Goal: Task Accomplishment & Management: Manage account settings

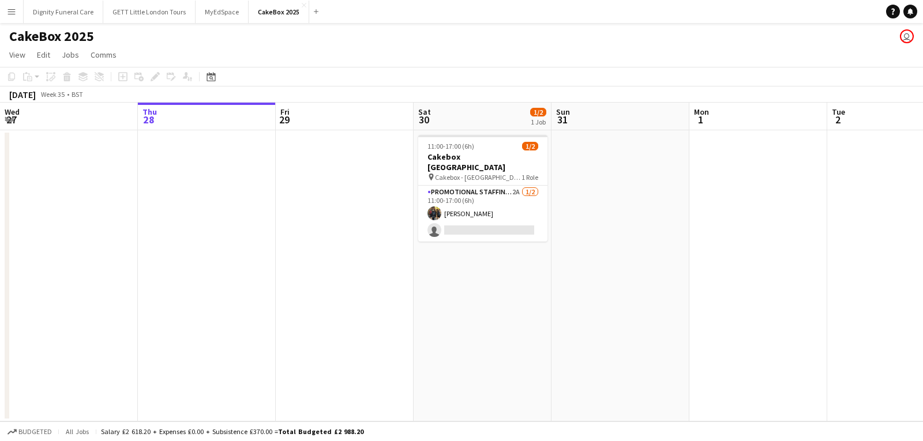
click at [16, 24] on div "CakeBox 2025 user" at bounding box center [461, 34] width 923 height 22
click at [10, 15] on app-icon "Menu" at bounding box center [11, 11] width 9 height 9
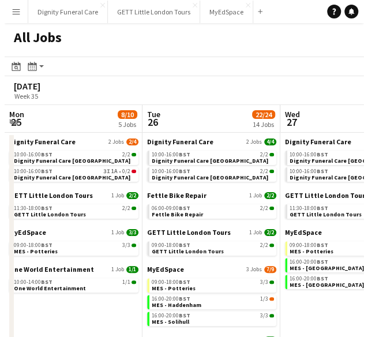
scroll to position [0, 276]
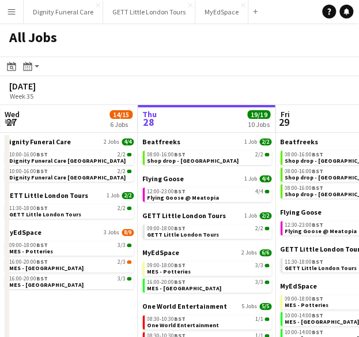
click at [11, 12] on app-icon "Menu" at bounding box center [11, 11] width 9 height 9
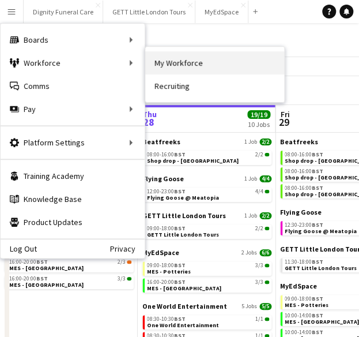
click at [177, 56] on link "My Workforce" at bounding box center [214, 62] width 139 height 23
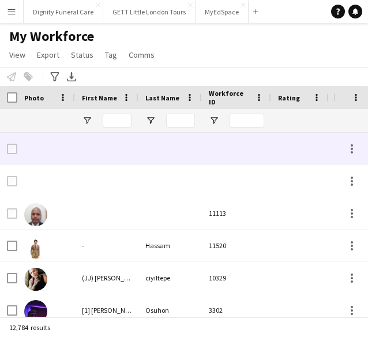
type input "*****"
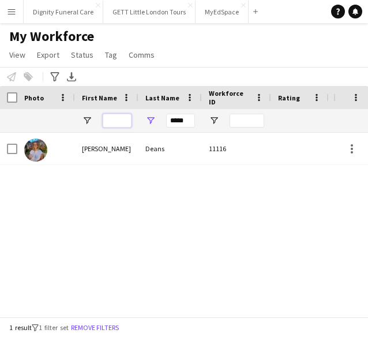
click at [117, 126] on input "First Name Filter Input" at bounding box center [117, 121] width 29 height 14
drag, startPoint x: 186, startPoint y: 119, endPoint x: 103, endPoint y: 121, distance: 83.1
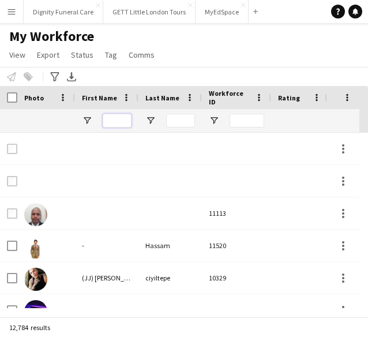
click at [113, 121] on input "First Name Filter Input" at bounding box center [117, 121] width 29 height 14
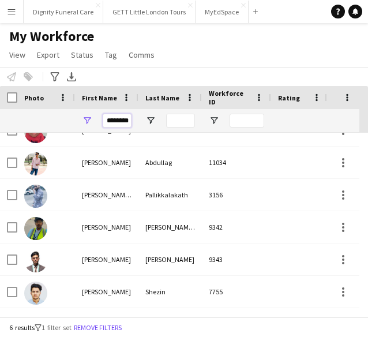
type input "********"
drag, startPoint x: 108, startPoint y: 119, endPoint x: 210, endPoint y: 123, distance: 102.2
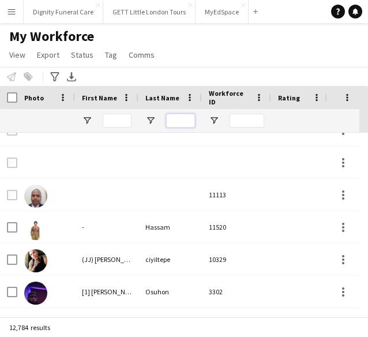
click at [171, 115] on input "Last Name Filter Input" at bounding box center [180, 121] width 29 height 14
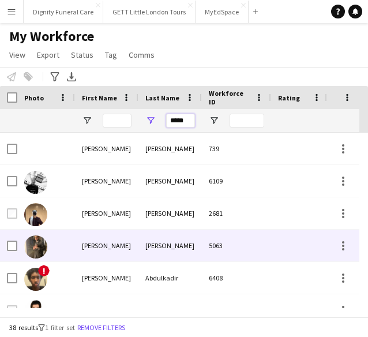
scroll to position [4, 0]
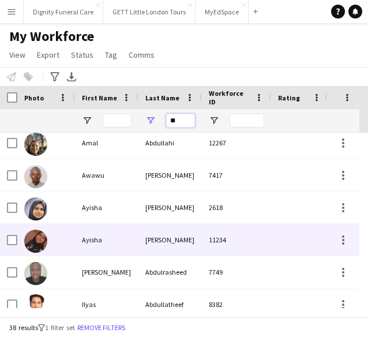
type input "*"
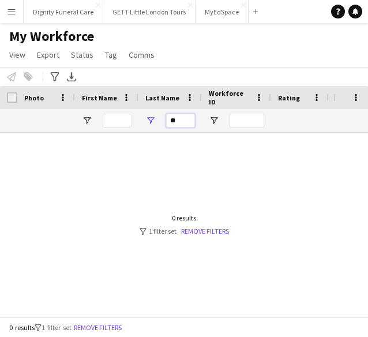
type input "*"
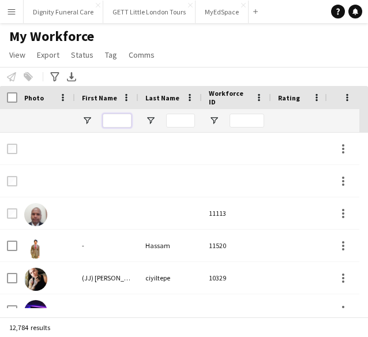
click at [119, 122] on input "First Name Filter Input" at bounding box center [117, 121] width 29 height 14
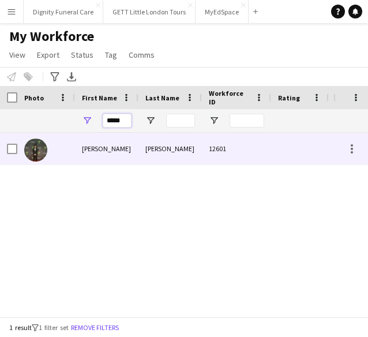
type input "*****"
click at [91, 151] on div "Muhammad Hasnain" at bounding box center [106, 149] width 63 height 32
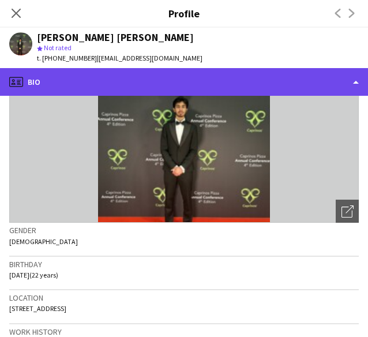
click at [308, 70] on div "profile Bio" at bounding box center [184, 82] width 368 height 28
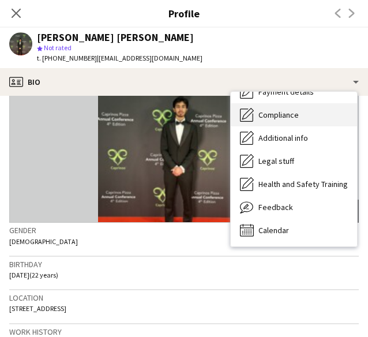
click at [306, 118] on div "Compliance Compliance" at bounding box center [294, 114] width 126 height 23
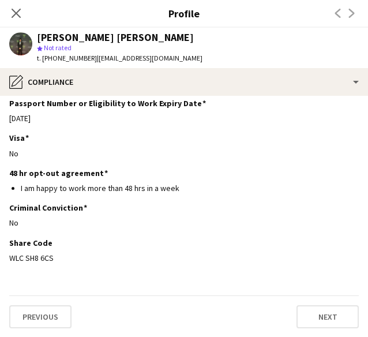
drag, startPoint x: 54, startPoint y: 257, endPoint x: 1, endPoint y: 258, distance: 53.7
click at [1, 258] on app-section-data-types "Nationality Edit this field Pakistani Permission to Work in the UK Edit this fi…" at bounding box center [184, 216] width 368 height 241
copy div "WLC SH8 6CS"
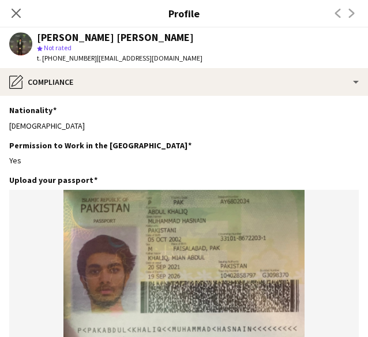
scroll to position [6, 0]
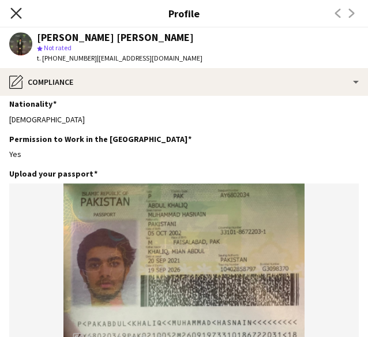
click at [18, 14] on icon "Close pop-in" at bounding box center [15, 12] width 11 height 11
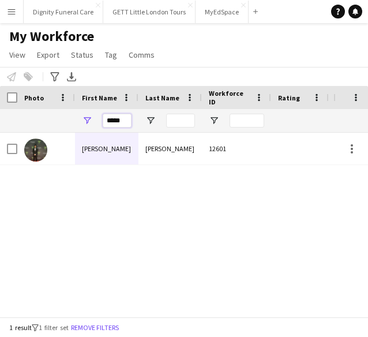
drag, startPoint x: 107, startPoint y: 117, endPoint x: 216, endPoint y: 127, distance: 108.9
paste input "****"
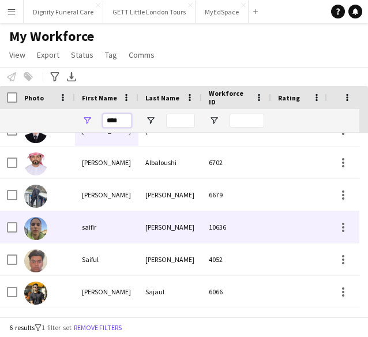
scroll to position [0, 0]
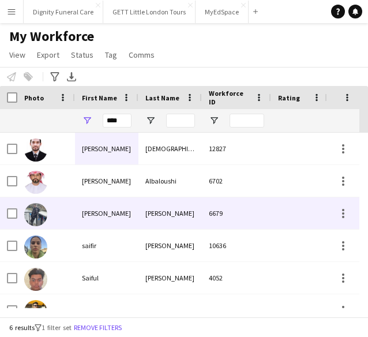
click at [167, 211] on div "Hassan" at bounding box center [169, 213] width 63 height 32
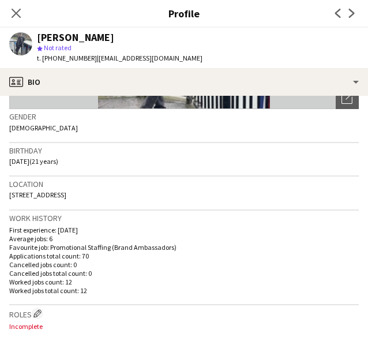
scroll to position [176, 0]
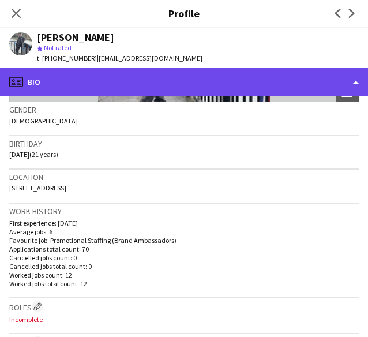
click at [322, 79] on div "profile Bio" at bounding box center [184, 82] width 368 height 28
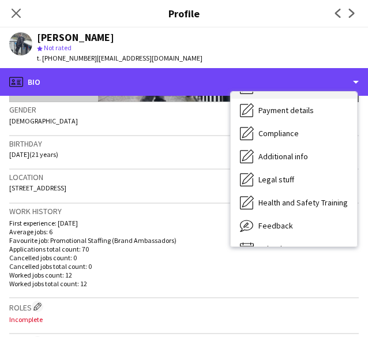
scroll to position [155, 0]
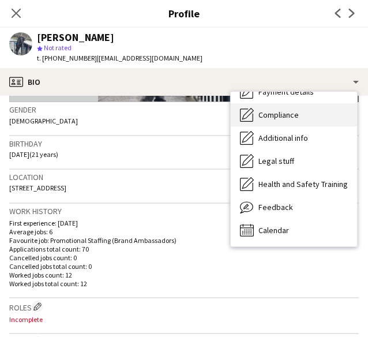
click at [303, 117] on div "Compliance Compliance" at bounding box center [294, 114] width 126 height 23
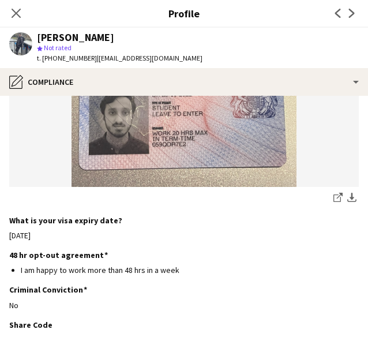
scroll to position [536, 0]
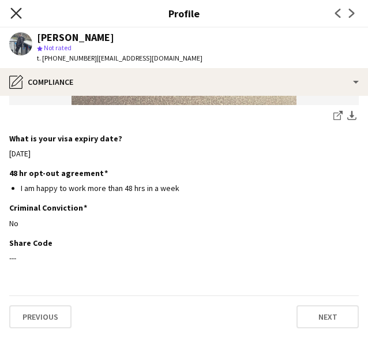
click at [13, 10] on icon at bounding box center [15, 12] width 11 height 11
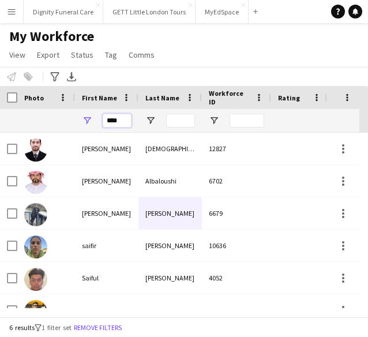
drag, startPoint x: 119, startPoint y: 120, endPoint x: 13, endPoint y: 129, distance: 106.5
paste input "********"
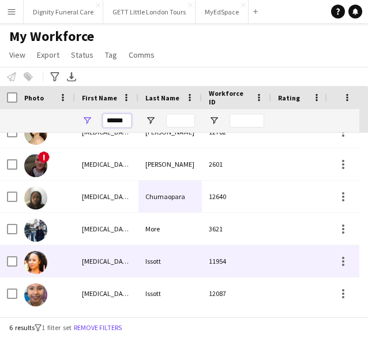
scroll to position [18, 0]
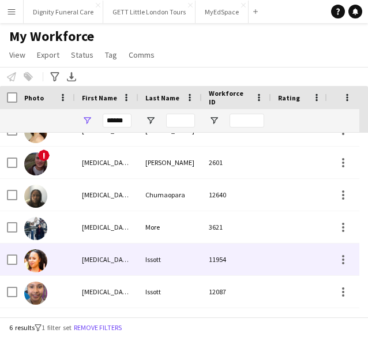
click at [125, 252] on div "Nikita-Marie" at bounding box center [106, 259] width 63 height 32
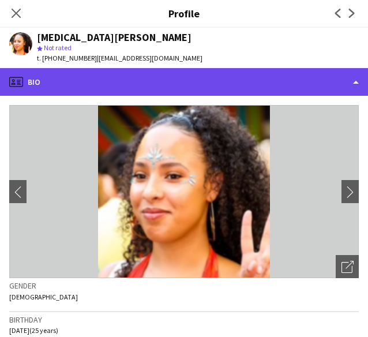
click at [261, 74] on div "profile Bio" at bounding box center [184, 82] width 368 height 28
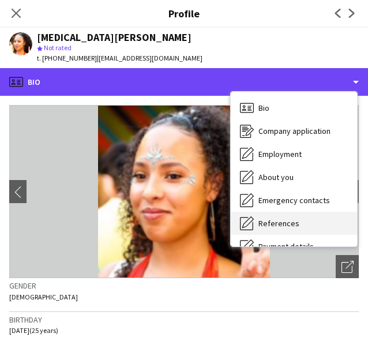
scroll to position [155, 0]
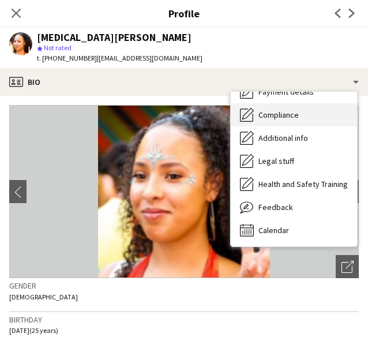
click at [301, 106] on div "Compliance Compliance" at bounding box center [294, 114] width 126 height 23
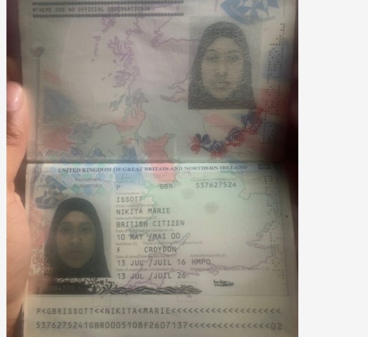
scroll to position [24, 0]
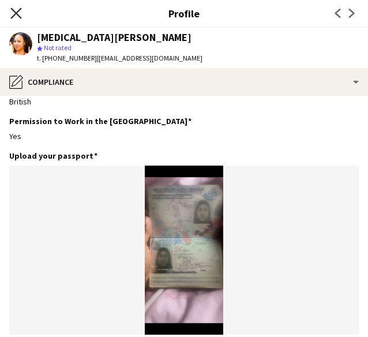
click at [20, 13] on icon "Close pop-in" at bounding box center [15, 12] width 11 height 11
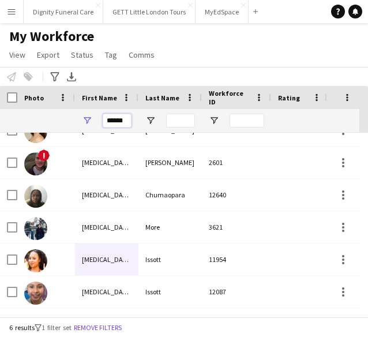
click at [115, 121] on input "******" at bounding box center [117, 121] width 29 height 14
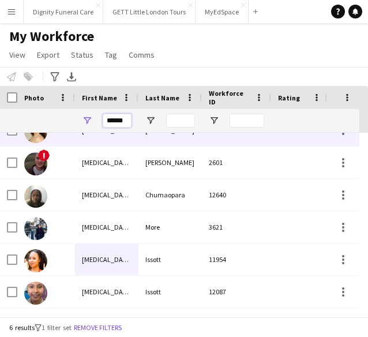
drag, startPoint x: 122, startPoint y: 121, endPoint x: 52, endPoint y: 134, distance: 71.7
click at [52, 134] on div "Workforce Details Photo First Name" at bounding box center [184, 201] width 368 height 231
paste input "**"
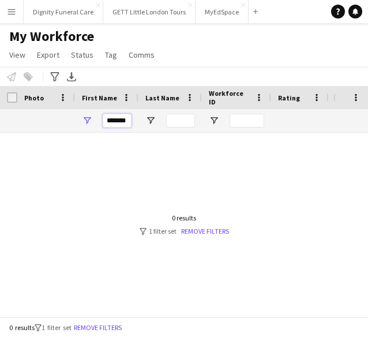
scroll to position [0, 0]
type input "*"
click at [176, 118] on input "Last Name Filter Input" at bounding box center [180, 121] width 29 height 14
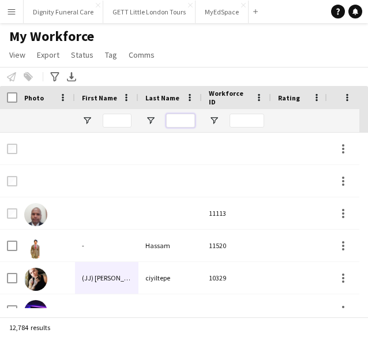
paste input "********"
type input "********"
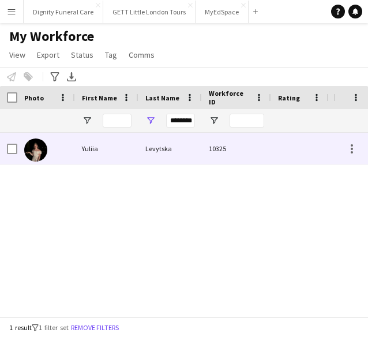
scroll to position [0, 0]
click at [157, 139] on div "Levytska" at bounding box center [169, 149] width 63 height 32
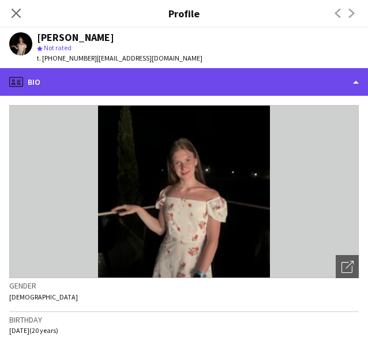
click at [261, 76] on div "profile Bio" at bounding box center [184, 82] width 368 height 28
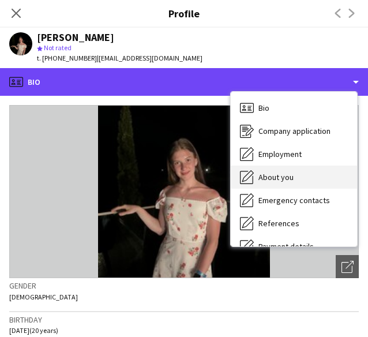
scroll to position [155, 0]
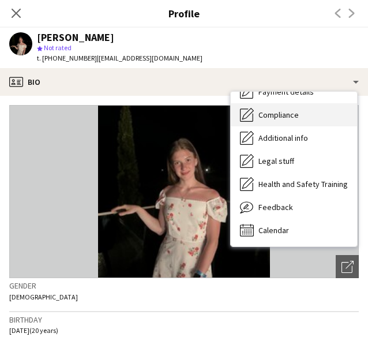
click at [289, 111] on span "Compliance" at bounding box center [278, 115] width 40 height 10
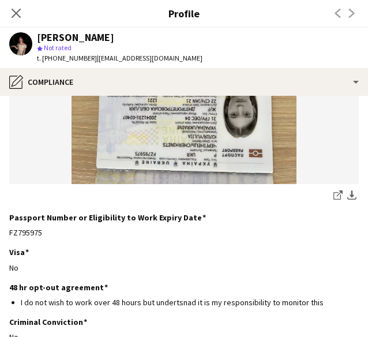
scroll to position [289, 0]
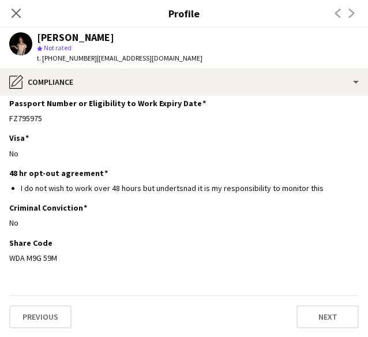
drag, startPoint x: 61, startPoint y: 256, endPoint x: -5, endPoint y: 261, distance: 65.9
click at [0, 261] on html "Menu Boards Boards Boards All jobs Status Workforce Workforce My Workforce Recr…" at bounding box center [184, 168] width 368 height 337
click at [108, 261] on div "WDA M9G 59M" at bounding box center [184, 258] width 350 height 10
click at [48, 254] on div "WDA M9G 59M" at bounding box center [184, 258] width 350 height 10
drag, startPoint x: 68, startPoint y: 260, endPoint x: 6, endPoint y: 256, distance: 62.4
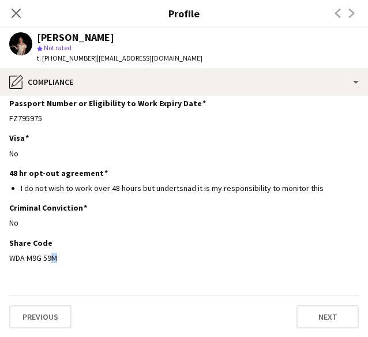
click at [6, 256] on app-section-data-types "Nationality Edit this field Ukrainian Permission to Work in the UK Edit this fi…" at bounding box center [184, 216] width 368 height 241
copy div "WDA M9G 59M"
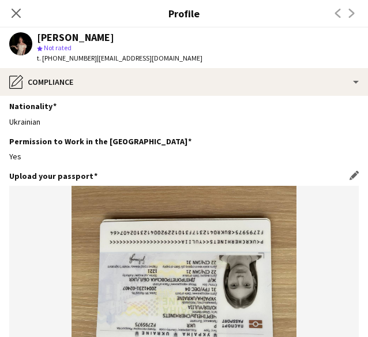
scroll to position [0, 0]
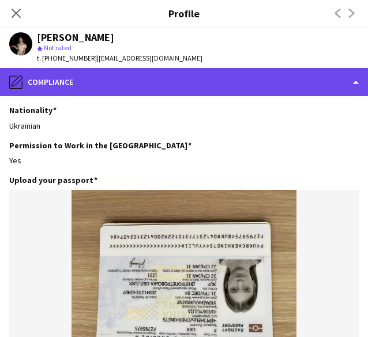
click at [256, 77] on div "pencil4 Compliance" at bounding box center [184, 82] width 368 height 28
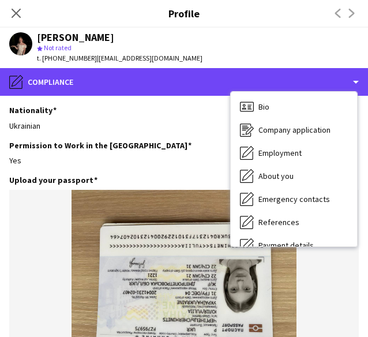
scroll to position [1, 0]
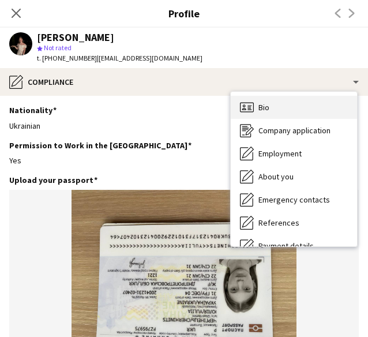
click at [271, 105] on div "Bio Bio" at bounding box center [294, 107] width 126 height 23
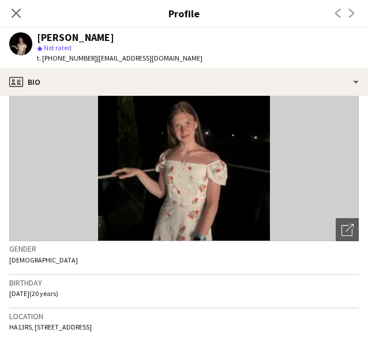
scroll to position [48, 0]
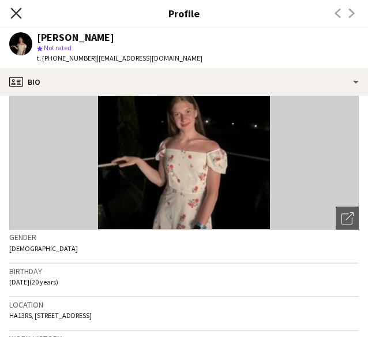
click at [17, 15] on icon at bounding box center [15, 12] width 11 height 11
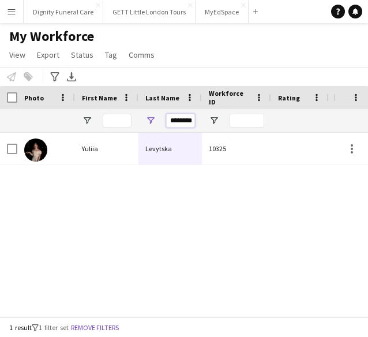
scroll to position [0, 2]
drag, startPoint x: 169, startPoint y: 120, endPoint x: 303, endPoint y: 119, distance: 134.4
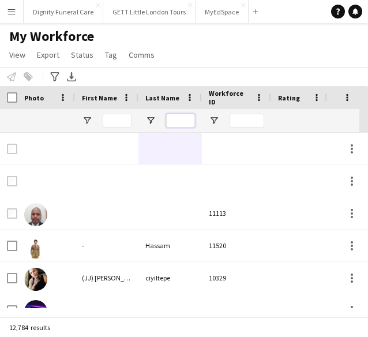
paste input "*****"
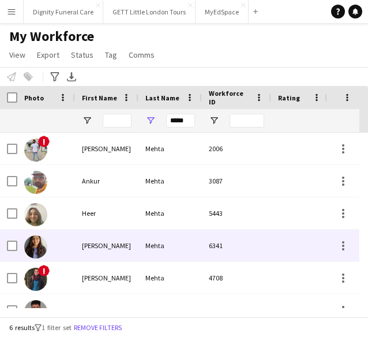
click at [134, 237] on div "Mansi" at bounding box center [106, 246] width 63 height 32
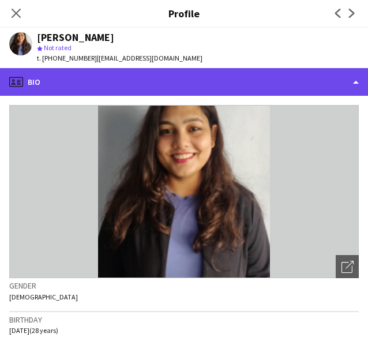
click at [225, 74] on div "profile Bio" at bounding box center [184, 82] width 368 height 28
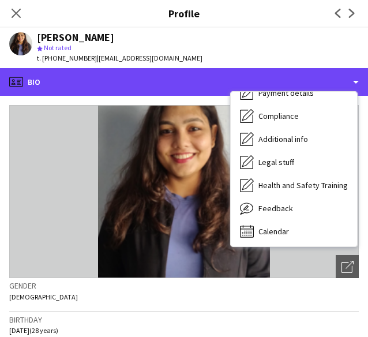
scroll to position [155, 0]
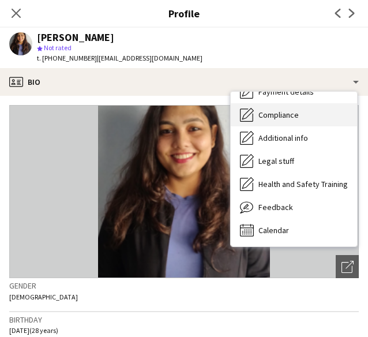
click at [278, 115] on span "Compliance" at bounding box center [278, 115] width 40 height 10
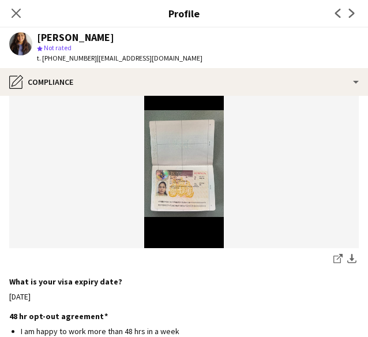
scroll to position [384, 0]
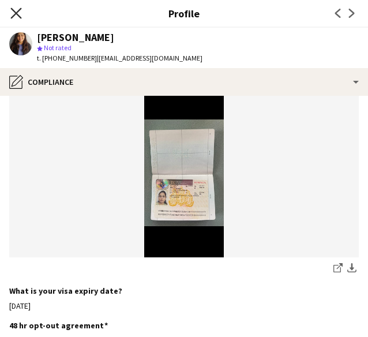
click at [16, 18] on icon "Close pop-in" at bounding box center [15, 12] width 11 height 11
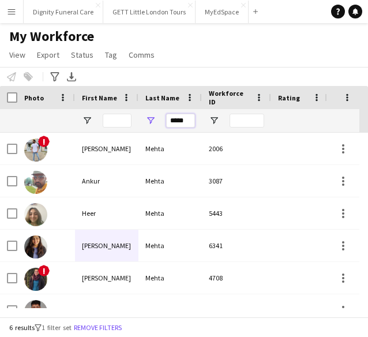
drag, startPoint x: 189, startPoint y: 119, endPoint x: -2, endPoint y: 121, distance: 190.9
click at [0, 121] on html "Menu Boards Boards Boards All jobs Status Workforce Workforce My Workforce Recr…" at bounding box center [184, 168] width 368 height 337
paste input "******"
type input "**********"
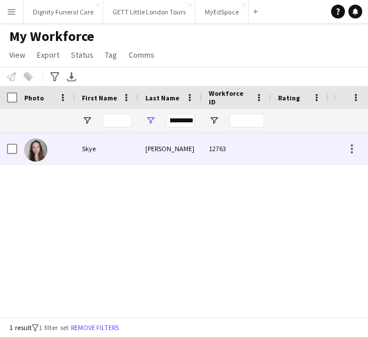
scroll to position [0, 0]
click at [125, 156] on div "Skye" at bounding box center [106, 149] width 63 height 32
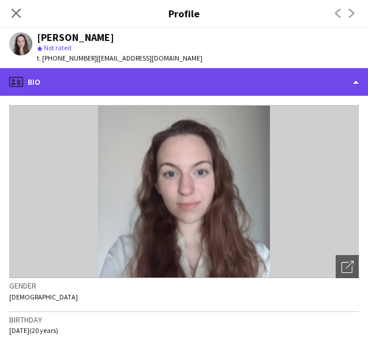
click at [217, 75] on div "profile Bio" at bounding box center [184, 82] width 368 height 28
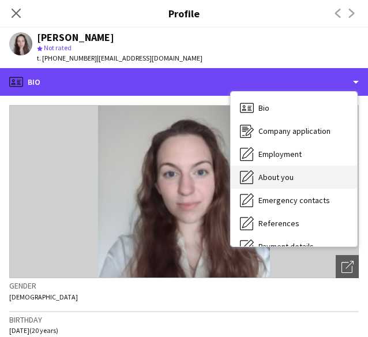
scroll to position [155, 0]
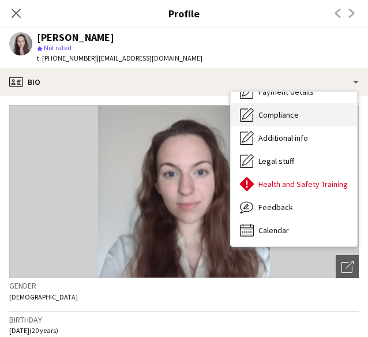
click at [281, 112] on span "Compliance" at bounding box center [278, 115] width 40 height 10
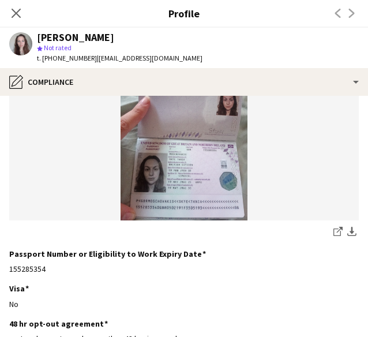
scroll to position [133, 0]
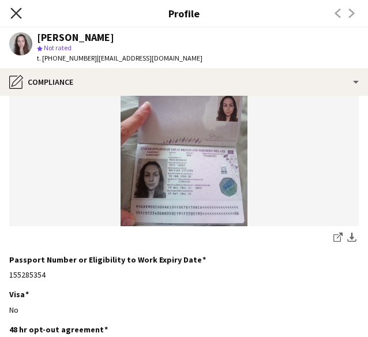
click at [14, 16] on icon at bounding box center [15, 12] width 11 height 11
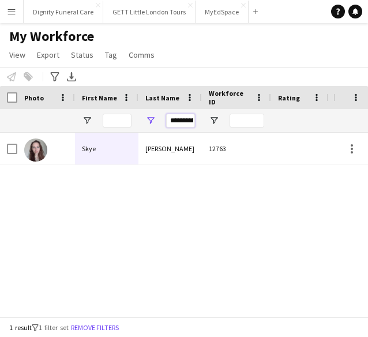
scroll to position [0, 13]
drag, startPoint x: 170, startPoint y: 118, endPoint x: 265, endPoint y: 115, distance: 95.8
paste input "********"
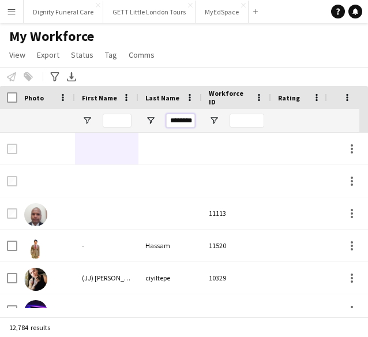
scroll to position [0, 5]
type input "********"
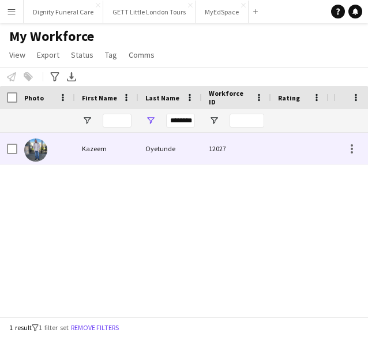
click at [162, 154] on div "Oyetunde" at bounding box center [169, 149] width 63 height 32
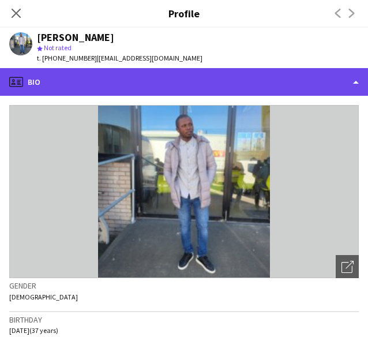
click at [171, 88] on div "profile Bio" at bounding box center [184, 82] width 368 height 28
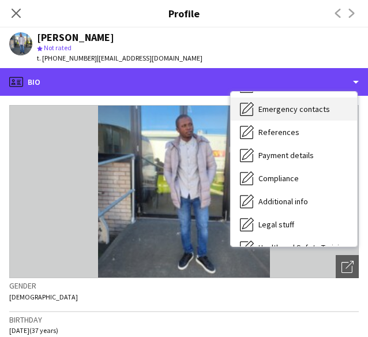
scroll to position [92, 0]
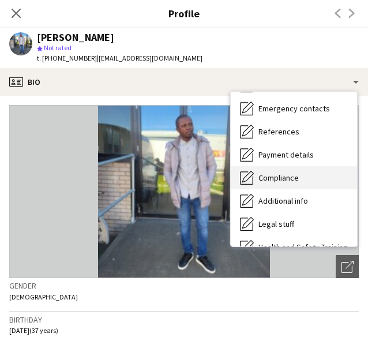
click at [284, 175] on span "Compliance" at bounding box center [278, 177] width 40 height 10
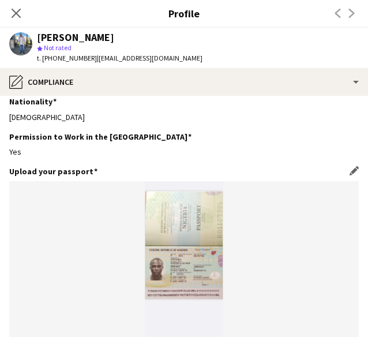
scroll to position [376, 0]
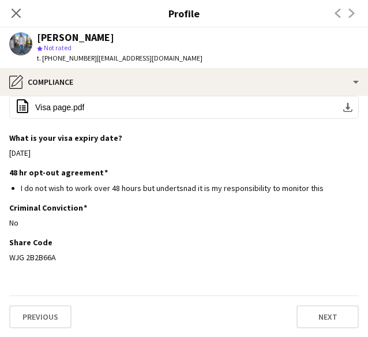
drag, startPoint x: 57, startPoint y: 259, endPoint x: 5, endPoint y: 258, distance: 51.9
click at [5, 258] on app-section-data-types "Nationality Edit this field Nigerian Permission to Work in the UK Edit this fie…" at bounding box center [184, 216] width 368 height 241
copy div "WJG 2B2B66A"
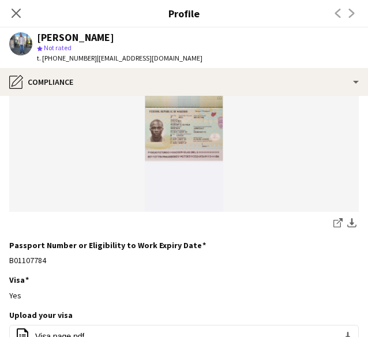
scroll to position [0, 0]
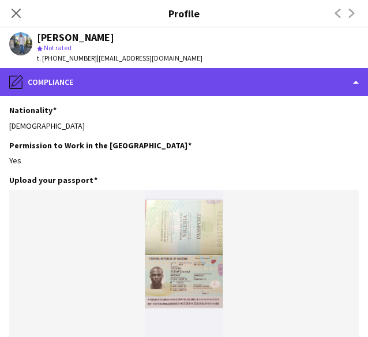
click at [149, 80] on div "pencil4 Compliance" at bounding box center [184, 82] width 368 height 28
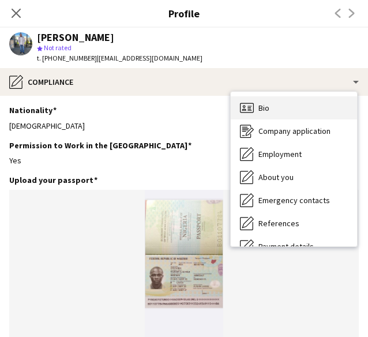
click at [292, 106] on div "Bio Bio" at bounding box center [294, 107] width 126 height 23
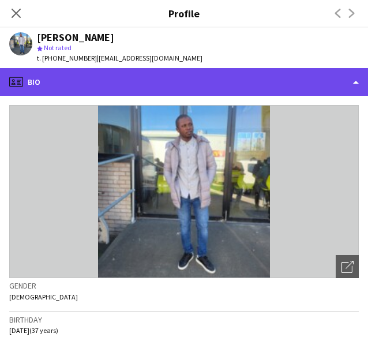
click at [171, 86] on div "profile Bio" at bounding box center [184, 82] width 368 height 28
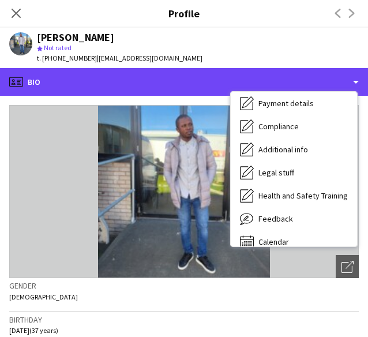
scroll to position [155, 0]
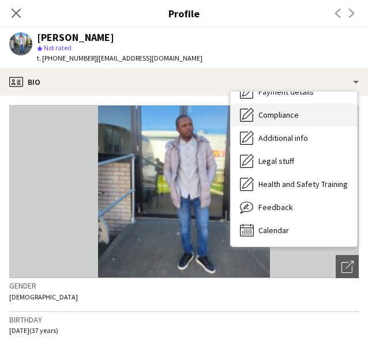
click at [286, 111] on span "Compliance" at bounding box center [278, 115] width 40 height 10
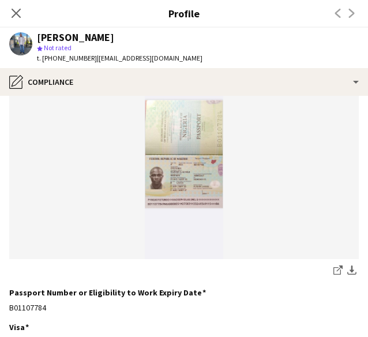
scroll to position [0, 0]
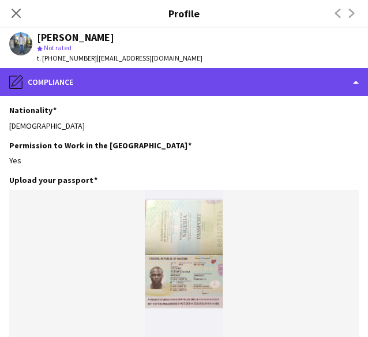
click at [153, 73] on div "pencil4 Compliance" at bounding box center [184, 82] width 368 height 28
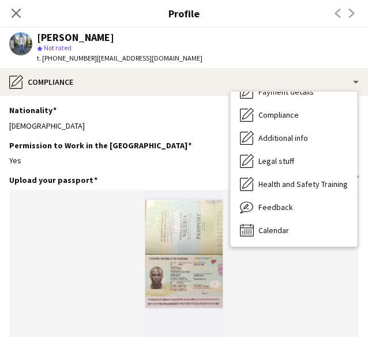
click at [186, 246] on img at bounding box center [184, 274] width 350 height 169
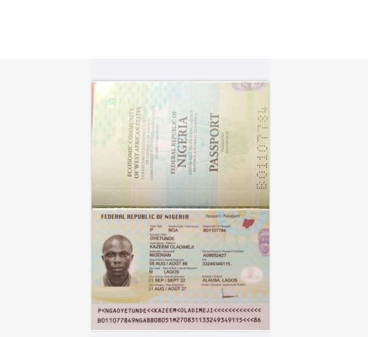
scroll to position [27, 0]
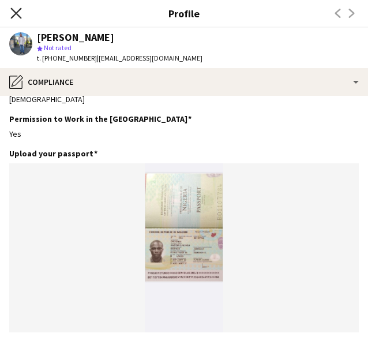
click at [19, 9] on icon at bounding box center [15, 12] width 11 height 11
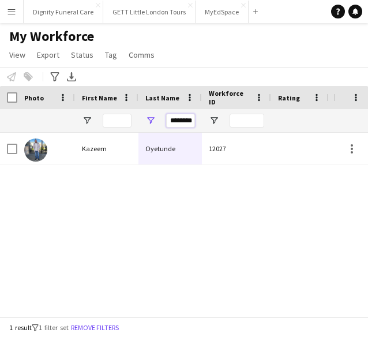
drag, startPoint x: 170, startPoint y: 118, endPoint x: 415, endPoint y: 124, distance: 245.8
click at [368, 124] on html "Menu Boards Boards Boards All jobs Status Workforce Workforce My Workforce Recr…" at bounding box center [184, 168] width 368 height 337
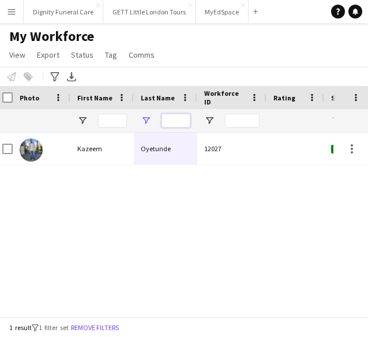
scroll to position [0, 0]
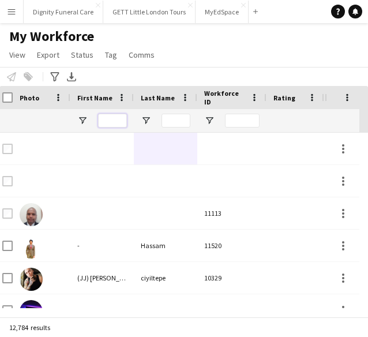
click at [115, 119] on input "First Name Filter Input" at bounding box center [112, 121] width 29 height 14
paste input "*******"
type input "*******"
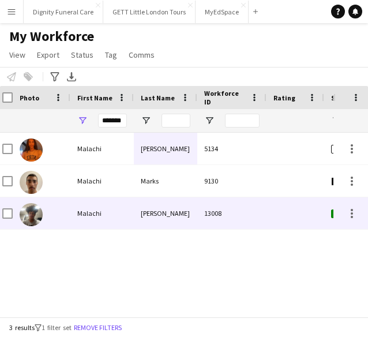
click at [155, 216] on div "Philip" at bounding box center [165, 213] width 63 height 32
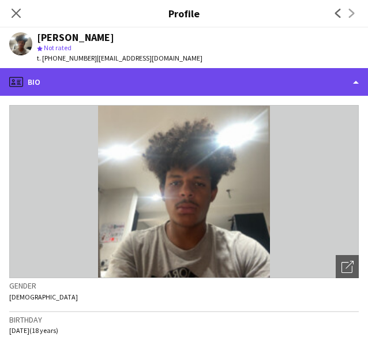
click at [216, 70] on div "profile Bio" at bounding box center [184, 82] width 368 height 28
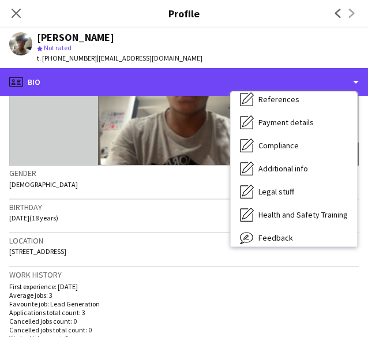
scroll to position [155, 0]
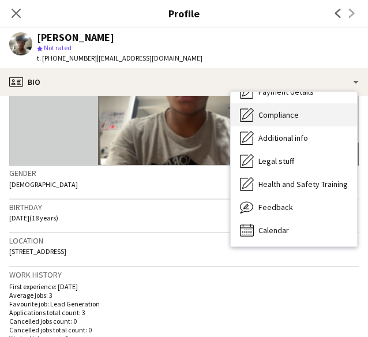
click at [302, 115] on div "Compliance Compliance" at bounding box center [294, 114] width 126 height 23
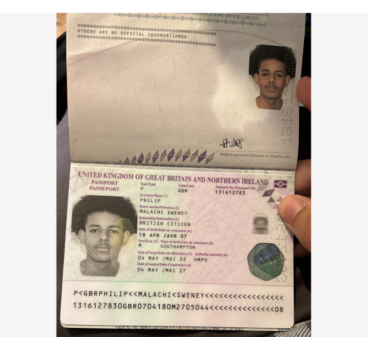
scroll to position [66, 0]
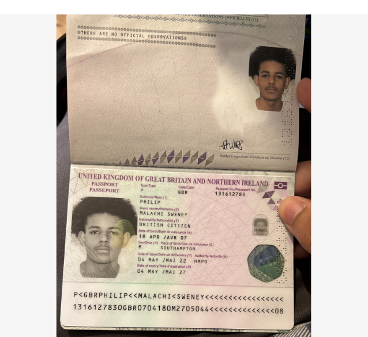
click at [183, 200] on img at bounding box center [184, 207] width 350 height 169
click at [193, 155] on img at bounding box center [184, 207] width 350 height 169
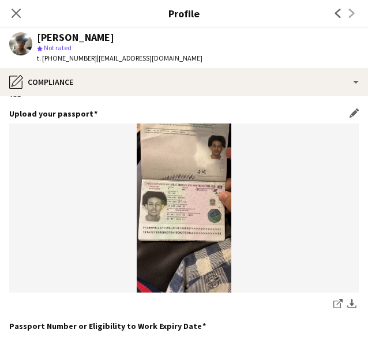
scroll to position [0, 0]
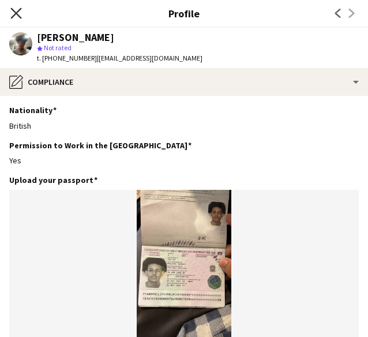
click at [15, 14] on icon at bounding box center [15, 12] width 11 height 11
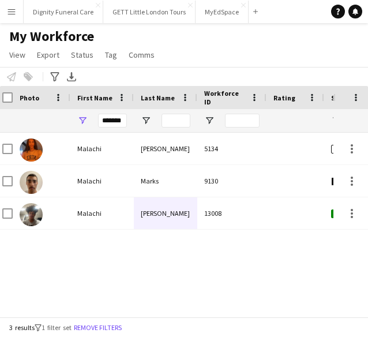
click at [13, 8] on app-icon "Menu" at bounding box center [11, 11] width 9 height 9
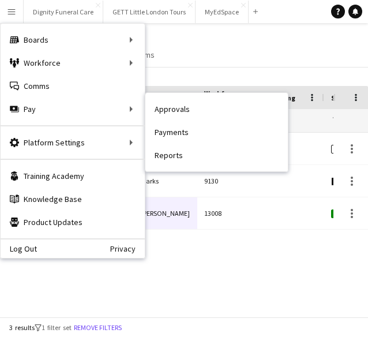
click at [235, 25] on main "My Workforce View Views Default view New view Update view Delete view Edit name…" at bounding box center [184, 172] width 368 height 298
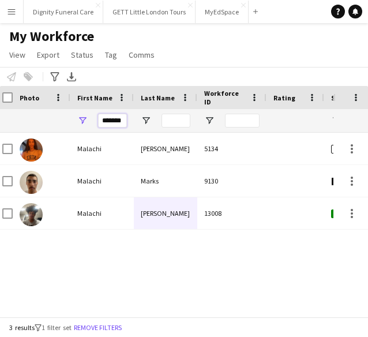
drag, startPoint x: 103, startPoint y: 121, endPoint x: 345, endPoint y: 125, distance: 242.3
click at [345, 125] on div "Workforce Details Photo First Name" at bounding box center [184, 109] width 368 height 47
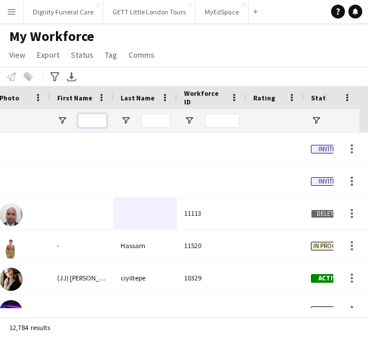
paste input "****"
type input "****"
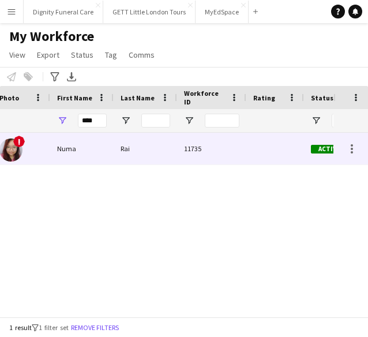
click at [152, 145] on div "Rai" at bounding box center [145, 149] width 63 height 32
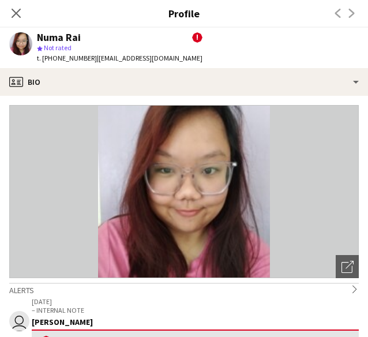
scroll to position [1, 0]
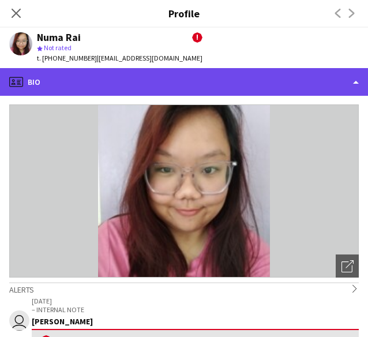
click at [123, 80] on div "profile Bio" at bounding box center [184, 82] width 368 height 28
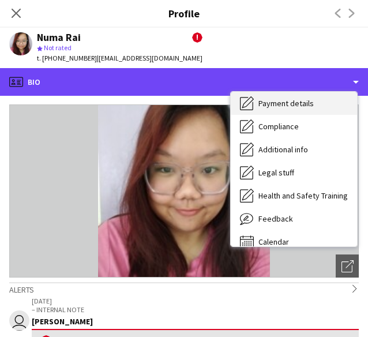
scroll to position [155, 0]
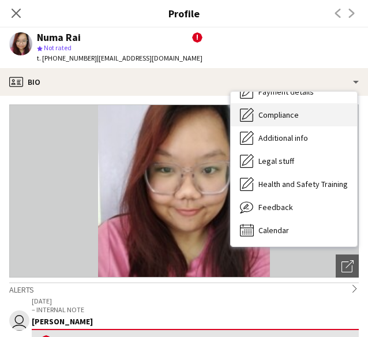
click at [281, 113] on span "Compliance" at bounding box center [278, 115] width 40 height 10
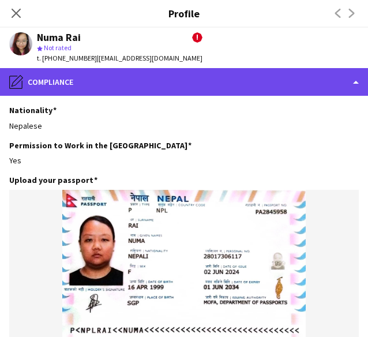
click at [54, 87] on div "pencil4 Compliance" at bounding box center [184, 82] width 368 height 28
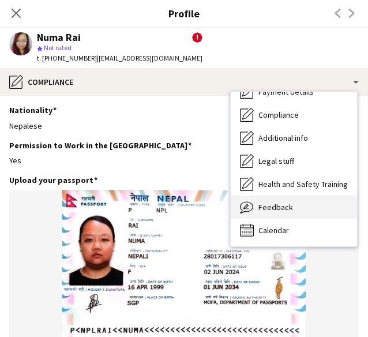
click at [279, 211] on span "Feedback" at bounding box center [275, 207] width 35 height 10
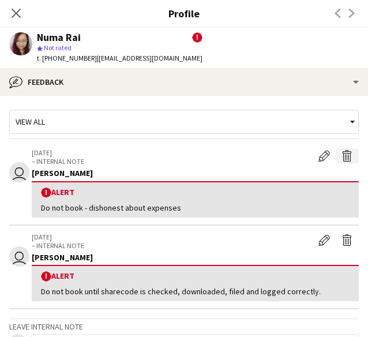
click at [341, 155] on app-icon "Delete alert" at bounding box center [347, 156] width 12 height 12
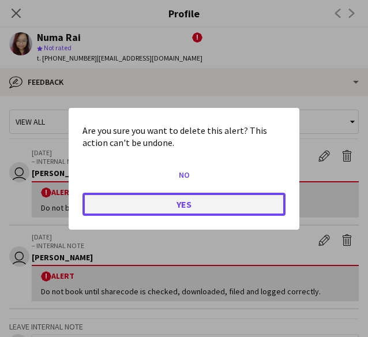
click at [232, 199] on button "Yes" at bounding box center [183, 203] width 203 height 23
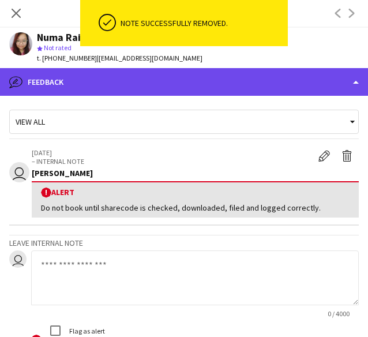
click at [81, 81] on div "bubble-pencil Feedback" at bounding box center [184, 82] width 368 height 28
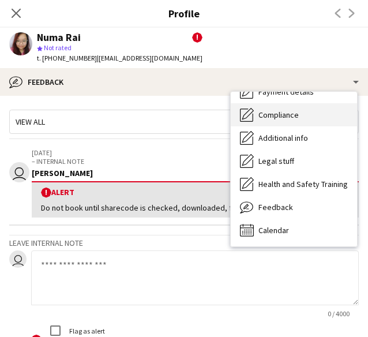
click at [285, 111] on span "Compliance" at bounding box center [278, 115] width 40 height 10
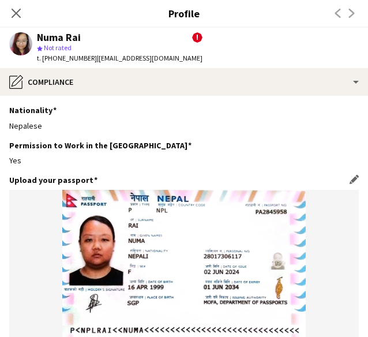
scroll to position [289, 0]
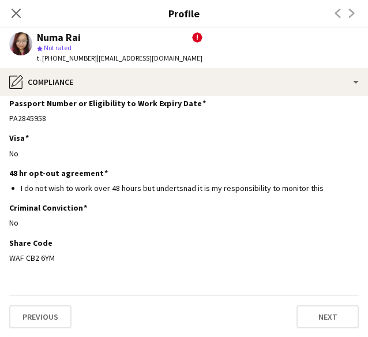
drag, startPoint x: 66, startPoint y: 263, endPoint x: 3, endPoint y: 258, distance: 63.6
click at [3, 258] on app-section-data-types "Nationality Edit this field Nepalese Permission to Work in the UK Edit this fie…" at bounding box center [184, 216] width 368 height 241
copy div "WAF CB2 6YM"
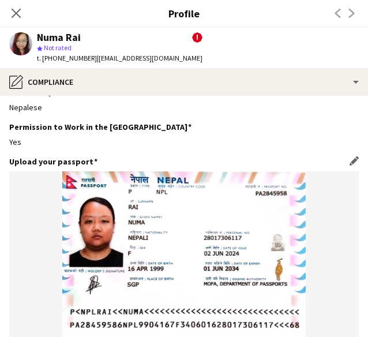
scroll to position [0, 0]
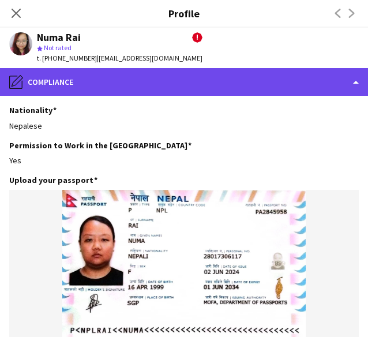
click at [253, 80] on div "pencil4 Compliance" at bounding box center [184, 82] width 368 height 28
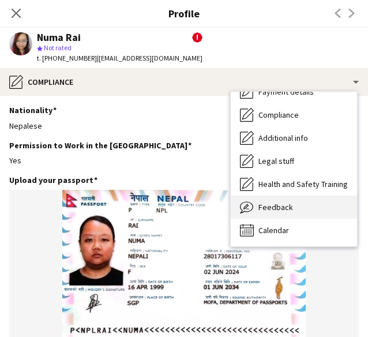
click at [276, 202] on span "Feedback" at bounding box center [275, 207] width 35 height 10
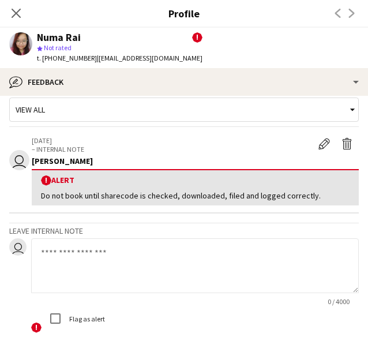
scroll to position [13, 0]
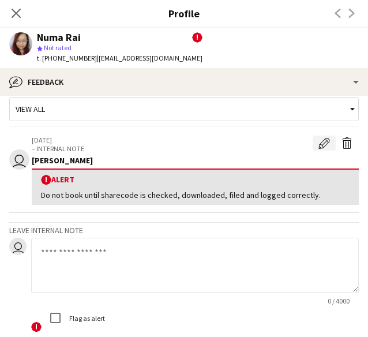
click at [313, 145] on button "Edit alert" at bounding box center [324, 143] width 23 height 15
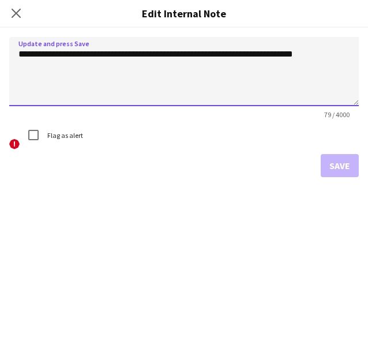
click at [16, 61] on textarea "**********" at bounding box center [184, 71] width 350 height 69
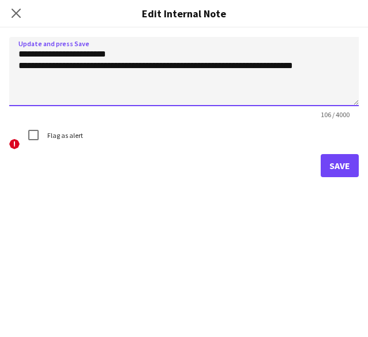
click at [162, 60] on textarea "**********" at bounding box center [184, 71] width 350 height 69
click at [153, 55] on textarea "**********" at bounding box center [184, 71] width 350 height 69
type textarea "**********"
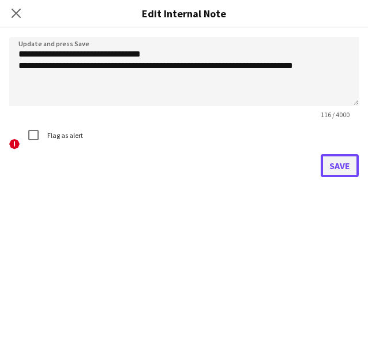
click at [344, 164] on button "Save" at bounding box center [340, 165] width 38 height 23
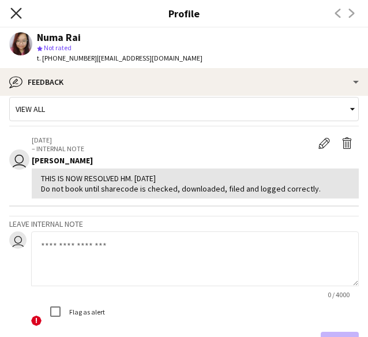
click at [21, 16] on icon "Close pop-in" at bounding box center [15, 12] width 11 height 11
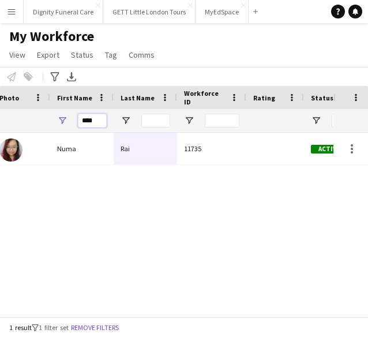
scroll to position [0, 0]
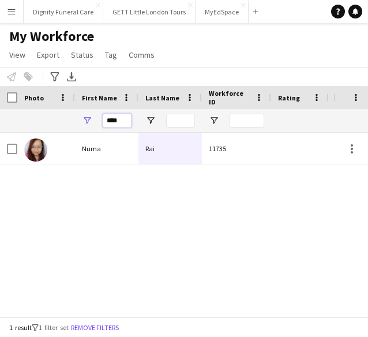
drag, startPoint x: 100, startPoint y: 119, endPoint x: -17, endPoint y: 175, distance: 129.5
click at [0, 175] on html "Menu Boards Boards Boards All jobs Status Workforce Workforce My Workforce Recr…" at bounding box center [184, 168] width 368 height 337
paste input "*****"
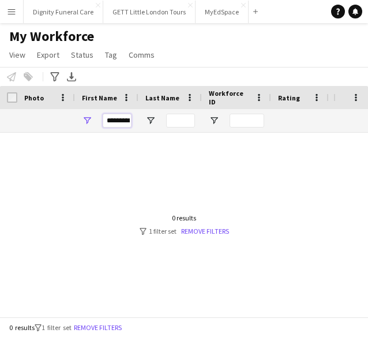
drag, startPoint x: 129, startPoint y: 121, endPoint x: 16, endPoint y: 138, distance: 114.4
click at [16, 138] on div "Workforce Details Photo First Name" at bounding box center [184, 201] width 368 height 231
type input "*"
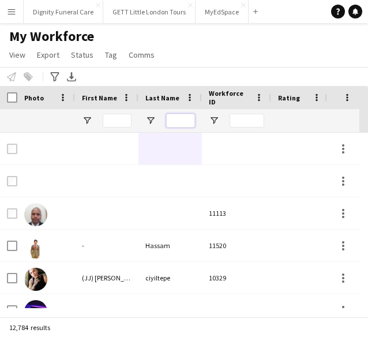
click at [181, 119] on input "Last Name Filter Input" at bounding box center [180, 121] width 29 height 14
paste input "*********"
type input "*********"
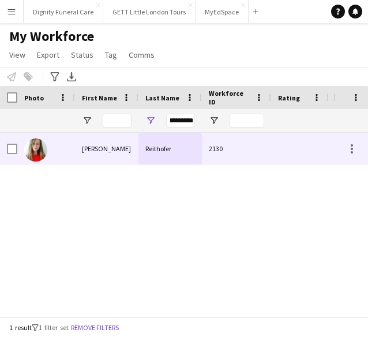
scroll to position [0, 0]
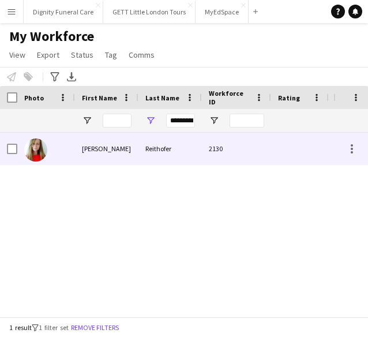
click at [113, 147] on div "Marie" at bounding box center [106, 149] width 63 height 32
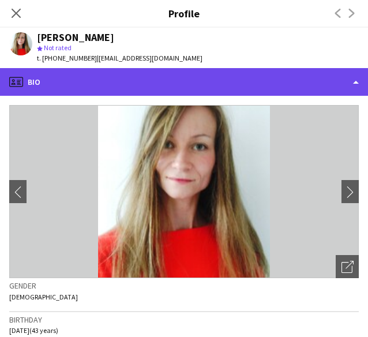
click at [273, 81] on div "profile Bio" at bounding box center [184, 82] width 368 height 28
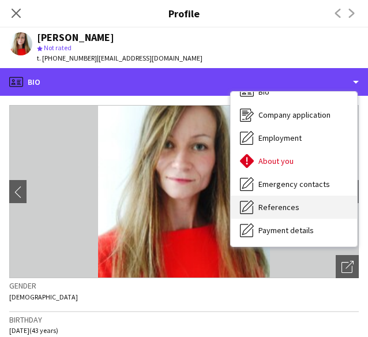
scroll to position [14, 0]
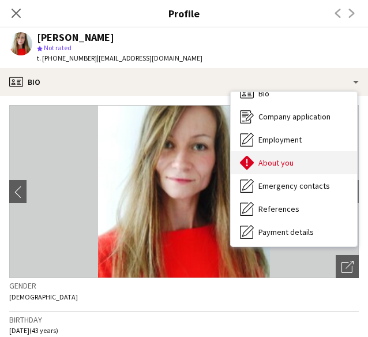
click at [288, 156] on div "About you About you" at bounding box center [294, 162] width 126 height 23
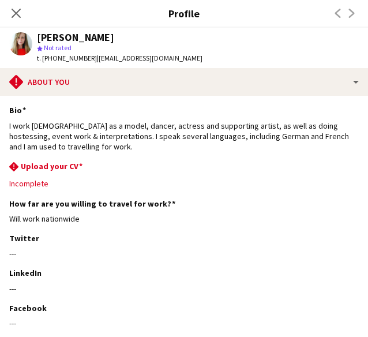
click at [20, 40] on app-user-avatar at bounding box center [20, 43] width 23 height 23
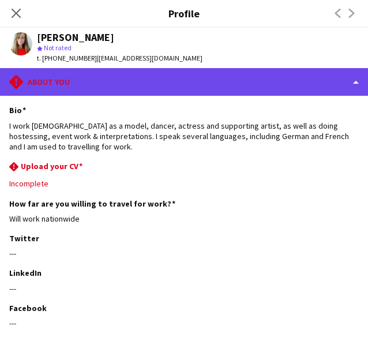
click at [80, 86] on div "rhombus-alert About you" at bounding box center [184, 82] width 368 height 28
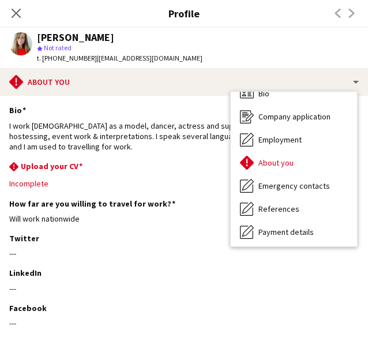
click at [270, 91] on div "Bio Bio Company application Company application Employment Employment About you…" at bounding box center [293, 169] width 127 height 156
click at [263, 97] on span "Bio" at bounding box center [263, 93] width 11 height 10
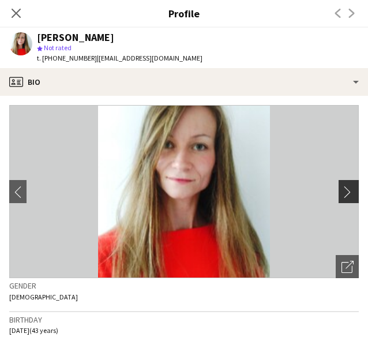
click at [343, 192] on app-icon "chevron-right" at bounding box center [350, 192] width 18 height 12
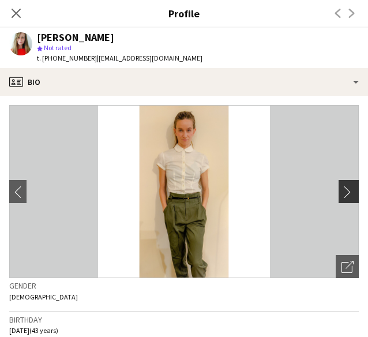
click at [343, 192] on app-icon "chevron-right" at bounding box center [350, 192] width 18 height 12
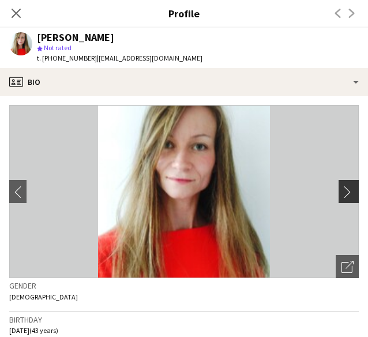
click at [343, 192] on app-icon "chevron-right" at bounding box center [350, 192] width 18 height 12
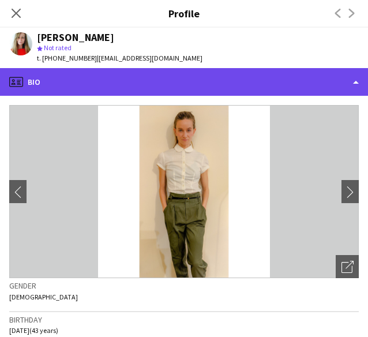
click at [111, 88] on div "profile Bio" at bounding box center [184, 82] width 368 height 28
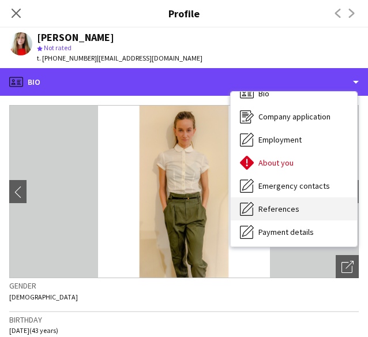
scroll to position [155, 0]
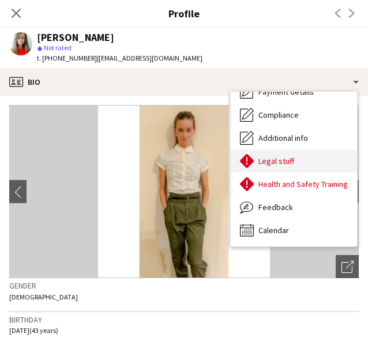
click at [288, 165] on span "Legal stuff" at bounding box center [276, 161] width 36 height 10
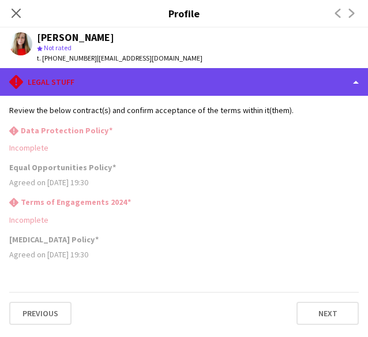
click at [84, 81] on div "rhombus-alert Legal stuff" at bounding box center [184, 82] width 368 height 28
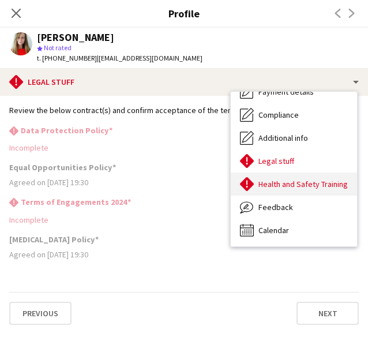
click at [285, 181] on span "Health and Safety Training" at bounding box center [302, 184] width 89 height 10
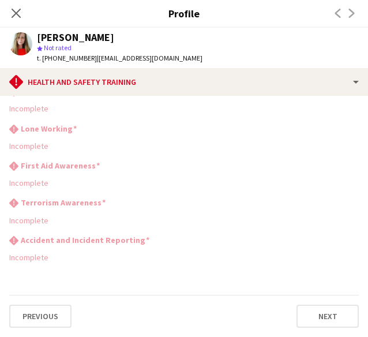
scroll to position [0, 0]
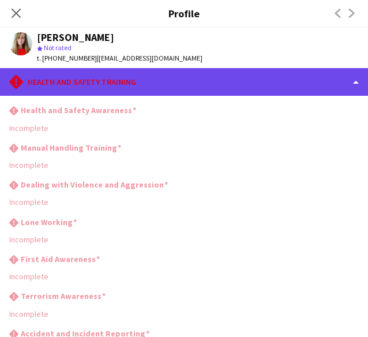
click at [136, 79] on div "rhombus-alert Health and Safety Training" at bounding box center [184, 82] width 368 height 28
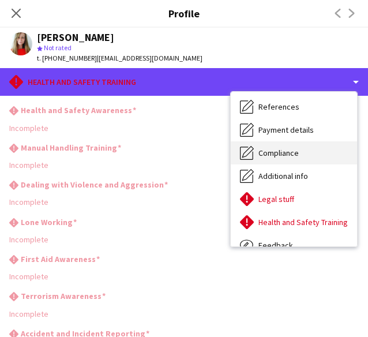
scroll to position [155, 0]
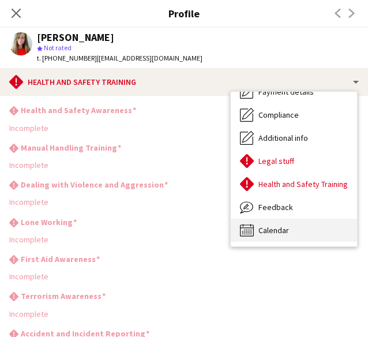
click at [280, 231] on span "Calendar" at bounding box center [273, 230] width 31 height 10
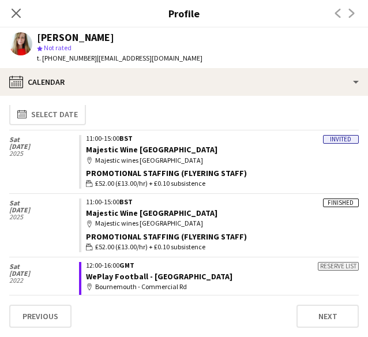
scroll to position [0, 0]
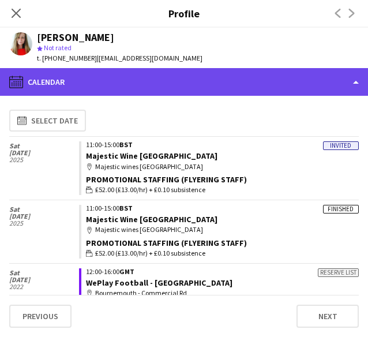
click at [269, 76] on div "calendar-full Calendar" at bounding box center [184, 82] width 368 height 28
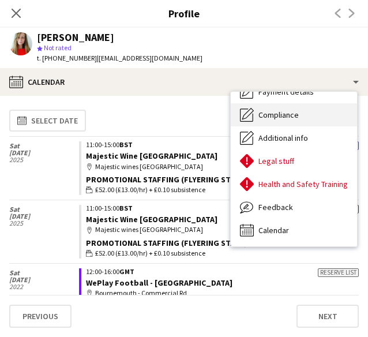
click at [290, 119] on span "Compliance" at bounding box center [278, 115] width 40 height 10
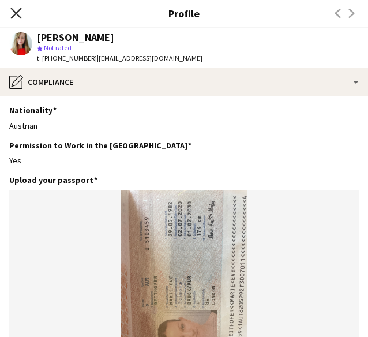
click at [13, 10] on icon at bounding box center [15, 12] width 11 height 11
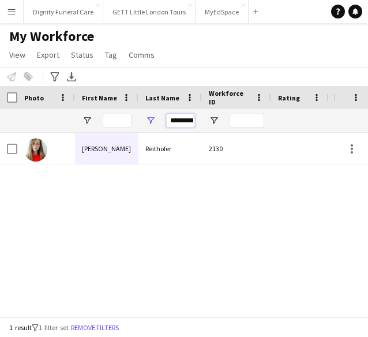
scroll to position [0, 3]
drag, startPoint x: 171, startPoint y: 121, endPoint x: 331, endPoint y: 117, distance: 159.8
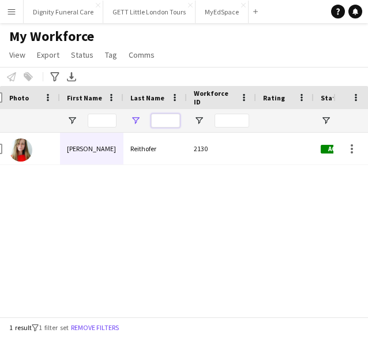
scroll to position [0, 0]
paste input "********"
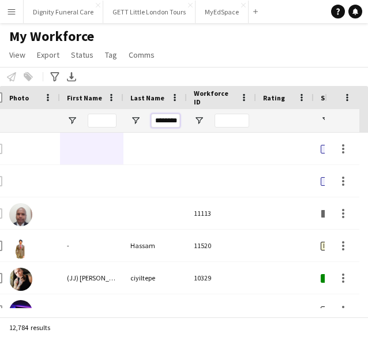
scroll to position [0, 3]
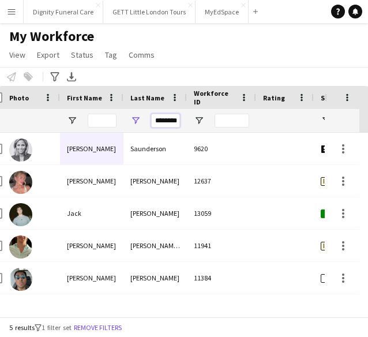
type input "********"
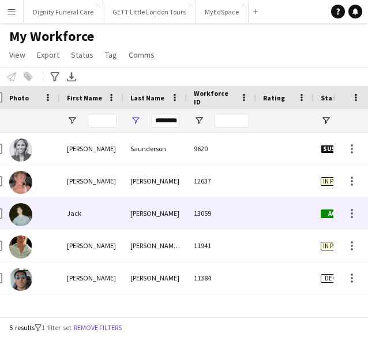
scroll to position [0, 0]
click at [138, 216] on div "Saunders" at bounding box center [154, 213] width 63 height 32
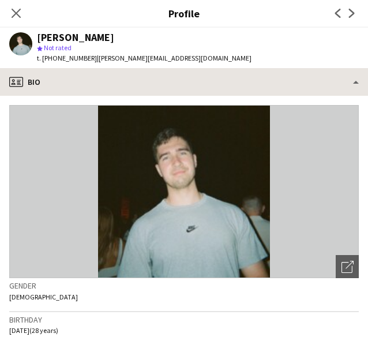
scroll to position [1, 0]
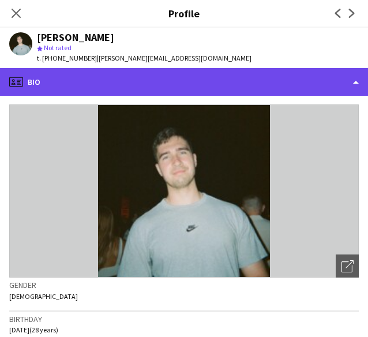
click at [213, 88] on div "profile Bio" at bounding box center [184, 82] width 368 height 28
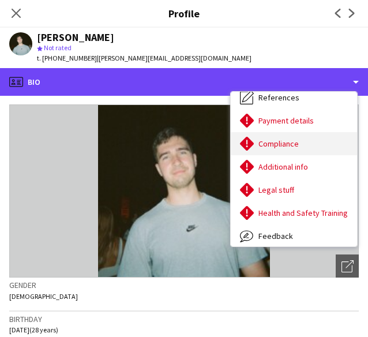
scroll to position [131, 0]
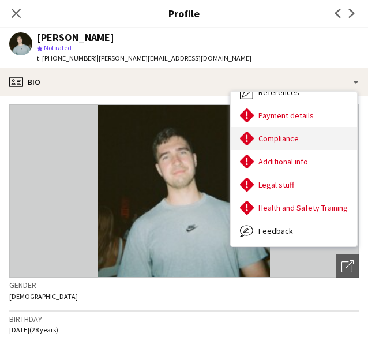
click at [293, 130] on div "Compliance Compliance" at bounding box center [294, 138] width 126 height 23
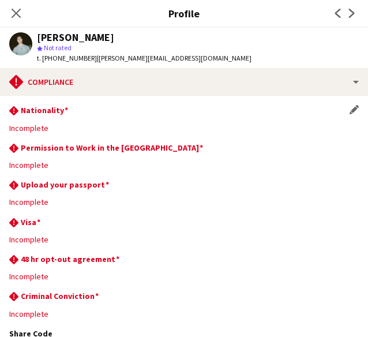
scroll to position [1, 0]
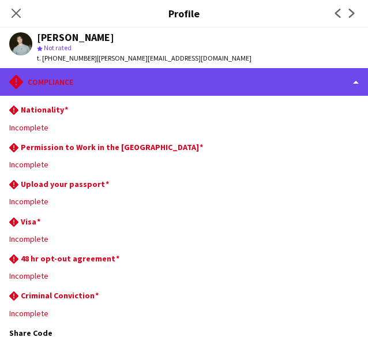
click at [315, 82] on div "rhombus-alert Compliance" at bounding box center [184, 82] width 368 height 28
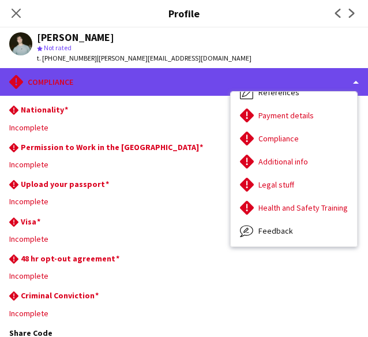
click at [228, 82] on div "rhombus-alert Compliance" at bounding box center [184, 82] width 368 height 28
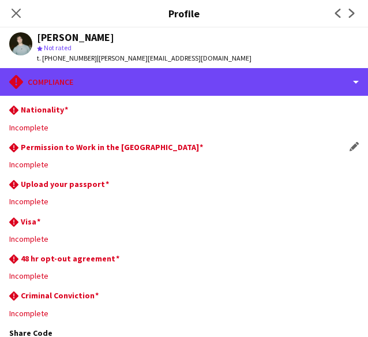
scroll to position [0, 0]
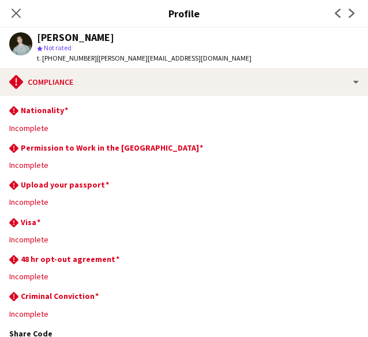
click at [16, 48] on app-user-avatar at bounding box center [20, 43] width 23 height 23
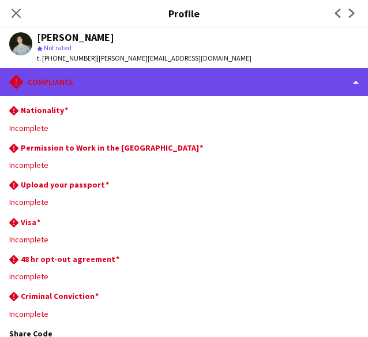
click at [88, 72] on div "rhombus-alert Compliance" at bounding box center [184, 82] width 368 height 28
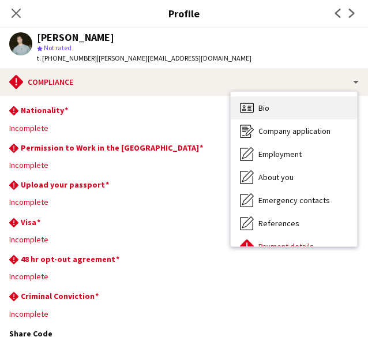
click at [269, 115] on div "Bio Bio" at bounding box center [294, 107] width 126 height 23
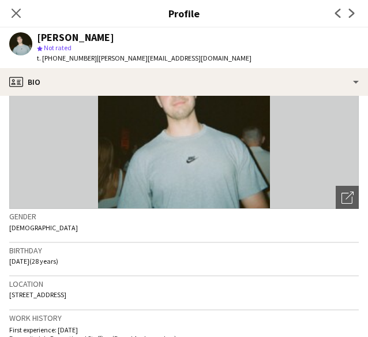
scroll to position [70, 0]
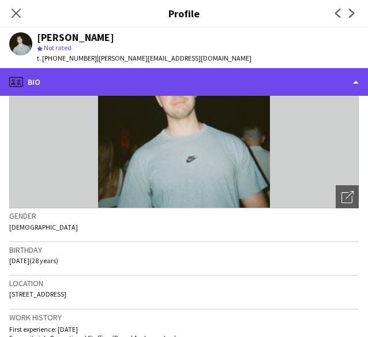
click at [320, 78] on div "profile Bio" at bounding box center [184, 82] width 368 height 28
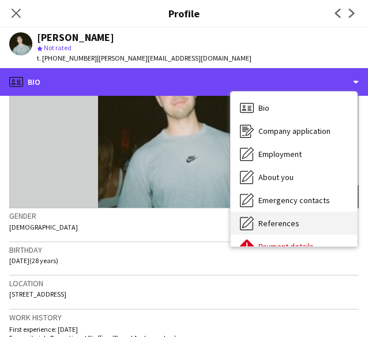
scroll to position [155, 0]
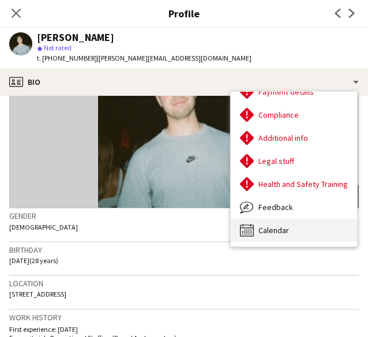
click at [291, 236] on div "Calendar Calendar" at bounding box center [294, 230] width 126 height 23
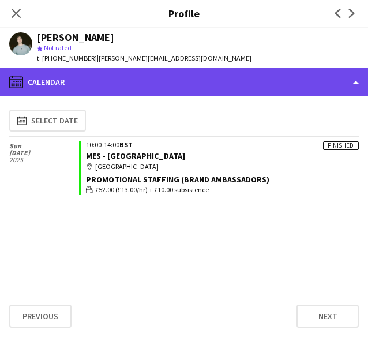
click at [230, 76] on div "calendar-full Calendar" at bounding box center [184, 82] width 368 height 28
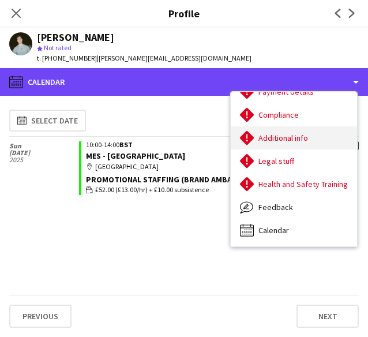
scroll to position [0, 0]
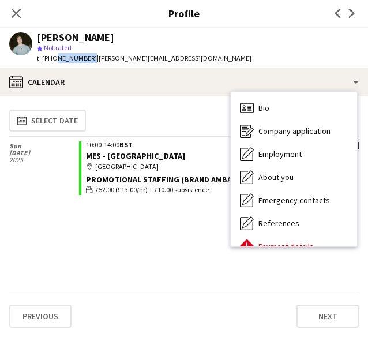
drag, startPoint x: 53, startPoint y: 57, endPoint x: 87, endPoint y: 59, distance: 33.5
click at [87, 59] on span "t. +447584658255" at bounding box center [67, 58] width 60 height 9
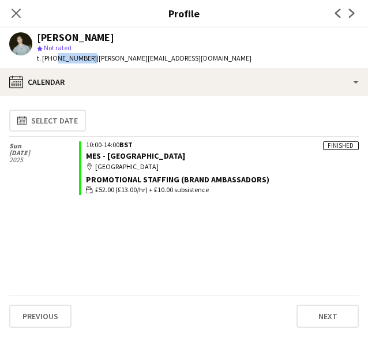
copy span "7584658255"
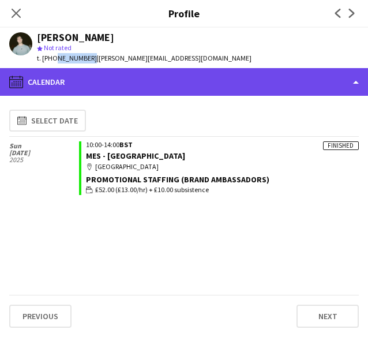
click at [323, 78] on div "calendar-full Calendar" at bounding box center [184, 82] width 368 height 28
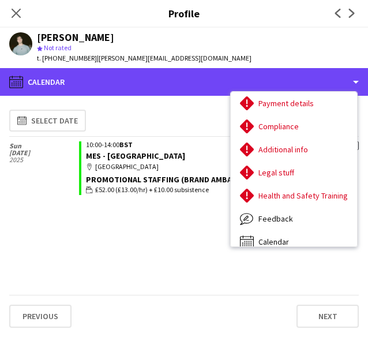
scroll to position [99, 0]
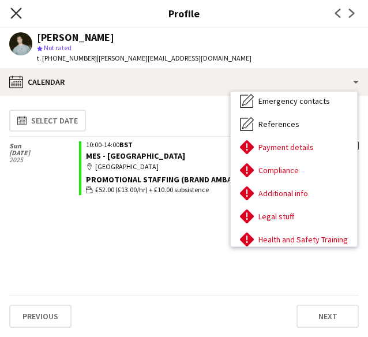
click at [15, 16] on icon "Close pop-in" at bounding box center [15, 12] width 11 height 11
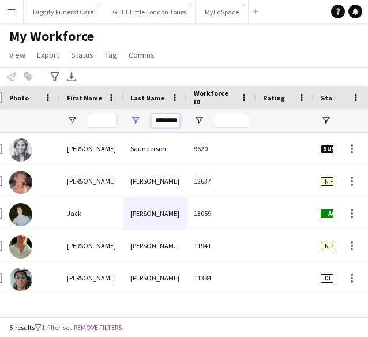
scroll to position [0, 3]
drag, startPoint x: 151, startPoint y: 121, endPoint x: 257, endPoint y: 118, distance: 106.2
paste input "*****"
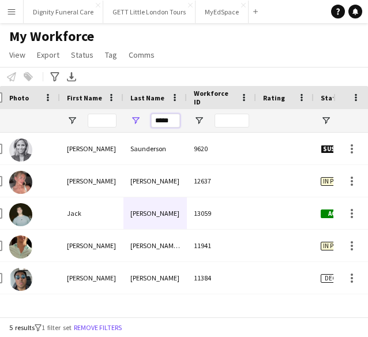
type input "*****"
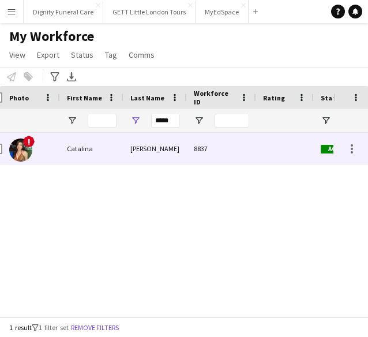
click at [150, 147] on div "Tobar" at bounding box center [154, 149] width 63 height 32
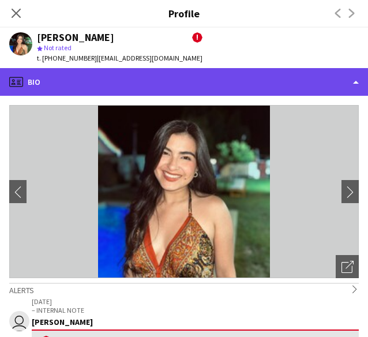
click at [242, 73] on div "profile Bio" at bounding box center [184, 82] width 368 height 28
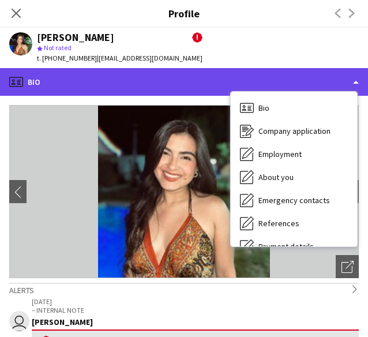
click at [194, 84] on div "profile Bio" at bounding box center [184, 82] width 368 height 28
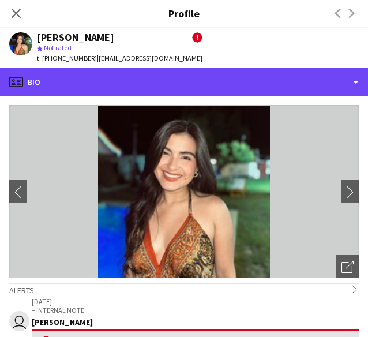
scroll to position [132, 0]
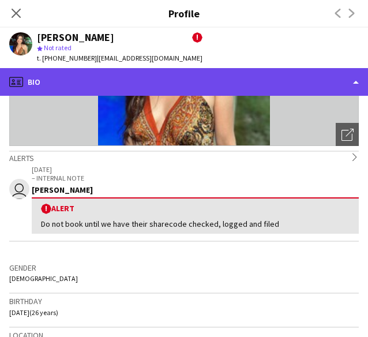
click at [210, 86] on div "profile Bio" at bounding box center [184, 82] width 368 height 28
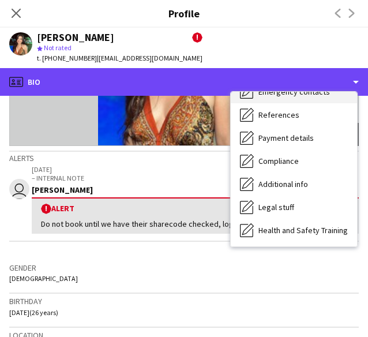
scroll to position [155, 0]
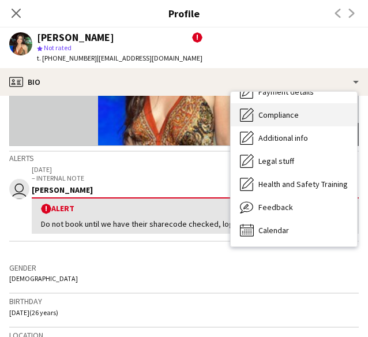
click at [287, 120] on div "Compliance Compliance" at bounding box center [294, 114] width 126 height 23
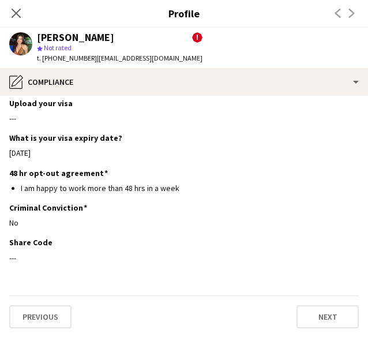
scroll to position [358, 0]
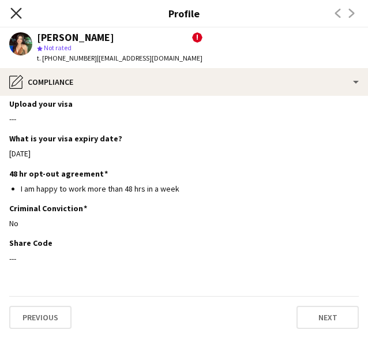
click at [16, 16] on icon "Close pop-in" at bounding box center [15, 12] width 11 height 11
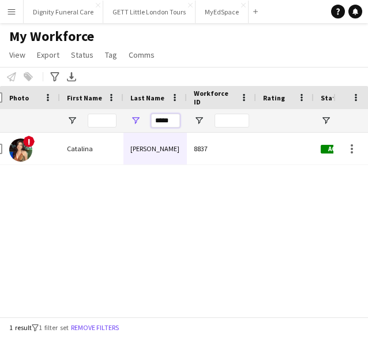
drag, startPoint x: 156, startPoint y: 117, endPoint x: 404, endPoint y: 105, distance: 247.8
click at [368, 105] on html "Menu Boards Boards Boards All jobs Status Workforce Workforce My Workforce Recr…" at bounding box center [184, 168] width 368 height 337
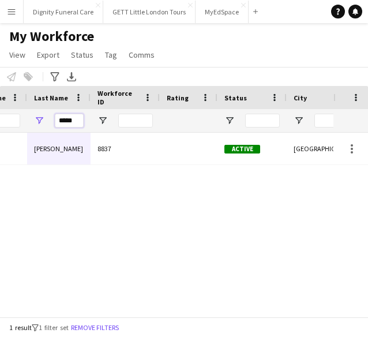
scroll to position [0, 108]
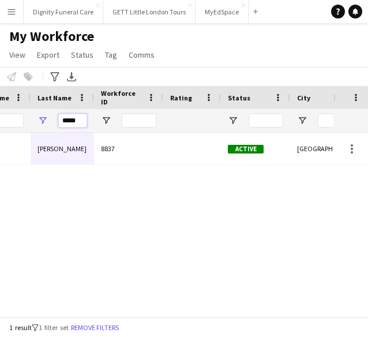
click at [69, 122] on input "*****" at bounding box center [72, 121] width 29 height 14
drag, startPoint x: 78, startPoint y: 122, endPoint x: 15, endPoint y: 122, distance: 63.5
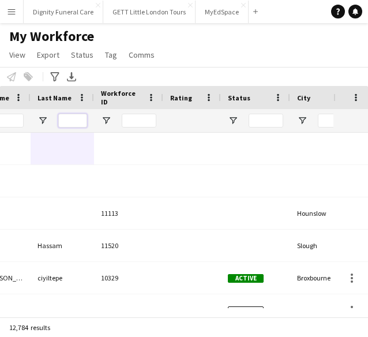
paste input "****"
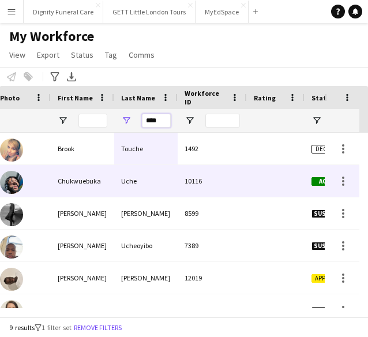
scroll to position [0, 0]
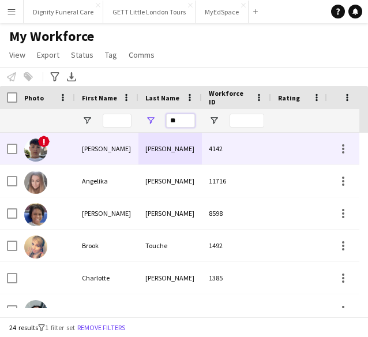
type input "*"
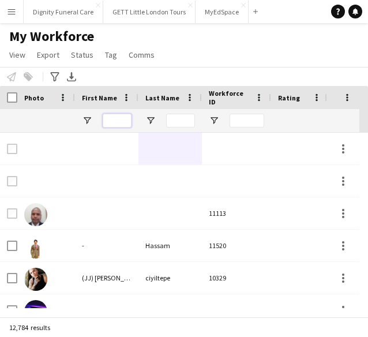
click at [127, 123] on input "First Name Filter Input" at bounding box center [117, 121] width 29 height 14
paste input "**********"
type input "**********"
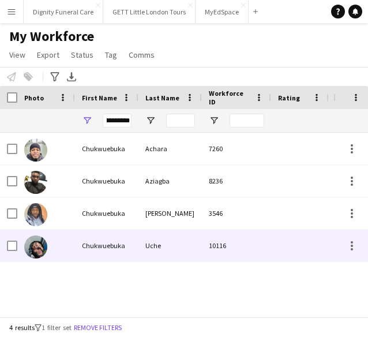
scroll to position [0, 0]
click at [96, 256] on div "Chukwuebuka" at bounding box center [106, 246] width 63 height 32
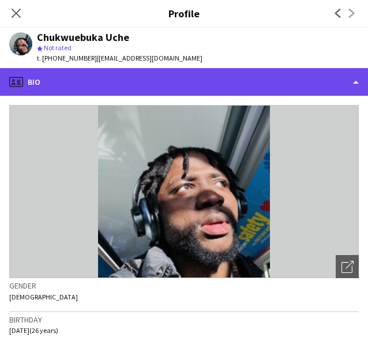
click at [159, 82] on div "profile Bio" at bounding box center [184, 82] width 368 height 28
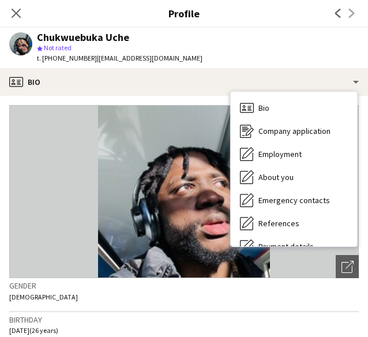
click at [152, 294] on div "Gender Male" at bounding box center [184, 294] width 350 height 33
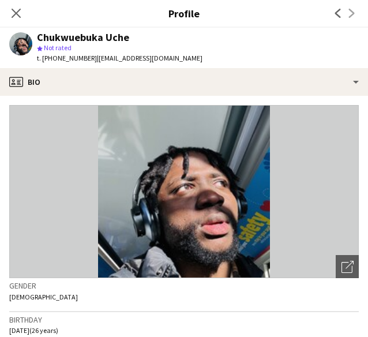
scroll to position [115, 0]
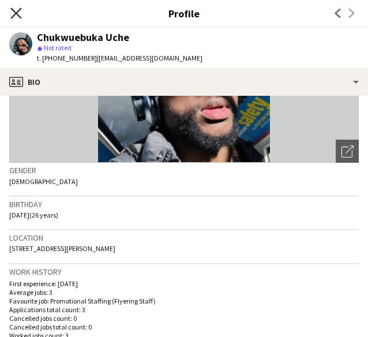
click at [13, 14] on icon "Close pop-in" at bounding box center [15, 12] width 11 height 11
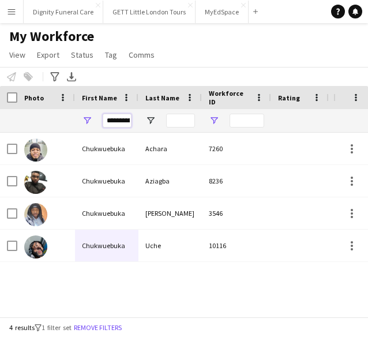
drag, startPoint x: 106, startPoint y: 123, endPoint x: 216, endPoint y: 122, distance: 110.2
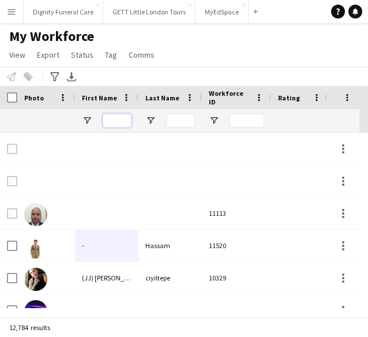
click at [123, 125] on input "First Name Filter Input" at bounding box center [117, 121] width 29 height 14
paste input "****"
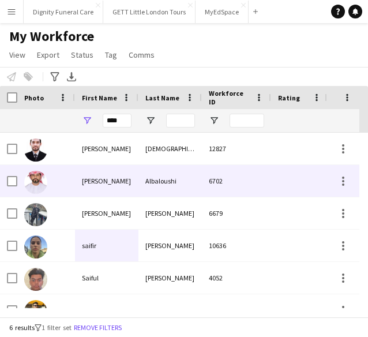
click at [55, 179] on div at bounding box center [46, 181] width 58 height 32
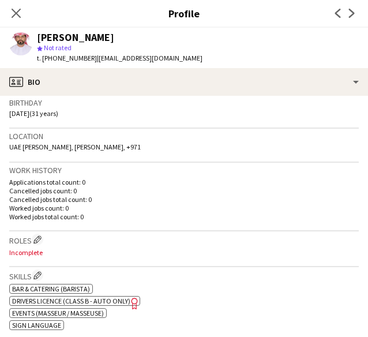
scroll to position [0, 0]
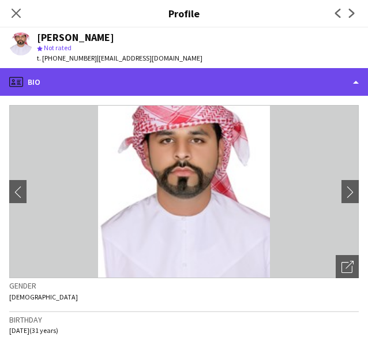
click at [143, 81] on div "profile Bio" at bounding box center [184, 82] width 368 height 28
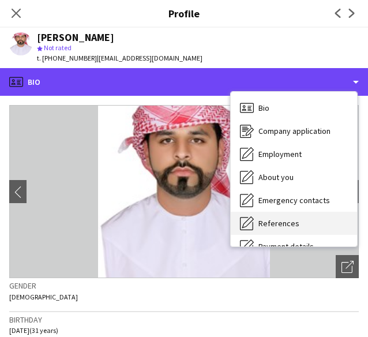
scroll to position [155, 0]
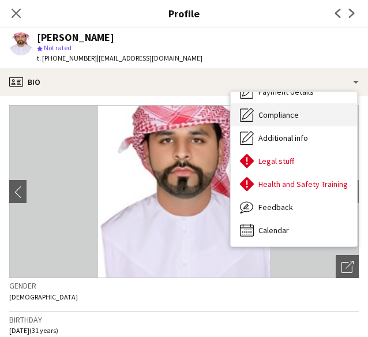
click at [298, 112] on span "Compliance" at bounding box center [278, 115] width 40 height 10
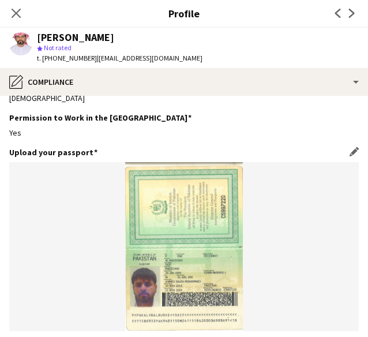
scroll to position [29, 0]
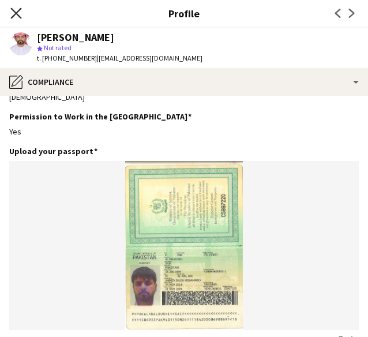
click at [18, 14] on icon at bounding box center [15, 12] width 11 height 11
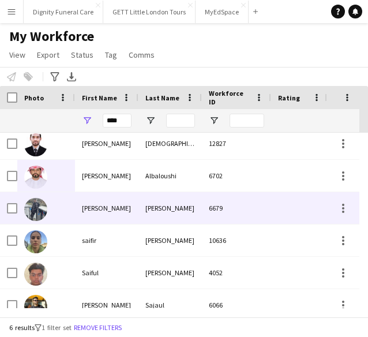
scroll to position [6, 0]
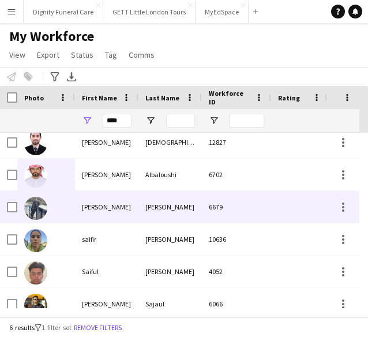
click at [109, 202] on div "Saif" at bounding box center [106, 207] width 63 height 32
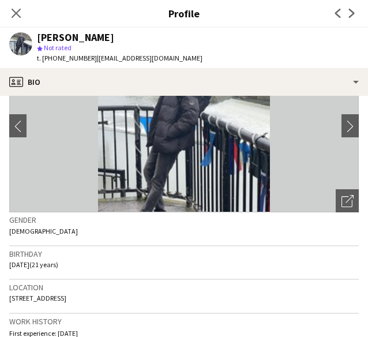
scroll to position [0, 0]
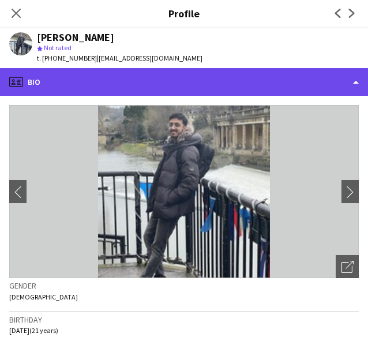
click at [202, 74] on div "profile Bio" at bounding box center [184, 82] width 368 height 28
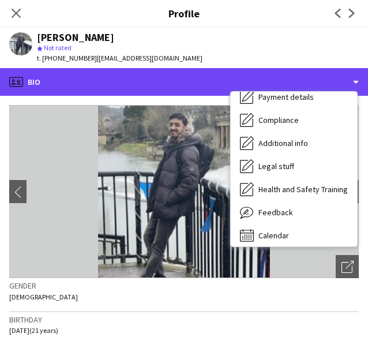
scroll to position [155, 0]
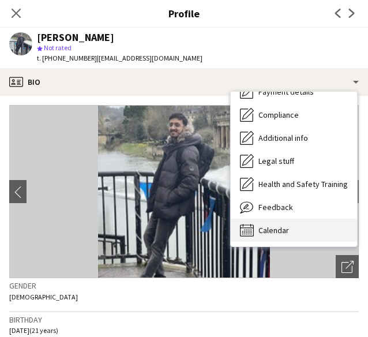
click at [272, 226] on span "Calendar" at bounding box center [273, 230] width 31 height 10
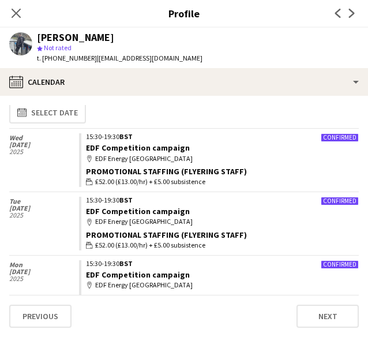
scroll to position [9, 0]
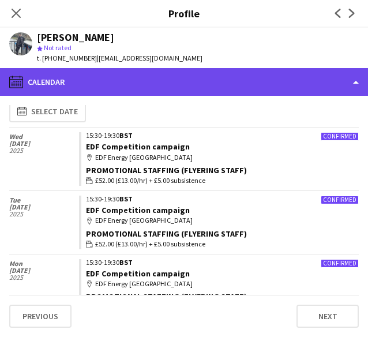
click at [115, 81] on div "calendar-full Calendar" at bounding box center [184, 82] width 368 height 28
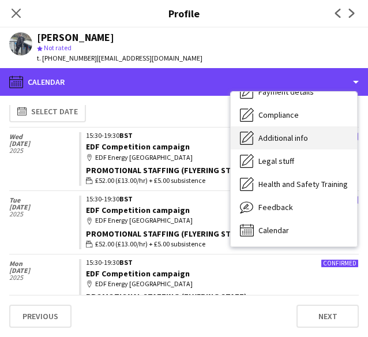
scroll to position [0, 0]
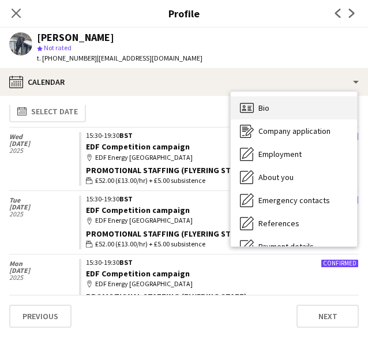
click at [277, 100] on div "Bio Bio" at bounding box center [294, 107] width 126 height 23
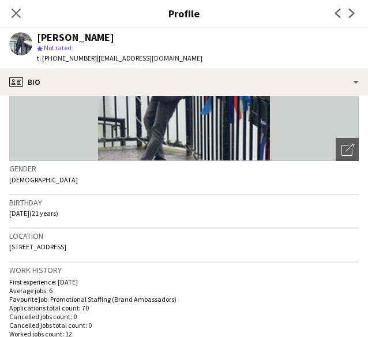
scroll to position [120, 0]
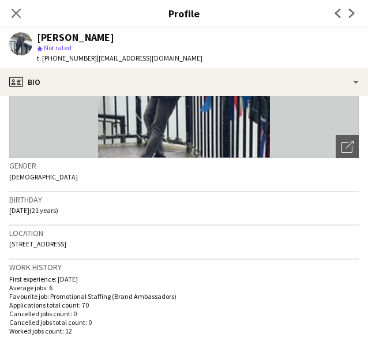
drag, startPoint x: 53, startPoint y: 59, endPoint x: 90, endPoint y: 59, distance: 36.9
click at [90, 59] on span "t. +4407824981667" at bounding box center [67, 58] width 60 height 9
copy span "07824981667"
click at [14, 15] on icon at bounding box center [15, 12] width 11 height 11
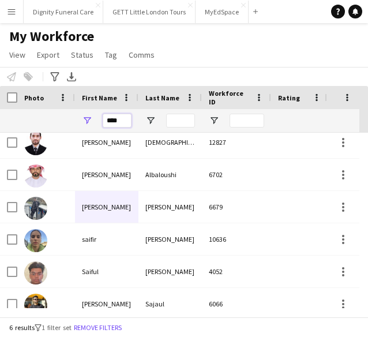
drag, startPoint x: 120, startPoint y: 119, endPoint x: 48, endPoint y: 137, distance: 73.6
click at [48, 137] on div "Workforce Details Last Name Workforce ID Rating" at bounding box center [184, 201] width 368 height 231
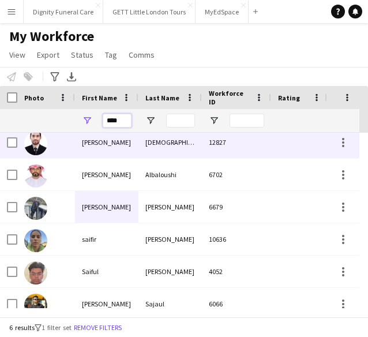
paste input "****"
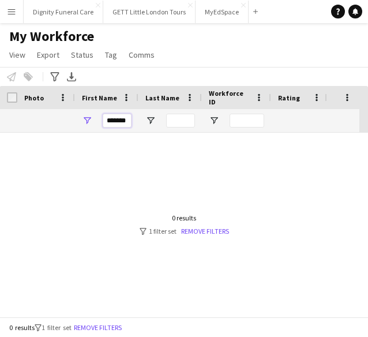
scroll to position [0, 0]
type input "*"
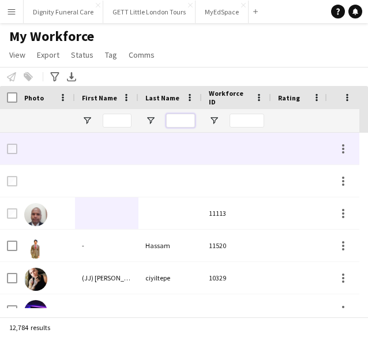
paste input "********"
type input "********"
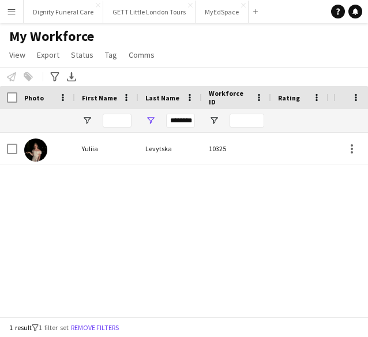
scroll to position [0, 0]
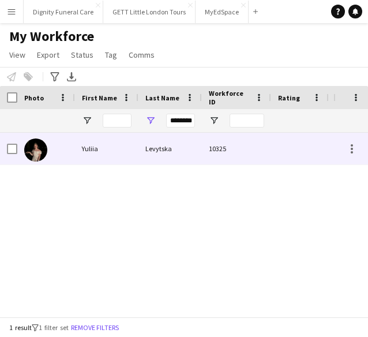
click at [148, 148] on div "Levytska" at bounding box center [169, 149] width 63 height 32
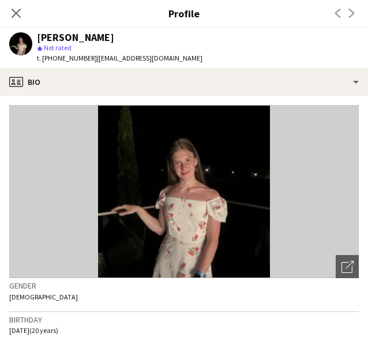
drag, startPoint x: 53, startPoint y: 58, endPoint x: 89, endPoint y: 61, distance: 36.5
click at [89, 61] on div "t. +447578142155 | work22yuliia@gmail.com" at bounding box center [120, 58] width 166 height 10
copy div "7578142155 |"
click at [23, 14] on div "Close pop-in" at bounding box center [16, 13] width 32 height 27
click at [17, 12] on icon at bounding box center [16, 13] width 9 height 9
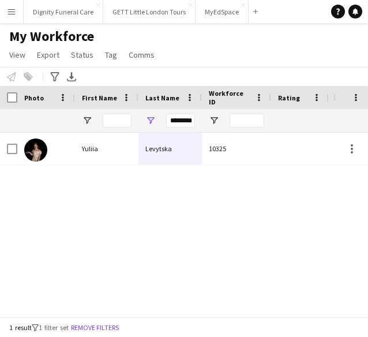
click at [22, 5] on button "Menu" at bounding box center [11, 11] width 23 height 23
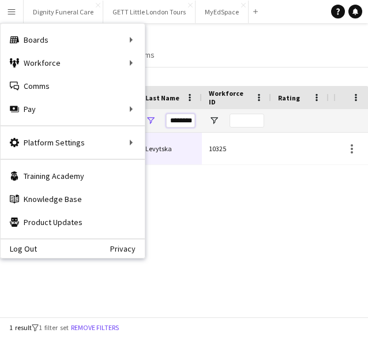
scroll to position [0, 2]
drag, startPoint x: 171, startPoint y: 122, endPoint x: 272, endPoint y: 130, distance: 101.2
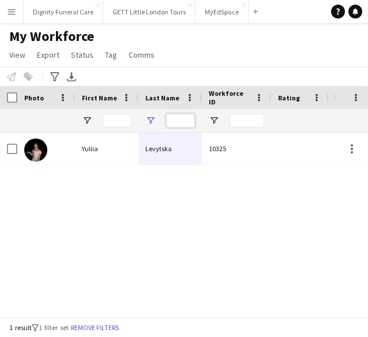
scroll to position [0, 0]
type input "****"
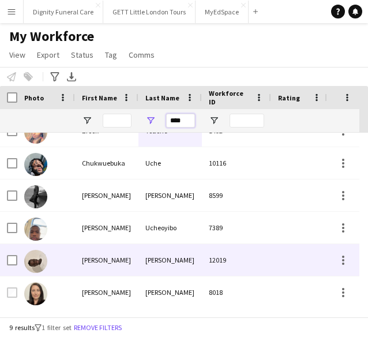
scroll to position [18, 0]
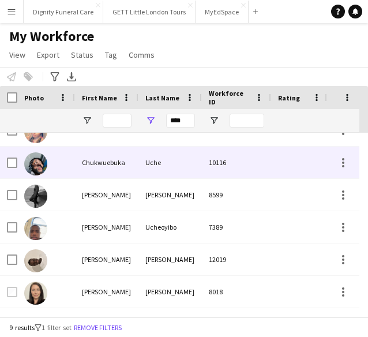
click at [161, 163] on div "Uche" at bounding box center [169, 163] width 63 height 32
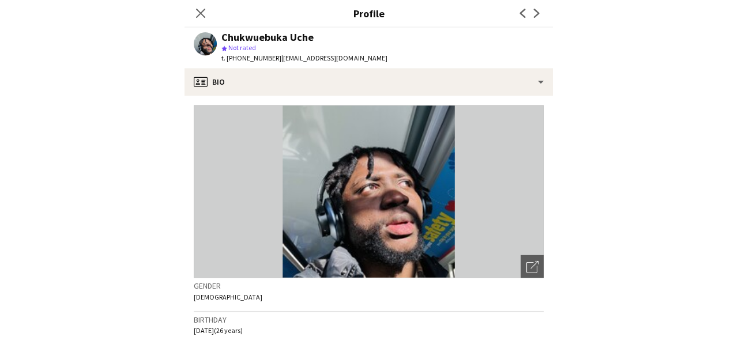
scroll to position [21, 0]
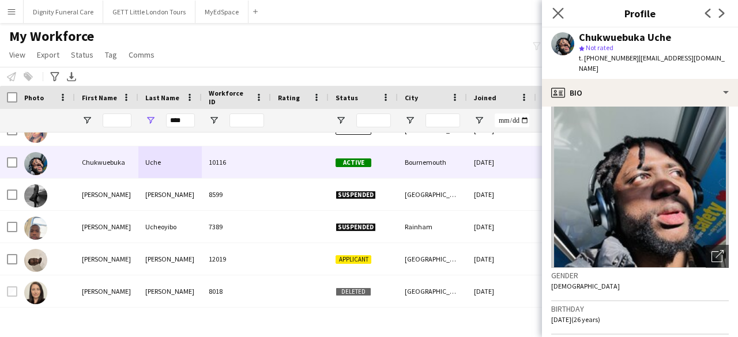
click at [557, 6] on app-icon "Close pop-in" at bounding box center [558, 13] width 17 height 17
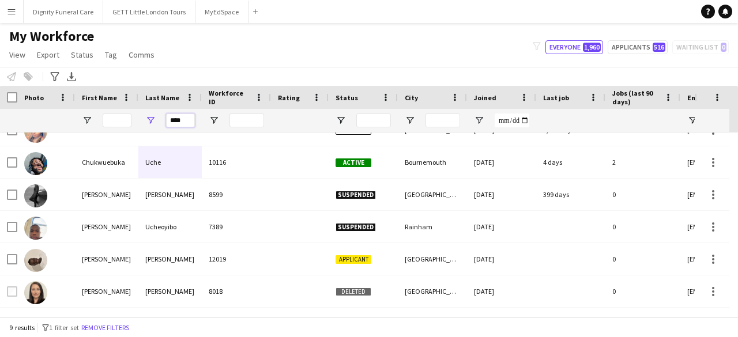
drag, startPoint x: 191, startPoint y: 121, endPoint x: 130, endPoint y: 122, distance: 60.6
click at [130, 122] on div "****" at bounding box center [625, 120] width 1251 height 23
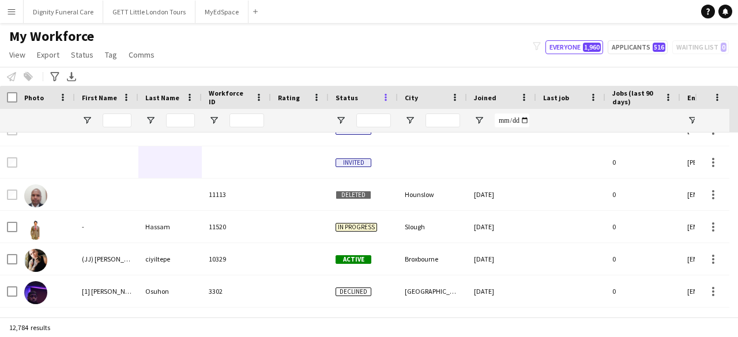
click at [389, 96] on span at bounding box center [386, 97] width 10 height 10
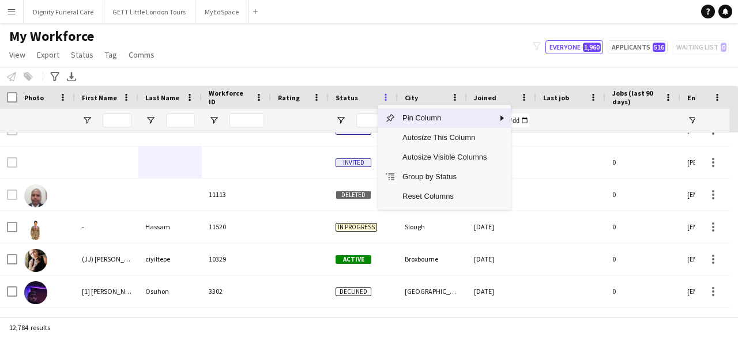
click at [389, 96] on span at bounding box center [386, 97] width 10 height 10
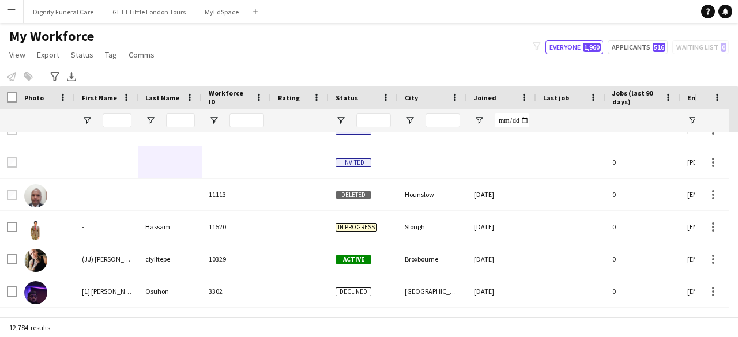
click at [451, 46] on div "My Workforce View Views Default view New view Update view Delete view Edit name…" at bounding box center [369, 47] width 738 height 39
click at [653, 40] on div "My Workforce View Views Default view New view Update view Delete view Edit name…" at bounding box center [369, 47] width 738 height 39
click at [651, 43] on button "Applicants 516" at bounding box center [638, 47] width 60 height 14
type input "**********"
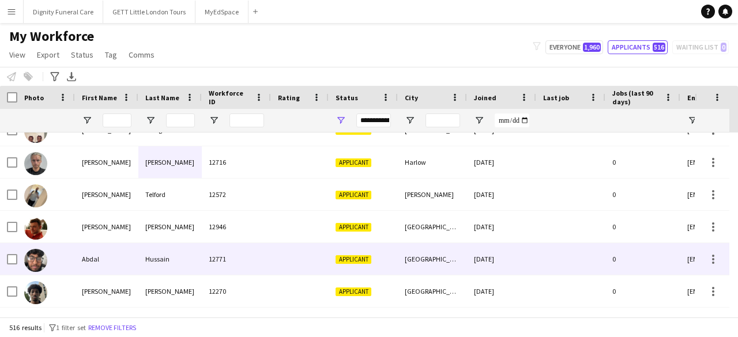
scroll to position [0, 0]
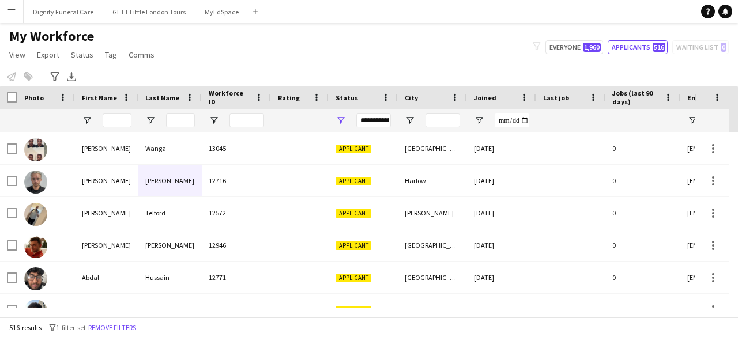
click at [17, 98] on div "Photo" at bounding box center [46, 97] width 58 height 23
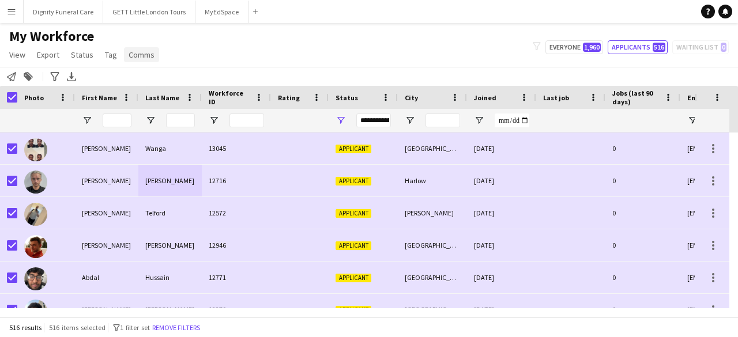
click at [145, 57] on span "Comms" at bounding box center [142, 55] width 26 height 10
click at [168, 80] on span "Send notification" at bounding box center [161, 79] width 59 height 10
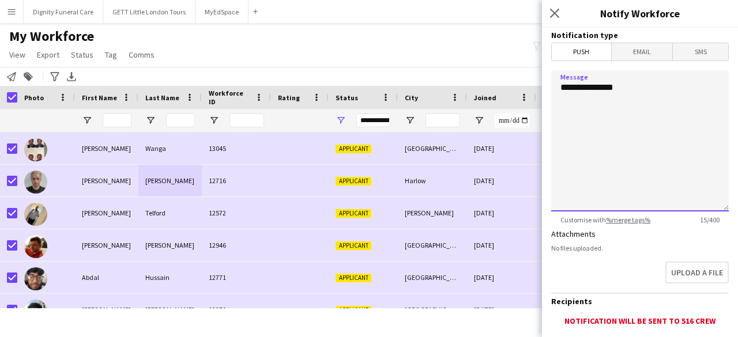
drag, startPoint x: 625, startPoint y: 88, endPoint x: 545, endPoint y: 101, distance: 81.7
click at [545, 101] on form "**********" at bounding box center [640, 247] width 196 height 438
click at [632, 44] on span "Email" at bounding box center [642, 51] width 61 height 17
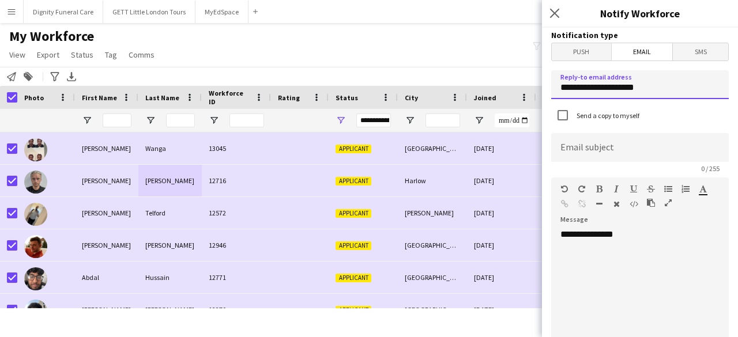
drag, startPoint x: 658, startPoint y: 89, endPoint x: 556, endPoint y: 89, distance: 101.5
click at [556, 89] on input "**********" at bounding box center [640, 84] width 178 height 29
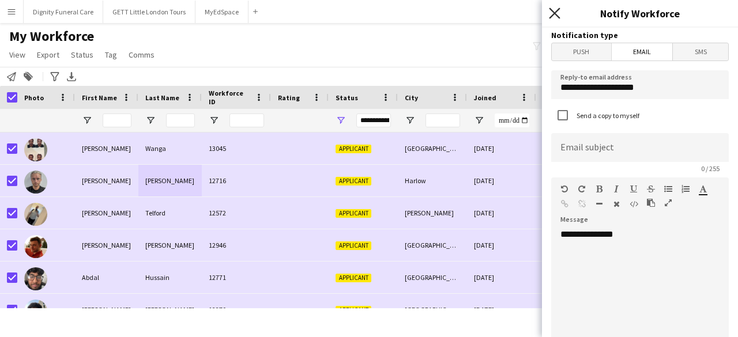
click at [553, 16] on icon at bounding box center [554, 12] width 11 height 11
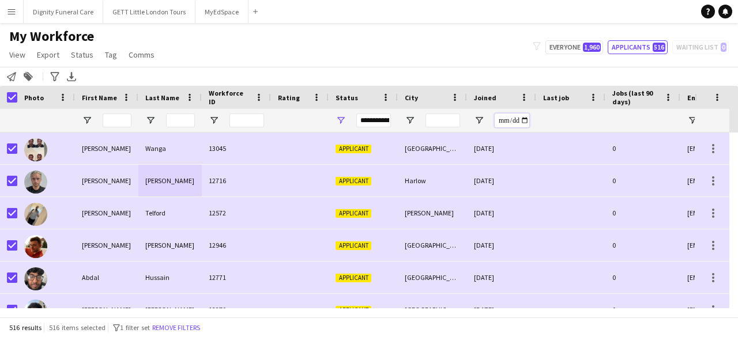
click at [518, 119] on input "Joined Filter Input" at bounding box center [512, 121] width 35 height 14
click at [521, 121] on input "Joined Filter Input" at bounding box center [512, 121] width 35 height 14
click at [475, 118] on span "Open Filter Menu" at bounding box center [479, 120] width 10 height 10
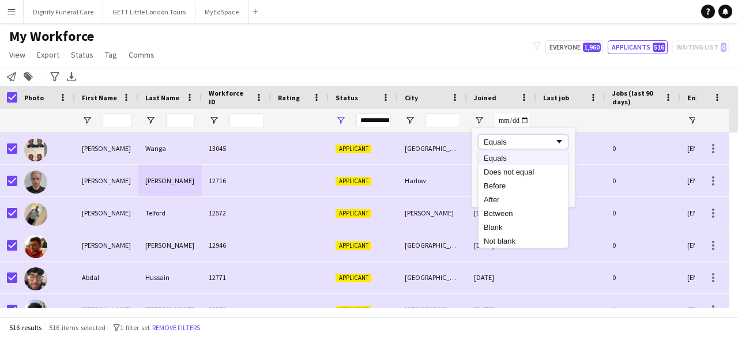
click at [557, 140] on span "Filtering operator" at bounding box center [559, 142] width 10 height 10
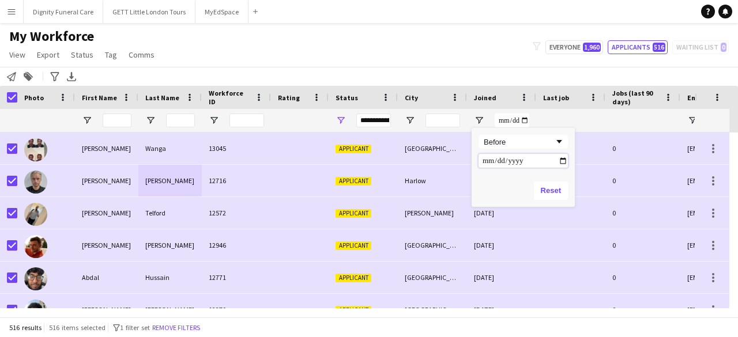
click at [561, 161] on input "Filter Value" at bounding box center [523, 161] width 89 height 14
type input "**********"
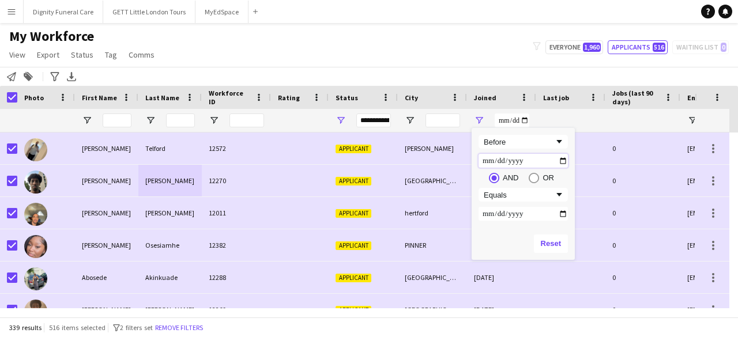
type input "**********"
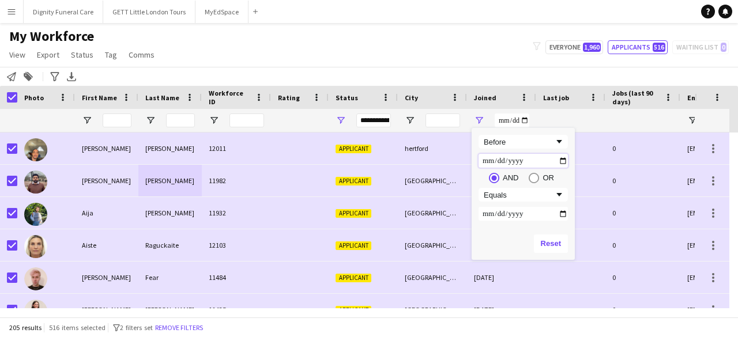
type input "**********"
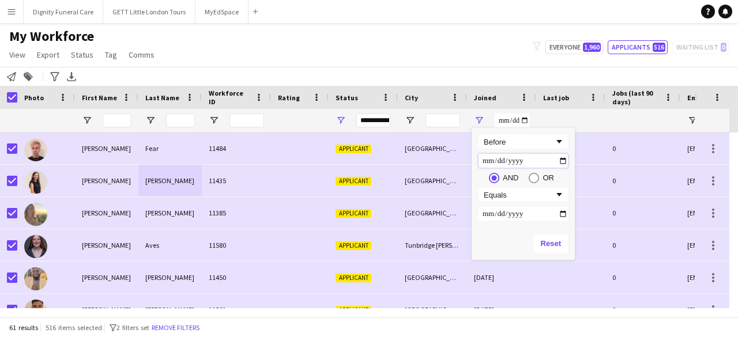
type input "**********"
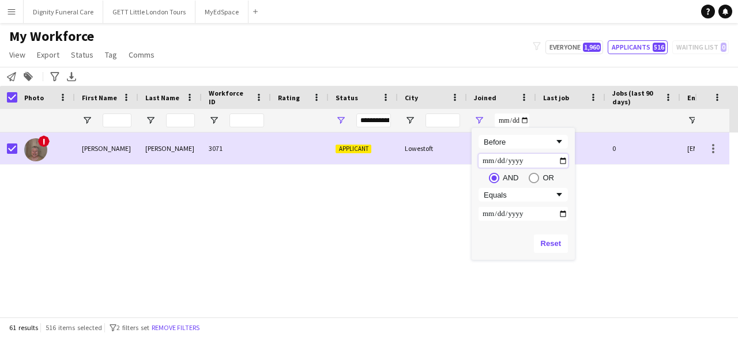
type input "**********"
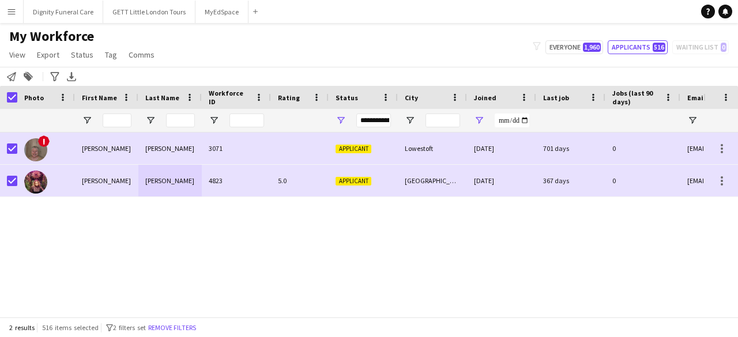
click at [470, 266] on div "! Daniel Baldry 3071 Applicant Lowestoft 03-05-2022 701 days 0 dan_baldry@yahoo…" at bounding box center [352, 221] width 704 height 176
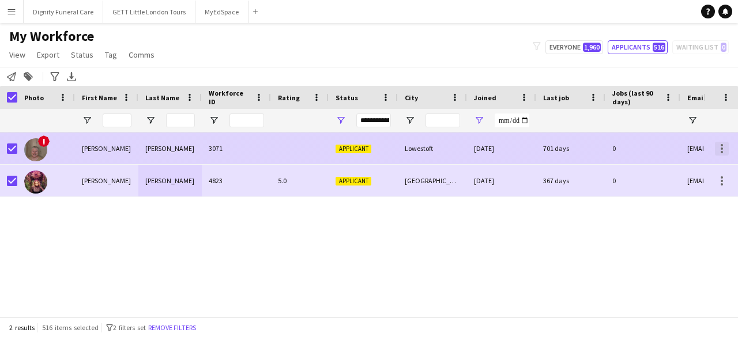
click at [722, 144] on div at bounding box center [722, 145] width 2 height 2
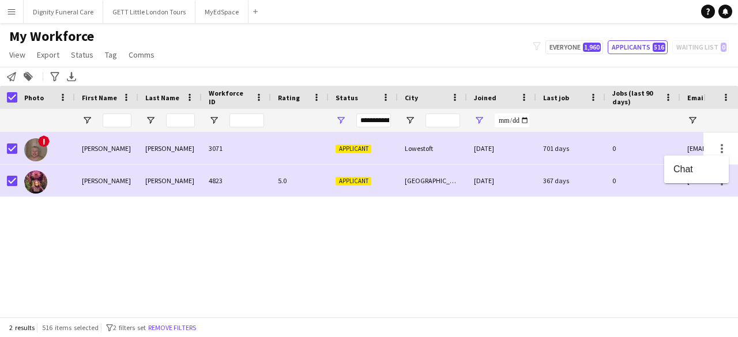
click at [579, 232] on div at bounding box center [369, 168] width 738 height 337
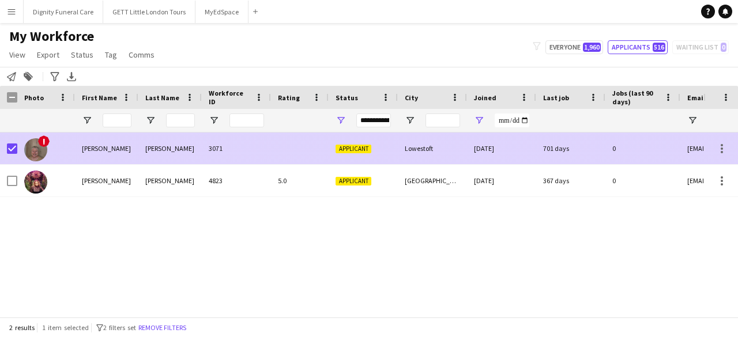
click at [33, 151] on img at bounding box center [35, 149] width 23 height 23
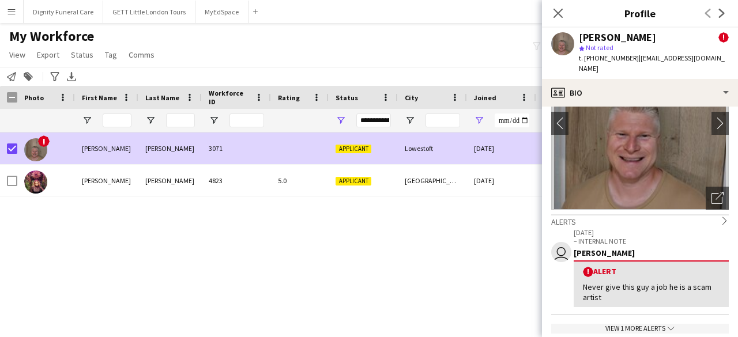
scroll to position [80, 0]
click at [712, 117] on app-icon "chevron-right" at bounding box center [721, 123] width 18 height 12
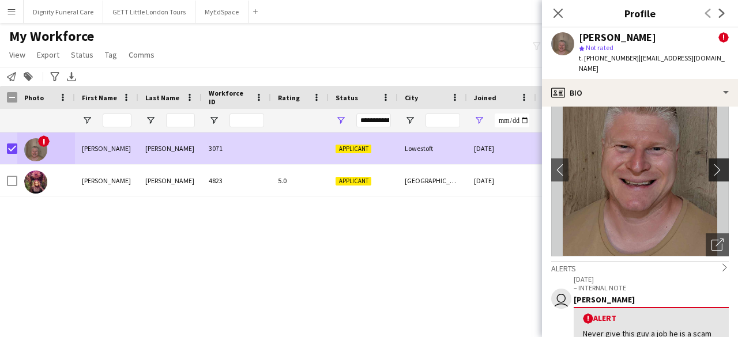
scroll to position [0, 0]
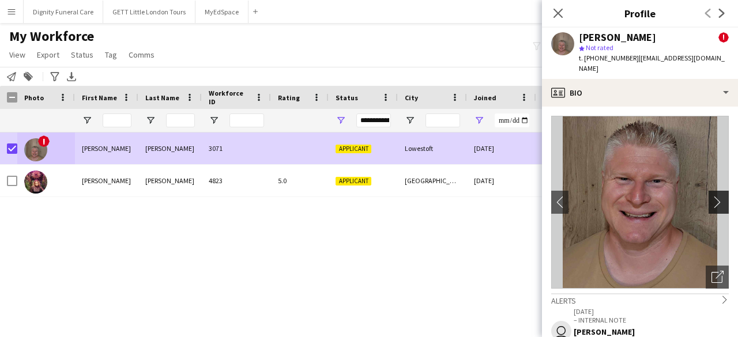
click at [712, 196] on app-icon "chevron-right" at bounding box center [721, 202] width 18 height 12
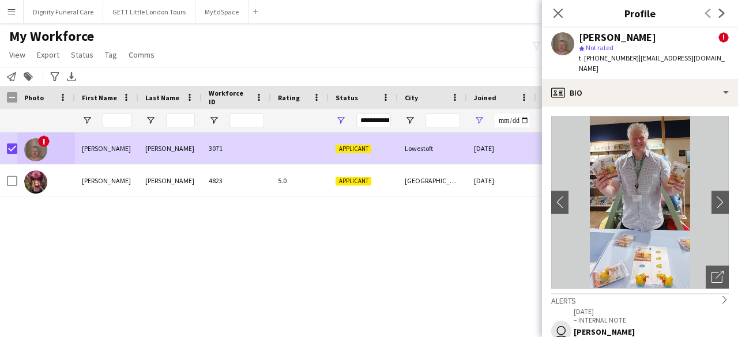
drag, startPoint x: 712, startPoint y: 188, endPoint x: 671, endPoint y: 145, distance: 60.0
click at [671, 145] on img at bounding box center [640, 202] width 178 height 173
click at [712, 196] on app-icon "chevron-right" at bounding box center [721, 202] width 18 height 12
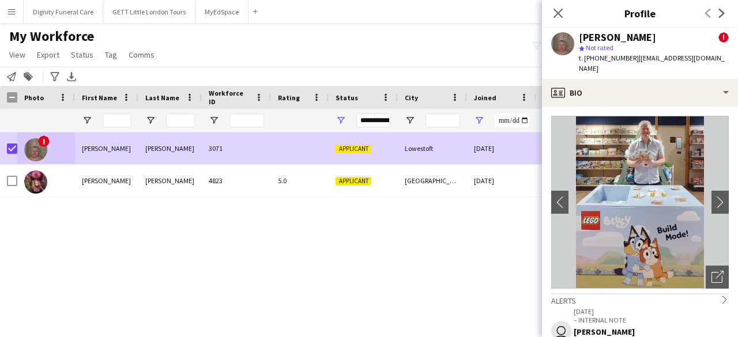
drag, startPoint x: 711, startPoint y: 185, endPoint x: 486, endPoint y: 234, distance: 230.1
click at [486, 234] on div "! Daniel Baldry 3071 Applicant Lowestoft 03-05-2022 701 days 0 dan_baldry@yahoo…" at bounding box center [352, 221] width 704 height 176
click at [560, 13] on icon at bounding box center [558, 12] width 11 height 11
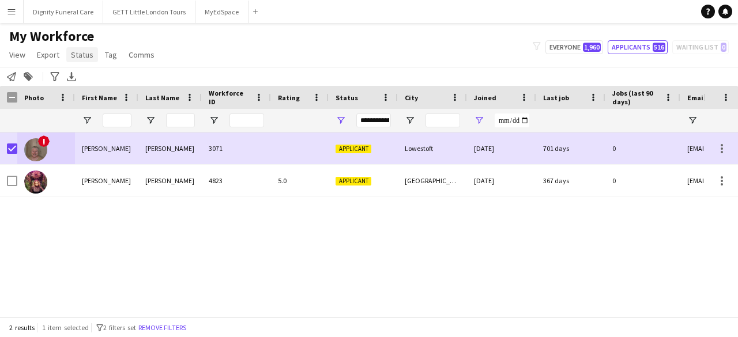
click at [81, 53] on span "Status" at bounding box center [82, 55] width 22 height 10
click at [96, 74] on link "Edit" at bounding box center [106, 79] width 81 height 24
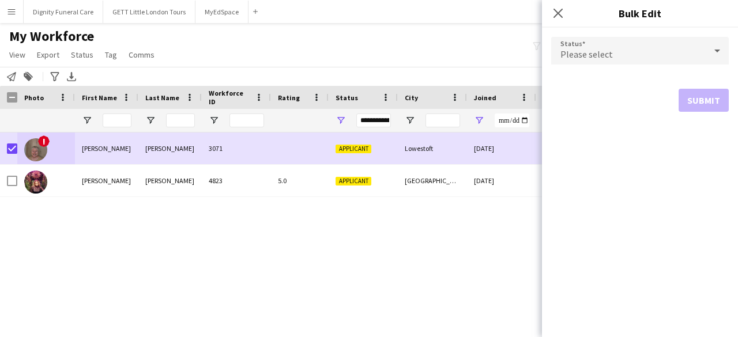
click at [603, 47] on div "Please select" at bounding box center [628, 51] width 155 height 28
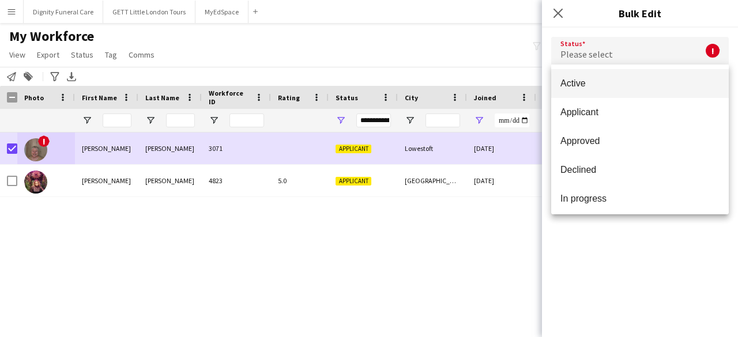
drag, startPoint x: 600, startPoint y: 175, endPoint x: 681, endPoint y: 246, distance: 107.1
click at [681, 246] on div at bounding box center [369, 168] width 738 height 337
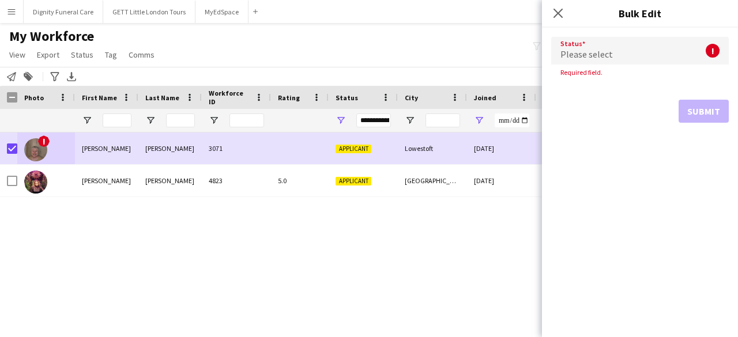
click at [651, 48] on div "Please select" at bounding box center [628, 51] width 155 height 28
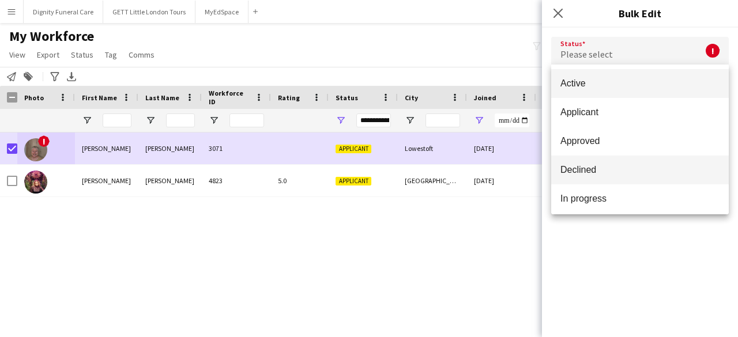
click at [588, 164] on mat-option "Declined" at bounding box center [640, 170] width 178 height 29
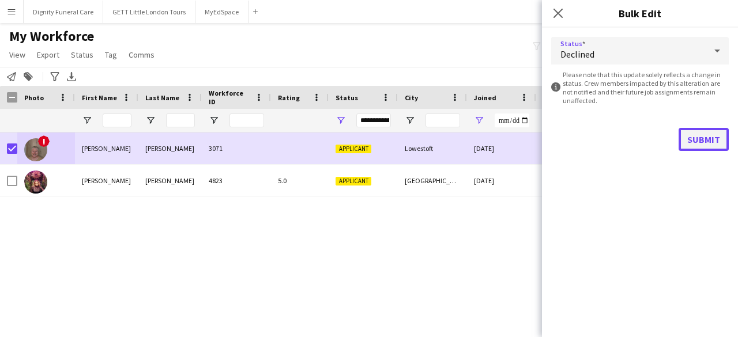
click at [695, 131] on button "Submit" at bounding box center [704, 139] width 50 height 23
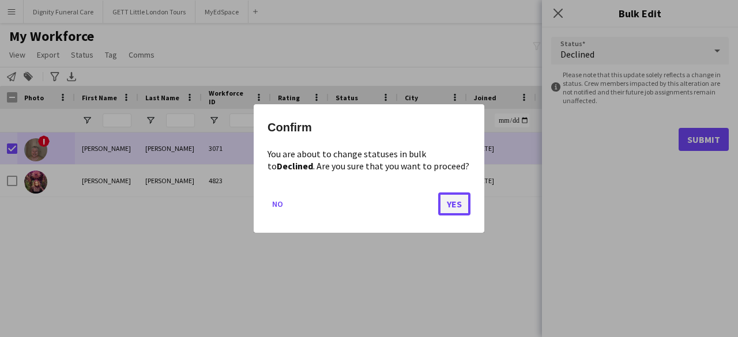
click at [457, 202] on button "Yes" at bounding box center [454, 204] width 32 height 23
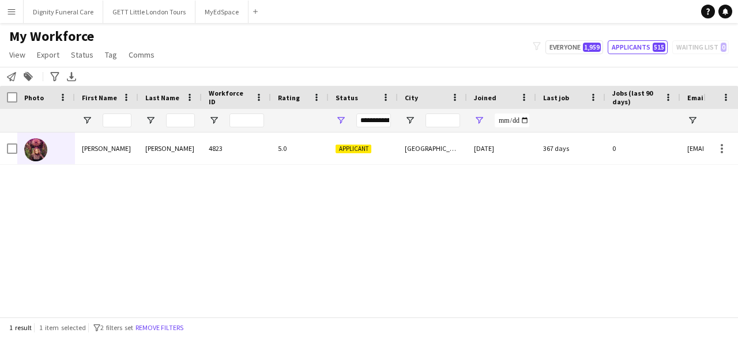
click at [377, 89] on div "Status" at bounding box center [357, 97] width 42 height 17
click at [340, 120] on span "Open Filter Menu" at bounding box center [341, 120] width 10 height 10
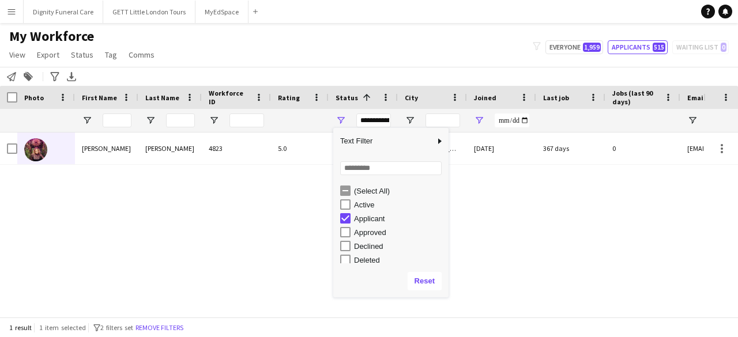
click at [355, 203] on div "Active" at bounding box center [399, 205] width 91 height 9
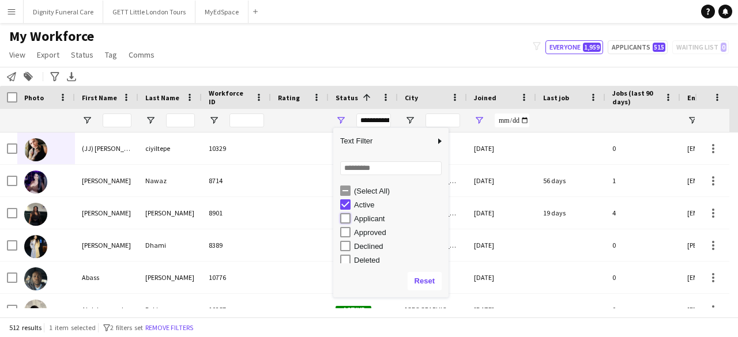
type input "**********"
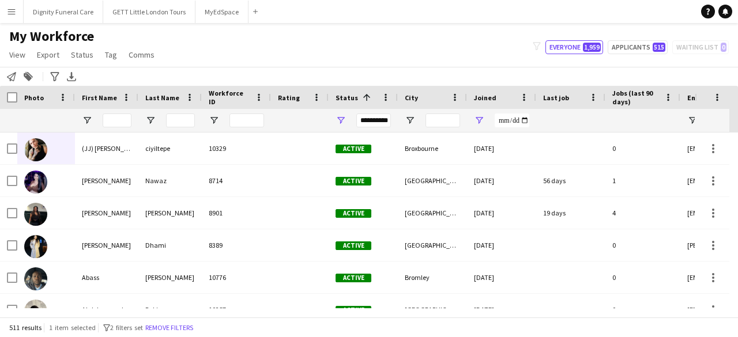
click at [386, 62] on div "My Workforce View Views Default view New view Update view Delete view Edit name…" at bounding box center [369, 47] width 738 height 39
click at [483, 120] on span "Open Filter Menu" at bounding box center [479, 120] width 10 height 10
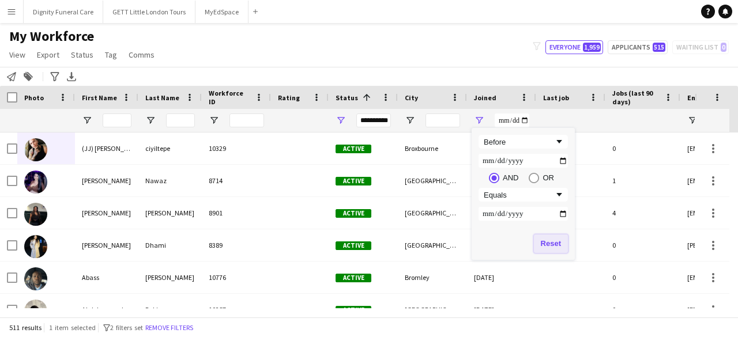
click at [555, 246] on button "Reset" at bounding box center [551, 244] width 34 height 18
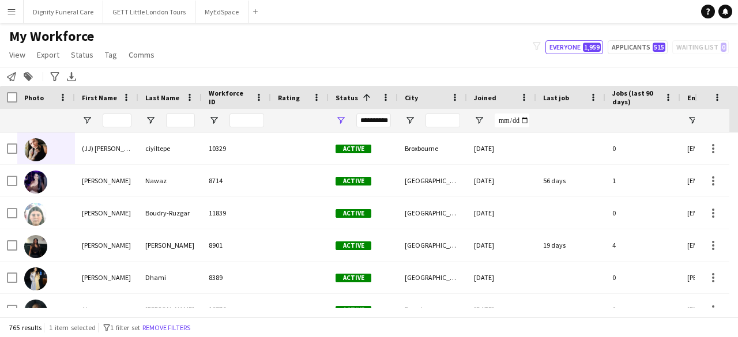
click at [560, 117] on div at bounding box center [570, 120] width 55 height 23
drag, startPoint x: 637, startPoint y: 95, endPoint x: 629, endPoint y: 97, distance: 8.6
click at [626, 93] on span "Jobs (last 90 days)" at bounding box center [636, 97] width 47 height 17
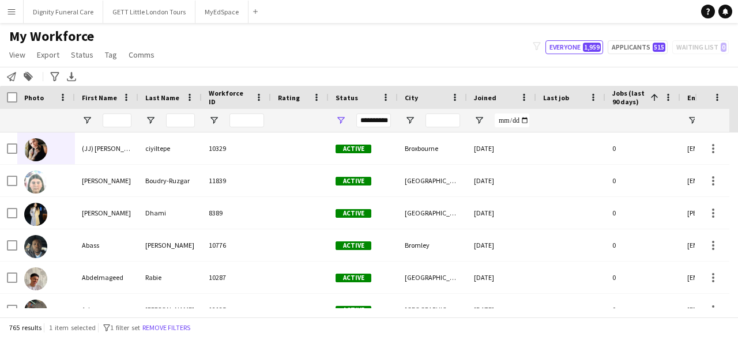
click at [645, 92] on span "Jobs (last 90 days)" at bounding box center [629, 97] width 33 height 17
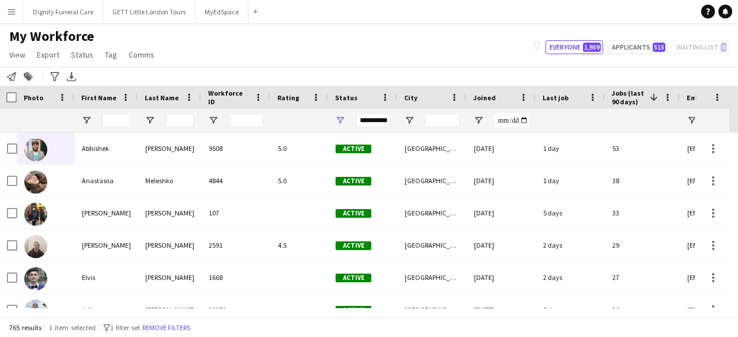
scroll to position [0, 1]
click at [560, 100] on span "Last job" at bounding box center [556, 97] width 26 height 9
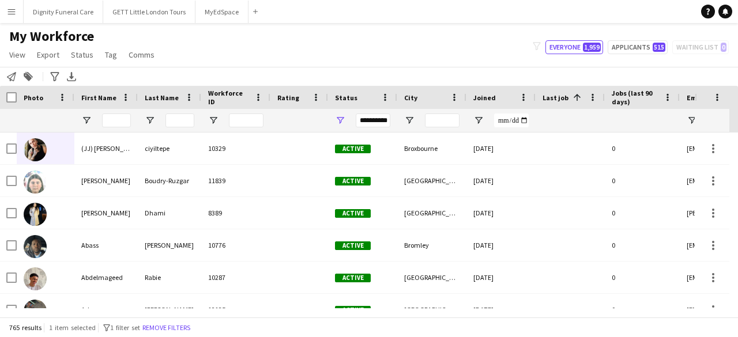
click at [579, 92] on span at bounding box center [577, 97] width 10 height 10
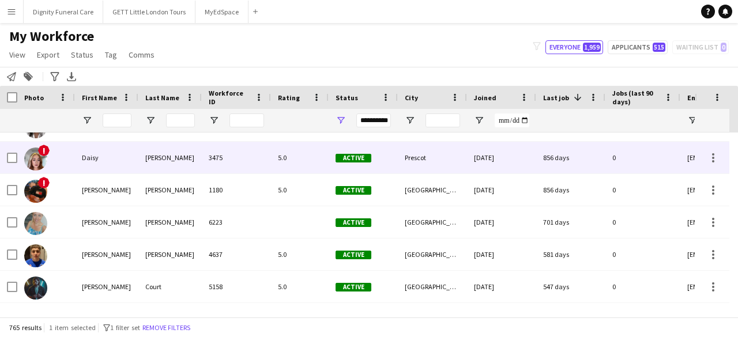
click at [137, 155] on div "Daisy" at bounding box center [106, 158] width 63 height 32
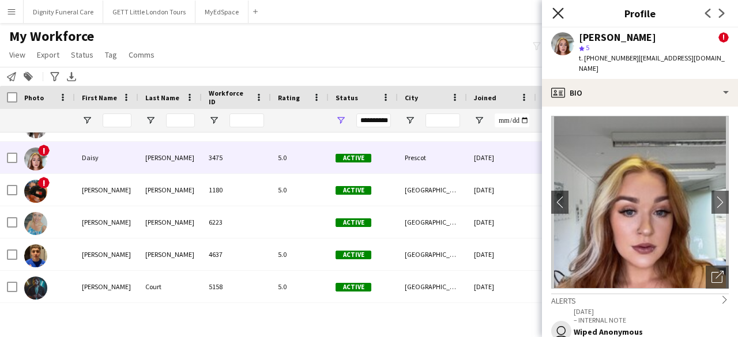
click at [558, 11] on icon "Close pop-in" at bounding box center [558, 12] width 11 height 11
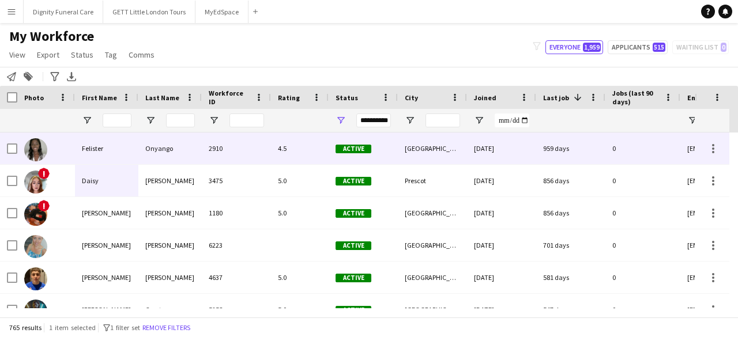
click at [217, 144] on div "2910" at bounding box center [236, 149] width 69 height 32
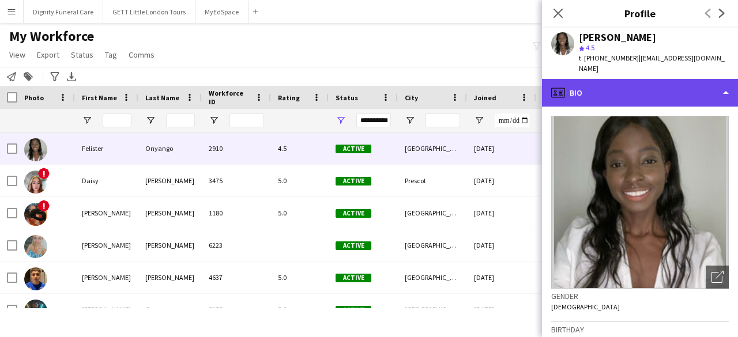
click at [671, 84] on div "profile Bio" at bounding box center [640, 93] width 196 height 28
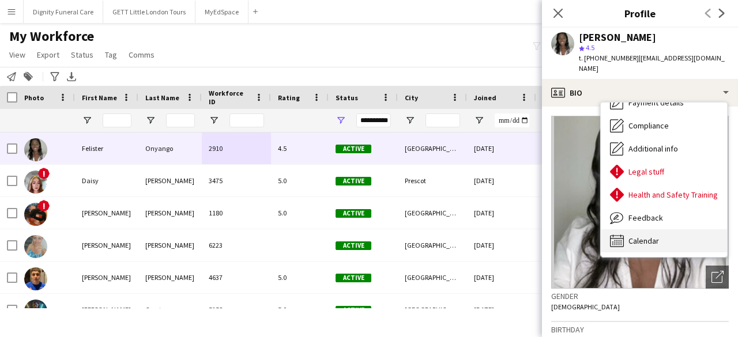
click at [643, 236] on span "Calendar" at bounding box center [644, 241] width 31 height 10
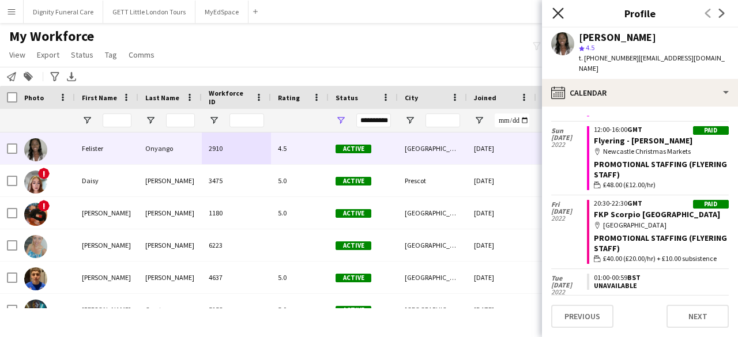
click at [557, 16] on icon "Close pop-in" at bounding box center [558, 12] width 11 height 11
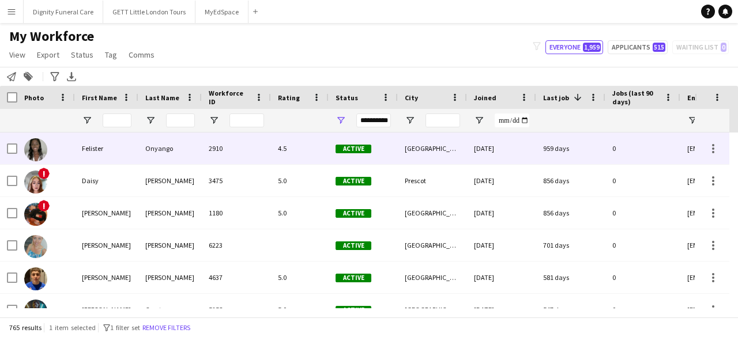
click at [6, 153] on div at bounding box center [8, 149] width 17 height 32
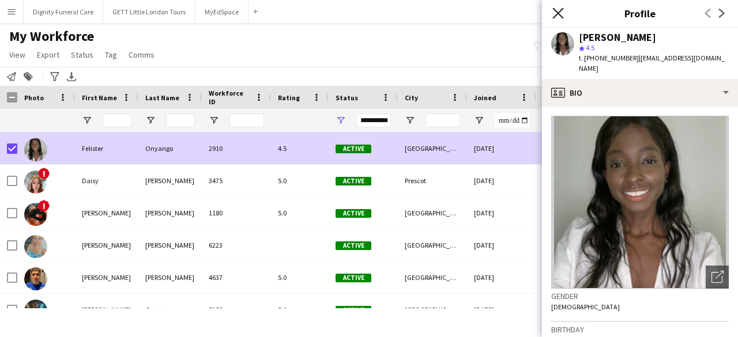
click at [563, 17] on icon "Close pop-in" at bounding box center [558, 12] width 11 height 11
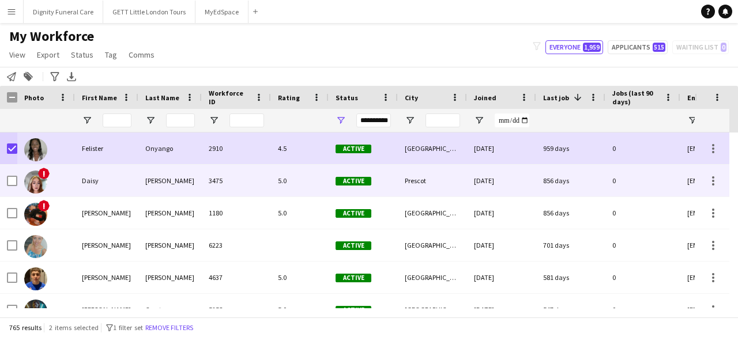
click at [87, 177] on div "Daisy" at bounding box center [106, 181] width 63 height 32
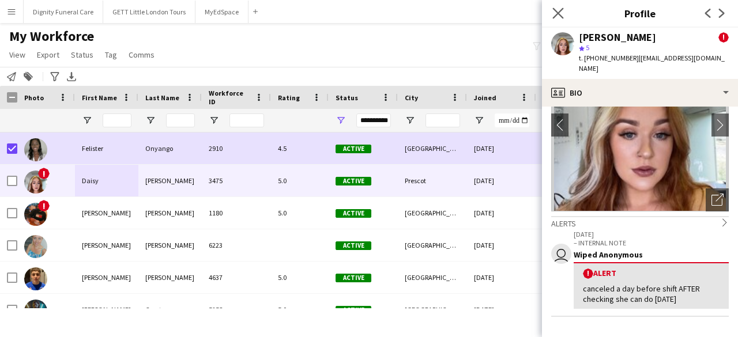
click at [564, 18] on app-icon "Close pop-in" at bounding box center [558, 13] width 17 height 17
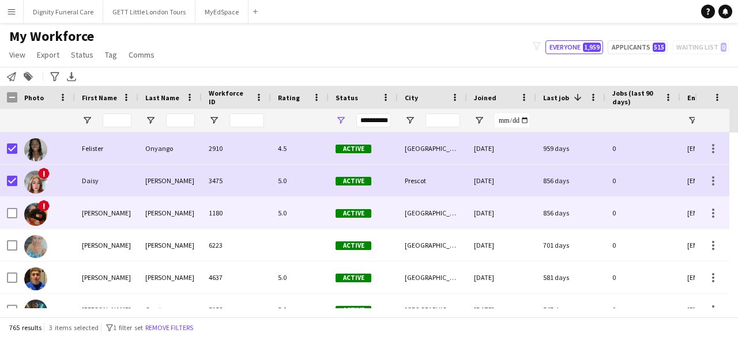
click at [57, 208] on div "!" at bounding box center [46, 213] width 58 height 32
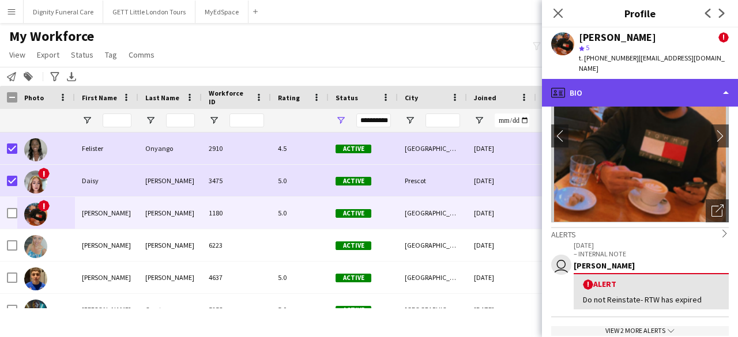
click at [650, 82] on div "profile Bio" at bounding box center [640, 93] width 196 height 28
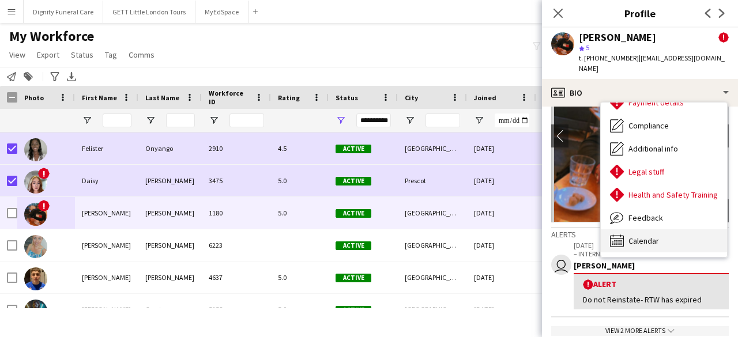
click at [639, 230] on div "Calendar Calendar" at bounding box center [664, 241] width 126 height 23
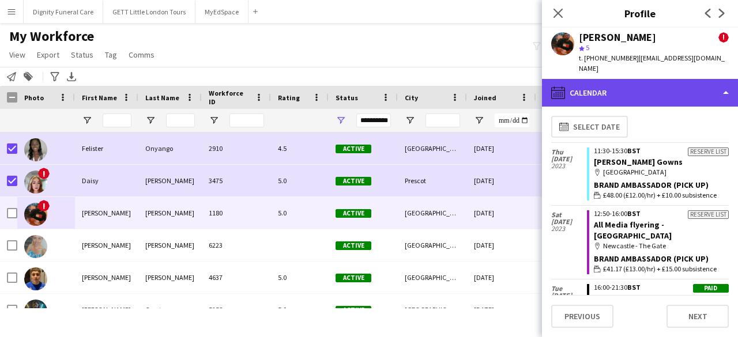
click at [622, 79] on div "calendar-full Calendar" at bounding box center [640, 93] width 196 height 28
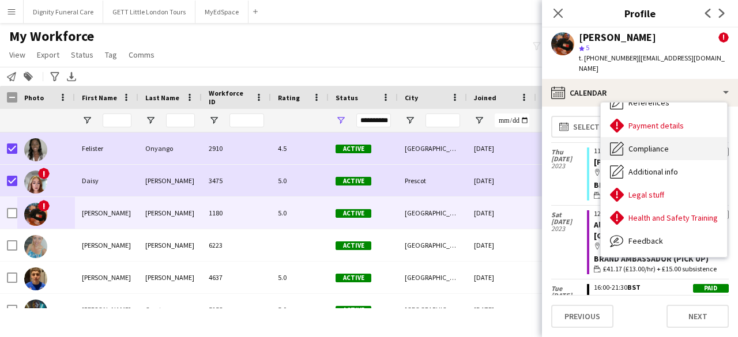
click at [650, 144] on span "Compliance" at bounding box center [649, 149] width 40 height 10
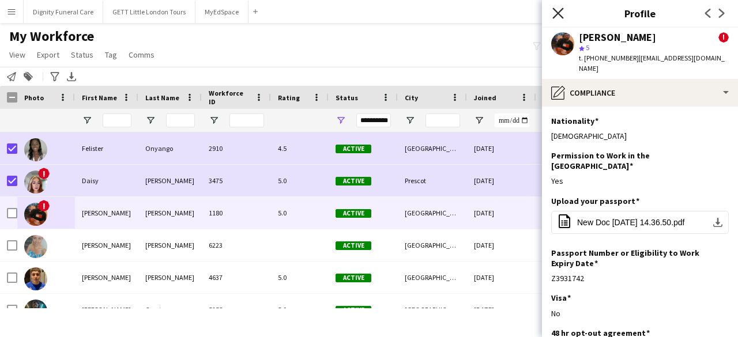
click at [557, 17] on icon "Close pop-in" at bounding box center [558, 12] width 11 height 11
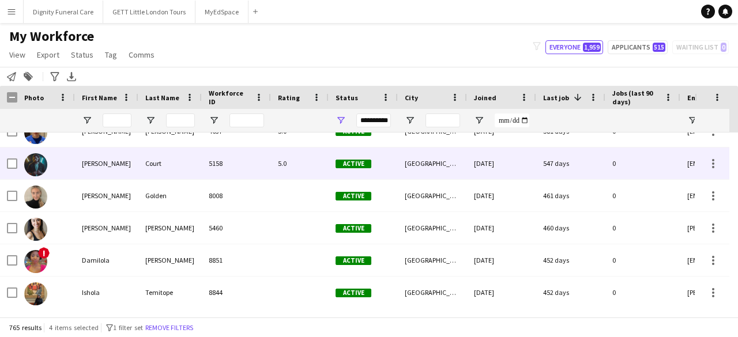
scroll to position [152, 0]
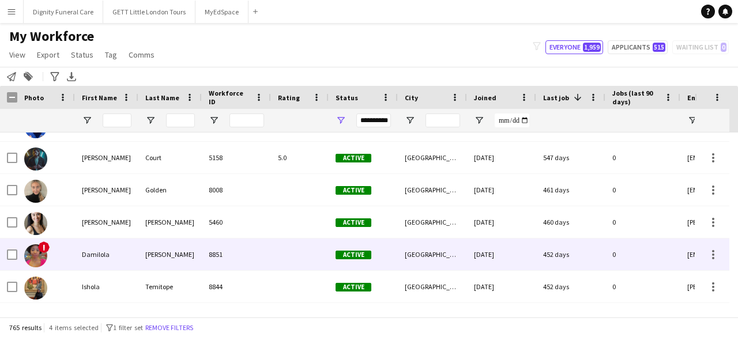
click at [98, 253] on div "Damilola" at bounding box center [106, 255] width 63 height 32
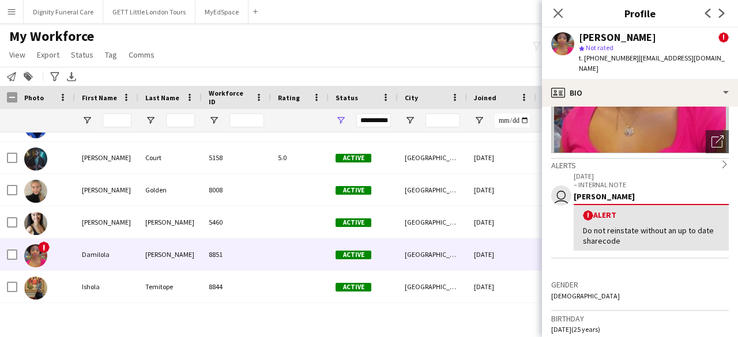
scroll to position [136, 0]
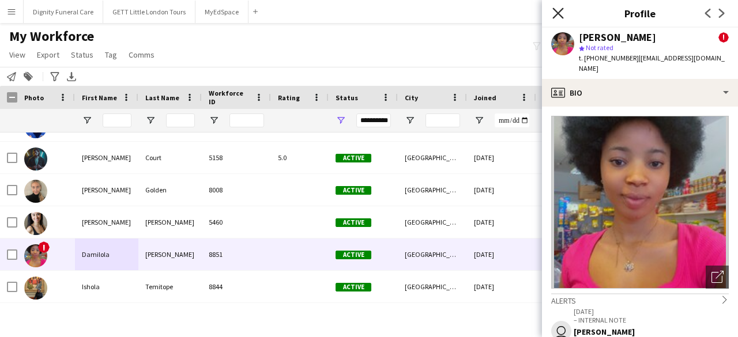
click at [555, 18] on icon at bounding box center [558, 12] width 11 height 11
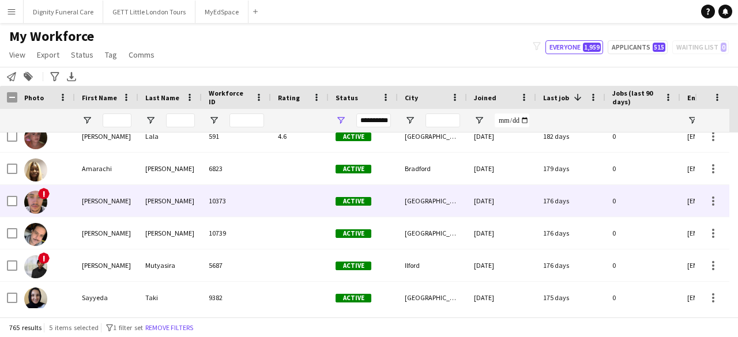
click at [75, 210] on div "Gabriel" at bounding box center [106, 201] width 63 height 32
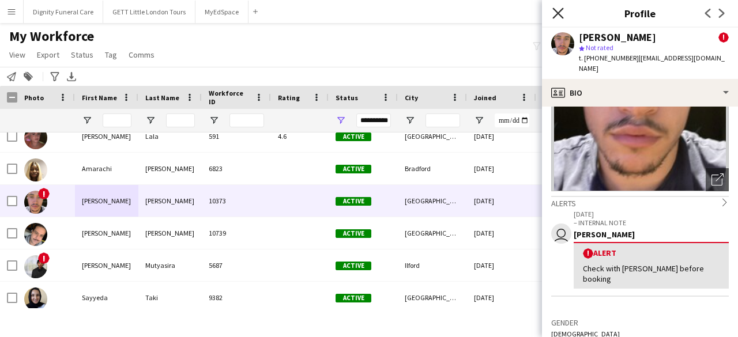
click at [558, 14] on icon at bounding box center [558, 12] width 11 height 11
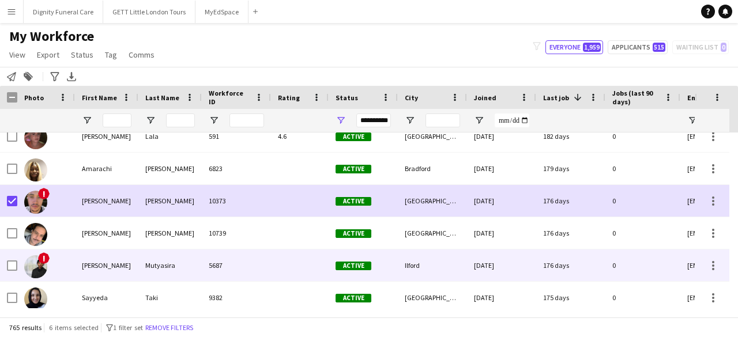
click at [77, 258] on div "Ryan" at bounding box center [106, 266] width 63 height 32
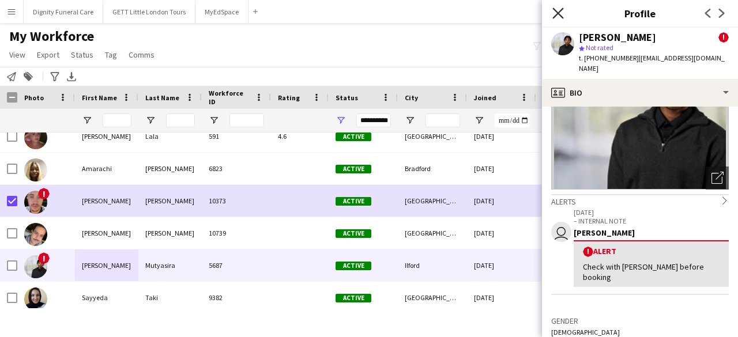
click at [555, 12] on icon "Close pop-in" at bounding box center [558, 12] width 11 height 11
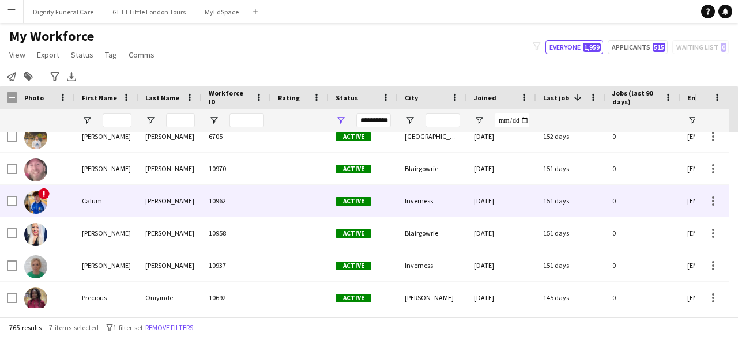
click at [102, 196] on div "Calum" at bounding box center [106, 201] width 63 height 32
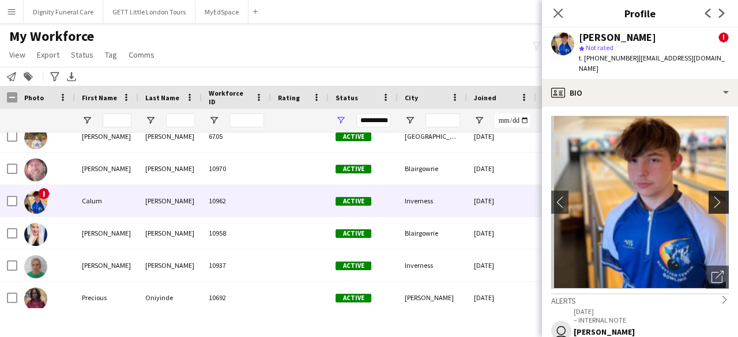
click at [712, 196] on app-icon "chevron-right" at bounding box center [721, 202] width 18 height 12
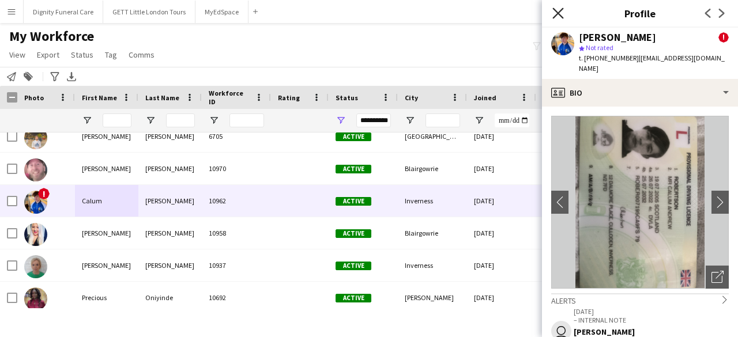
drag, startPoint x: 711, startPoint y: 186, endPoint x: 557, endPoint y: 11, distance: 233.0
click at [557, 11] on icon "Close pop-in" at bounding box center [558, 12] width 11 height 11
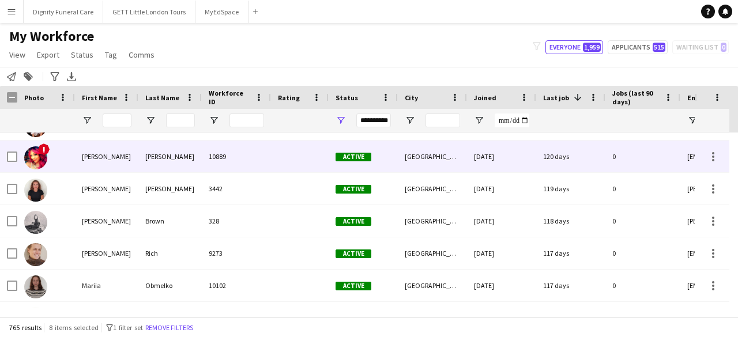
click at [84, 155] on div "navine" at bounding box center [106, 157] width 63 height 32
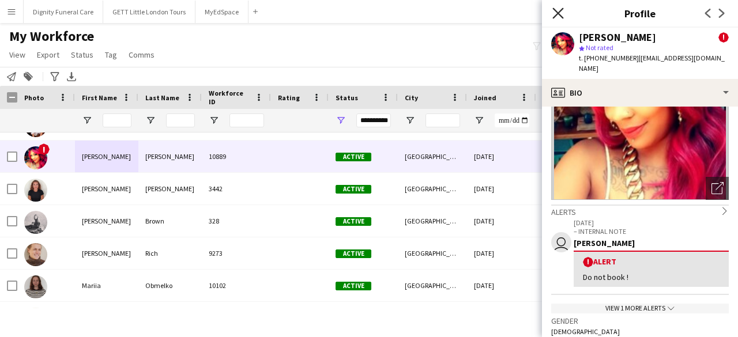
click at [555, 16] on icon at bounding box center [558, 12] width 11 height 11
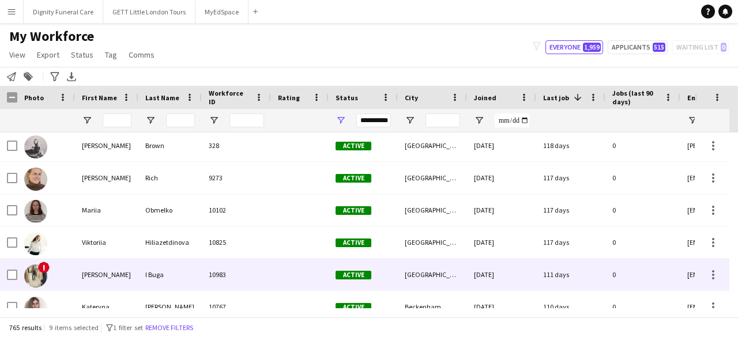
click at [187, 273] on div "I Buga" at bounding box center [169, 275] width 63 height 32
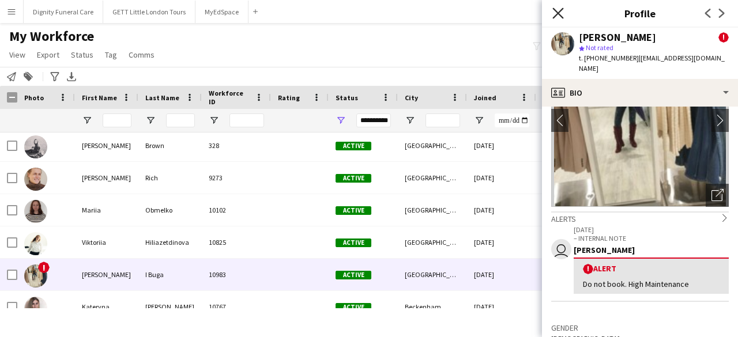
click at [554, 9] on icon at bounding box center [558, 12] width 11 height 11
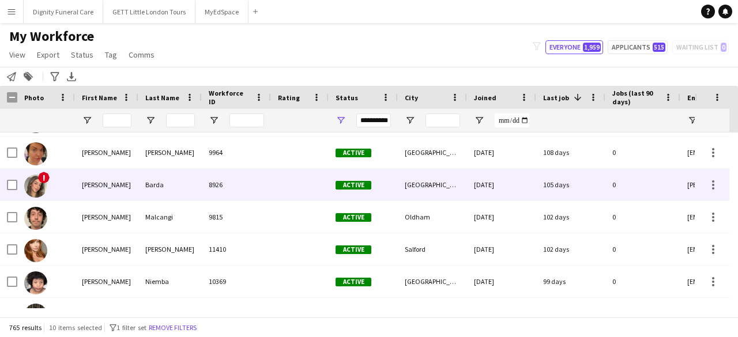
click at [147, 194] on div "Barda" at bounding box center [169, 185] width 63 height 32
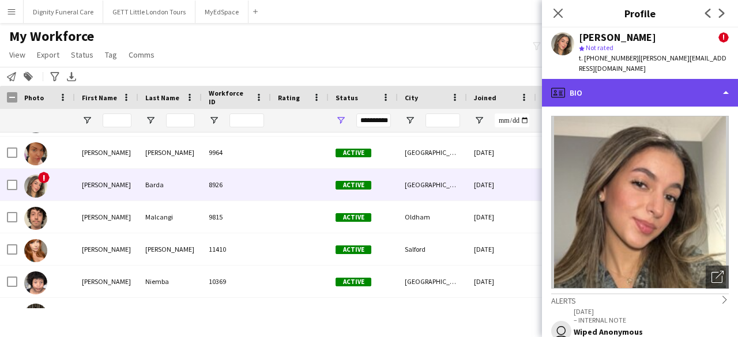
click at [651, 88] on div "profile Bio" at bounding box center [640, 93] width 196 height 28
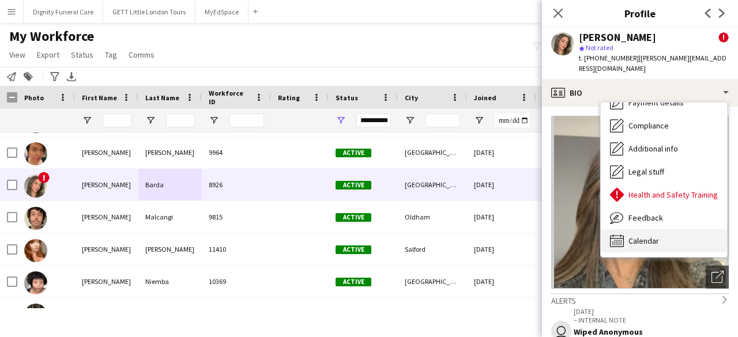
click at [647, 230] on div "Calendar Calendar" at bounding box center [664, 241] width 126 height 23
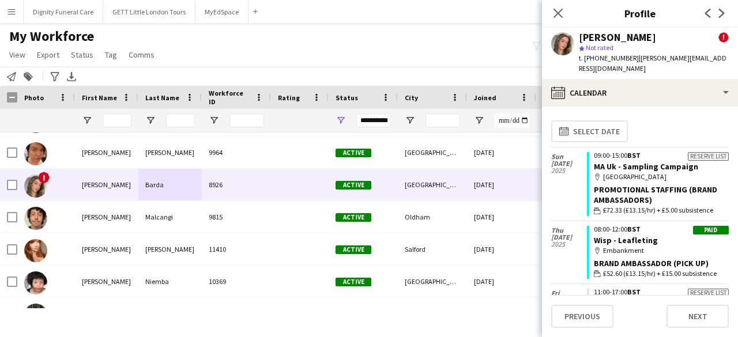
click at [554, 20] on div "Close pop-in" at bounding box center [558, 13] width 32 height 27
click at [555, 9] on icon at bounding box center [558, 12] width 11 height 11
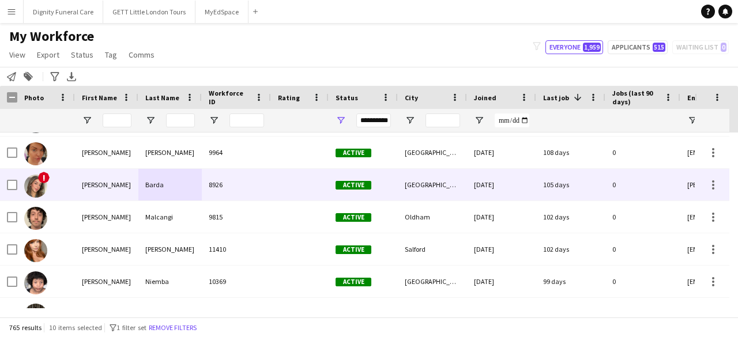
click at [18, 184] on div "!" at bounding box center [46, 185] width 58 height 32
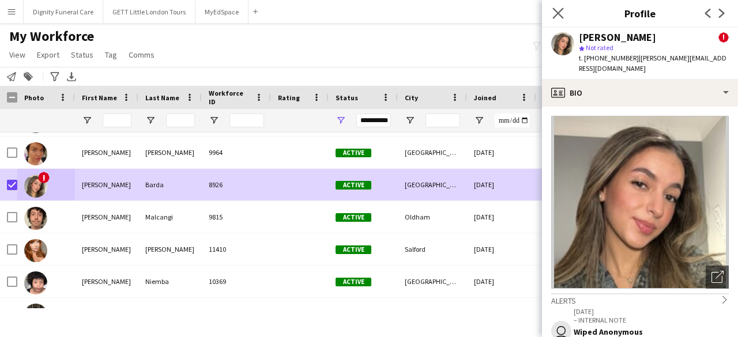
click at [551, 14] on app-icon "Close pop-in" at bounding box center [558, 13] width 17 height 17
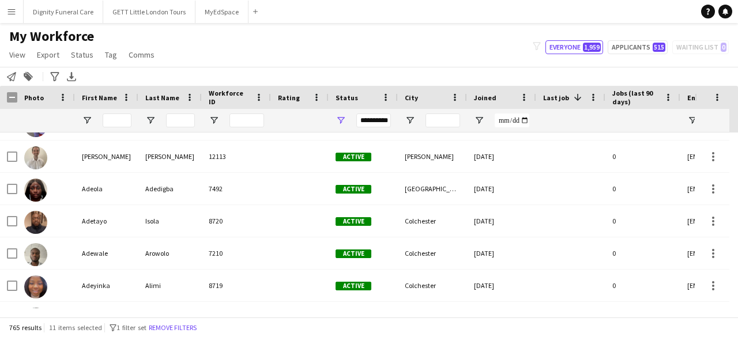
click at [738, 221] on html "Menu Boards Boards Boards All jobs Status Workforce Workforce My Workforce Recr…" at bounding box center [369, 168] width 738 height 337
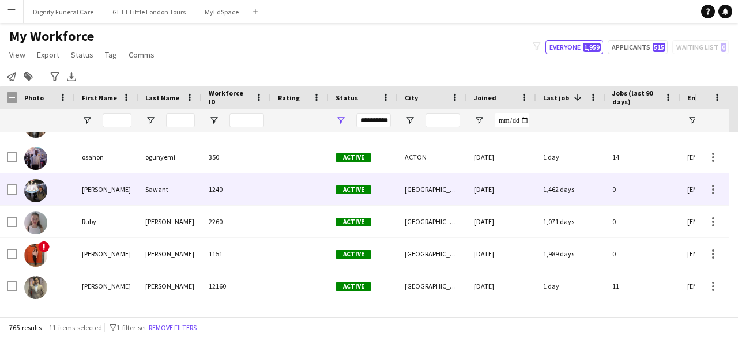
click at [115, 186] on div "Raj" at bounding box center [106, 190] width 63 height 32
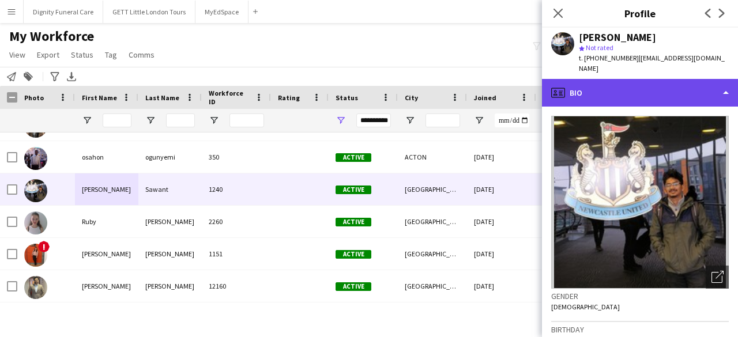
click at [639, 88] on div "profile Bio" at bounding box center [640, 93] width 196 height 28
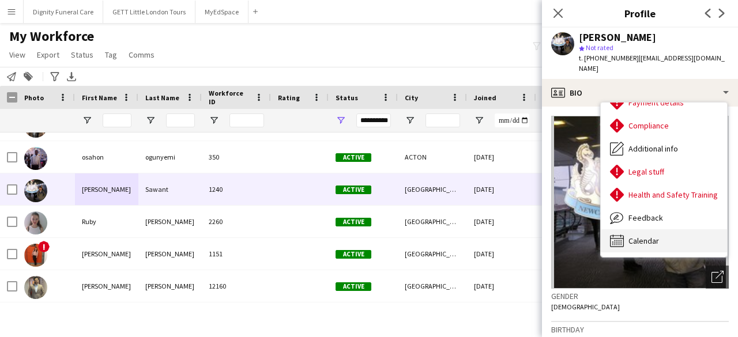
drag, startPoint x: 654, startPoint y: 231, endPoint x: 700, endPoint y: 231, distance: 46.2
click at [700, 231] on div "Calendar Calendar" at bounding box center [664, 241] width 126 height 23
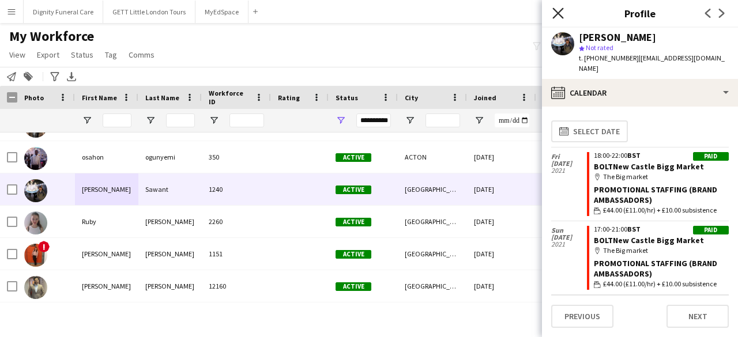
click at [560, 10] on icon "Close pop-in" at bounding box center [558, 12] width 11 height 11
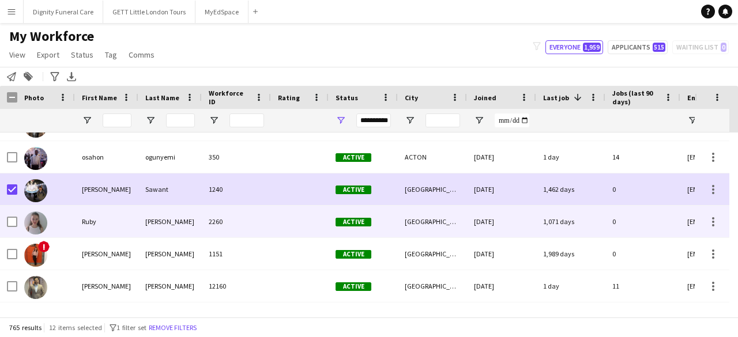
click at [108, 226] on div "Ruby" at bounding box center [106, 222] width 63 height 32
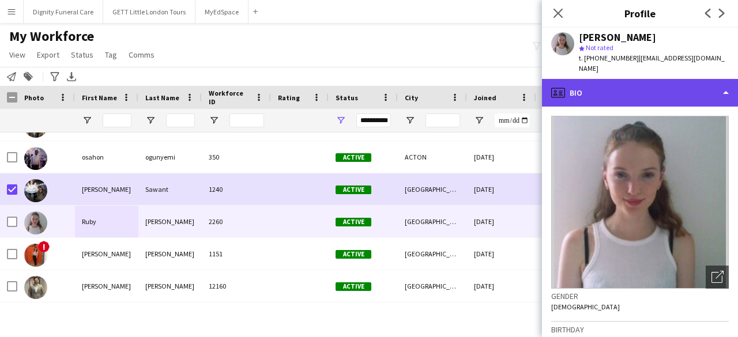
click at [619, 79] on div "profile Bio" at bounding box center [640, 93] width 196 height 28
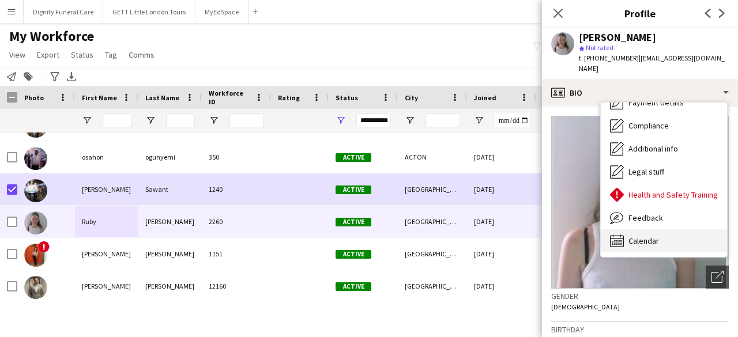
click at [653, 236] on span "Calendar" at bounding box center [644, 241] width 31 height 10
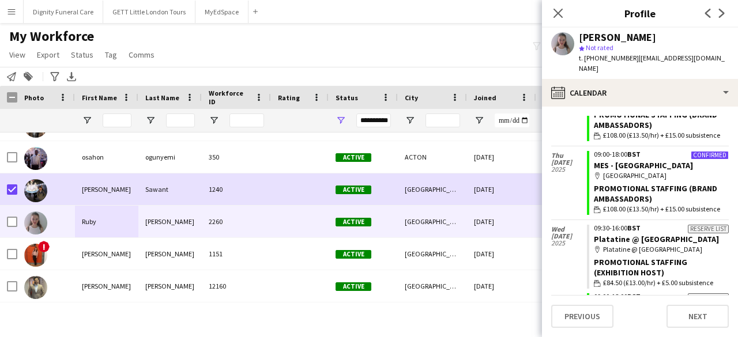
click at [557, 23] on div "Close pop-in" at bounding box center [558, 13] width 32 height 27
click at [555, 13] on icon "Close pop-in" at bounding box center [558, 12] width 11 height 11
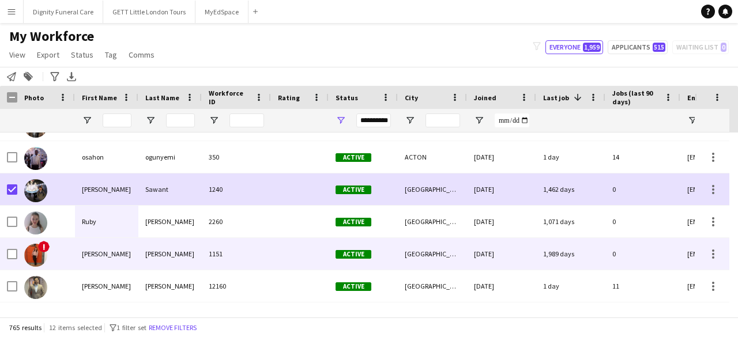
click at [215, 258] on div "1151" at bounding box center [236, 254] width 69 height 32
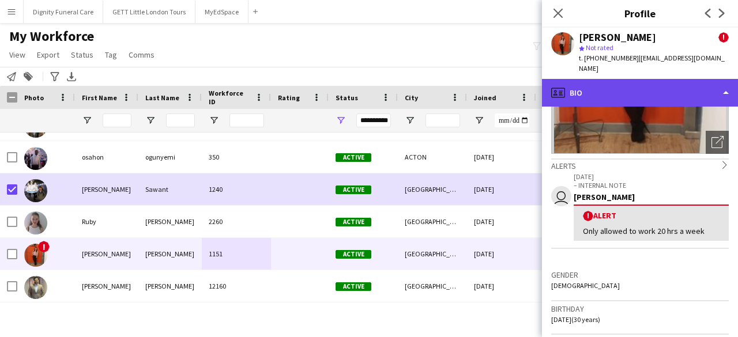
click at [625, 85] on div "profile Bio" at bounding box center [640, 93] width 196 height 28
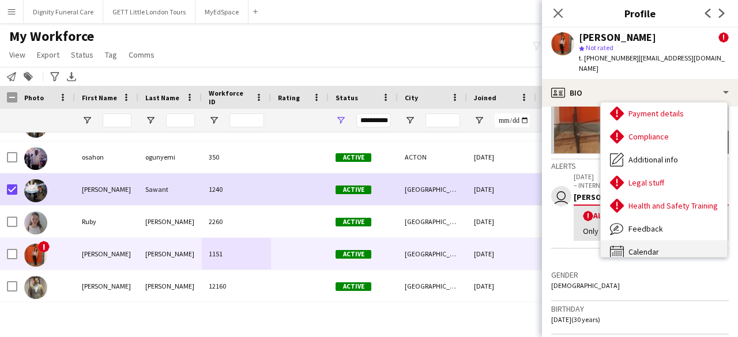
click at [658, 247] on span "Calendar" at bounding box center [644, 252] width 31 height 10
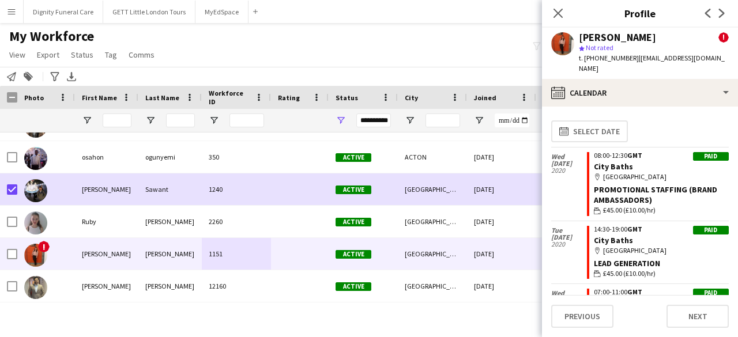
click at [562, 42] on app-user-avatar at bounding box center [562, 43] width 23 height 23
click at [555, 11] on icon at bounding box center [558, 12] width 11 height 11
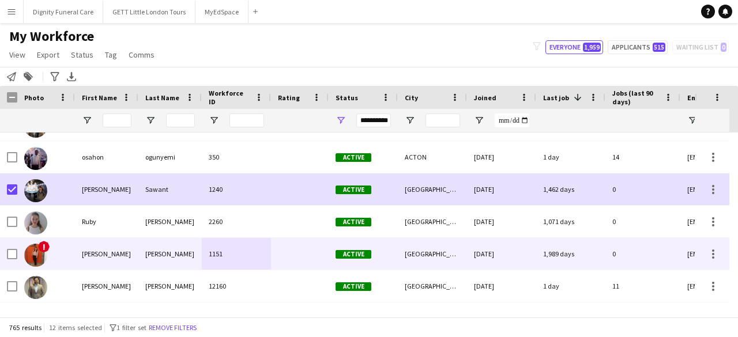
click at [15, 245] on div at bounding box center [12, 254] width 10 height 32
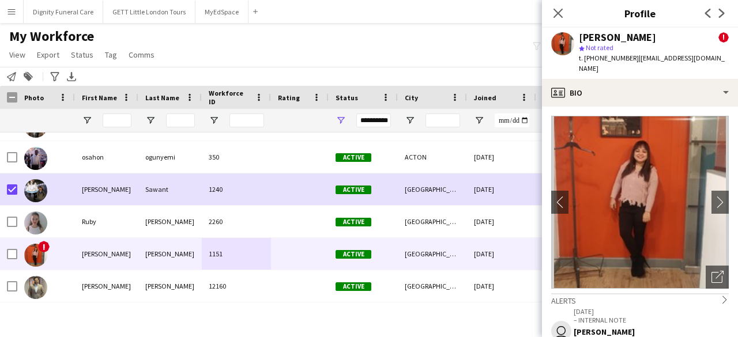
scroll to position [66, 0]
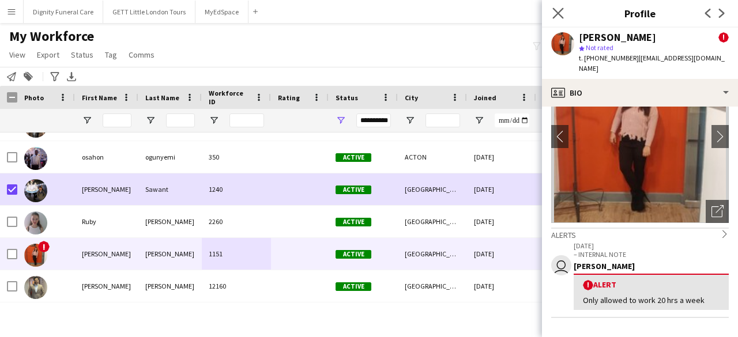
click at [555, 19] on app-icon "Close pop-in" at bounding box center [558, 13] width 17 height 17
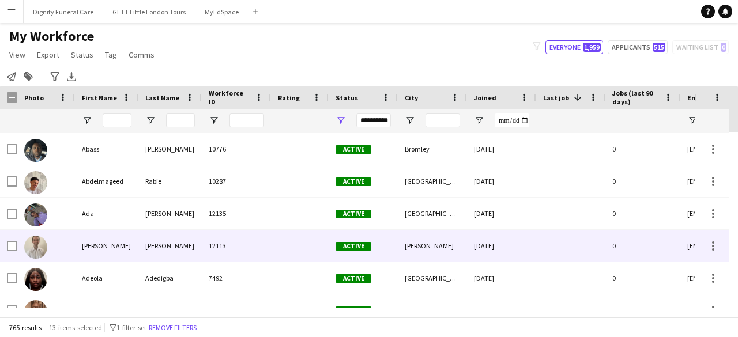
scroll to position [12598, 0]
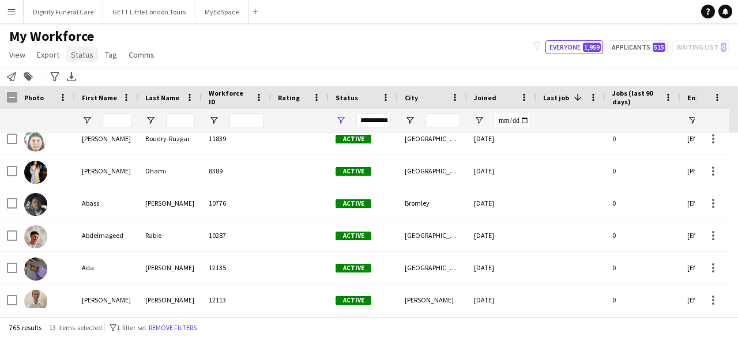
click at [82, 58] on span "Status" at bounding box center [82, 55] width 22 height 10
click at [118, 79] on link "Edit" at bounding box center [106, 79] width 81 height 24
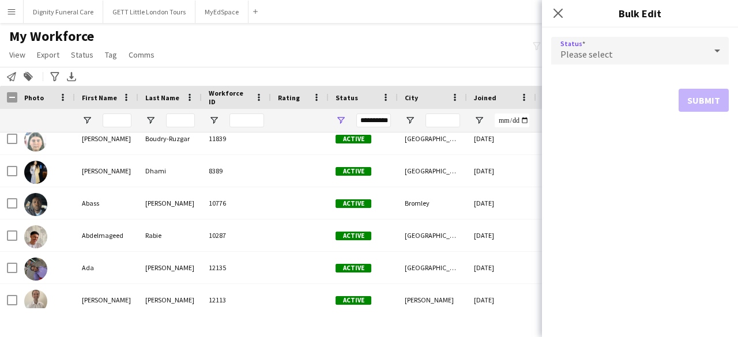
click at [665, 51] on div "Please select" at bounding box center [628, 51] width 155 height 28
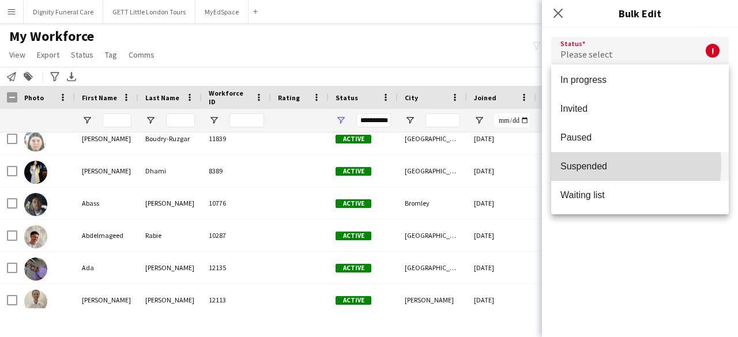
click at [591, 164] on span "Suspended" at bounding box center [640, 166] width 159 height 11
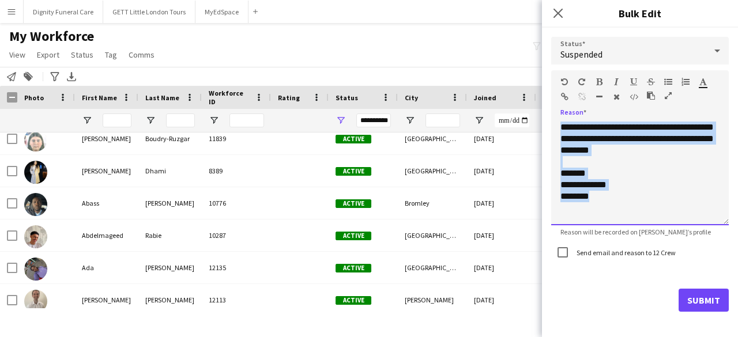
drag, startPoint x: 602, startPoint y: 204, endPoint x: 526, endPoint y: 82, distance: 143.9
click at [526, 82] on body "Menu Boards Boards Boards All jobs Status Workforce Workforce My Workforce Recr…" at bounding box center [369, 168] width 738 height 337
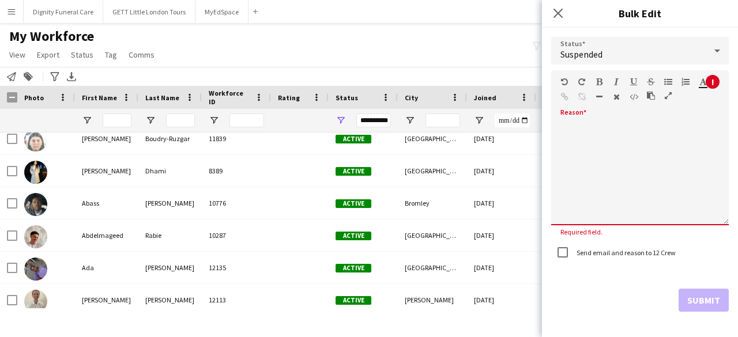
drag, startPoint x: 630, startPoint y: 144, endPoint x: 591, endPoint y: 136, distance: 40.6
click at [591, 136] on div at bounding box center [640, 174] width 178 height 104
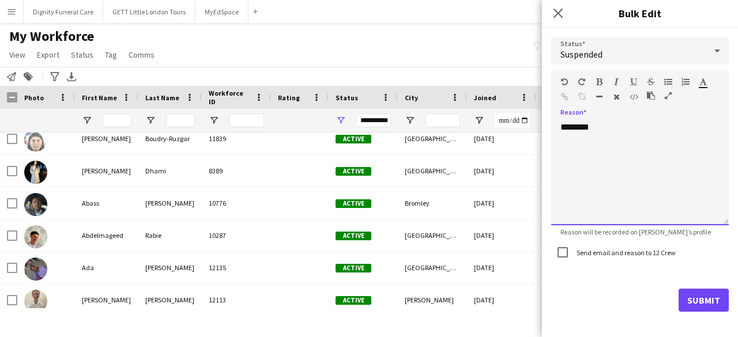
click at [562, 126] on div "********" at bounding box center [640, 174] width 178 height 104
click at [690, 296] on button "Submit" at bounding box center [704, 300] width 50 height 23
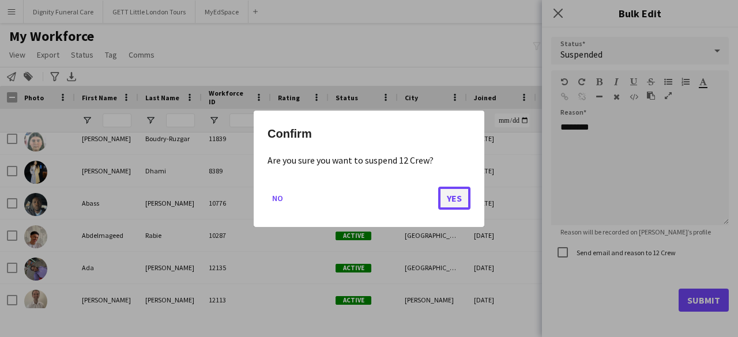
click at [462, 202] on button "Yes" at bounding box center [454, 197] width 32 height 23
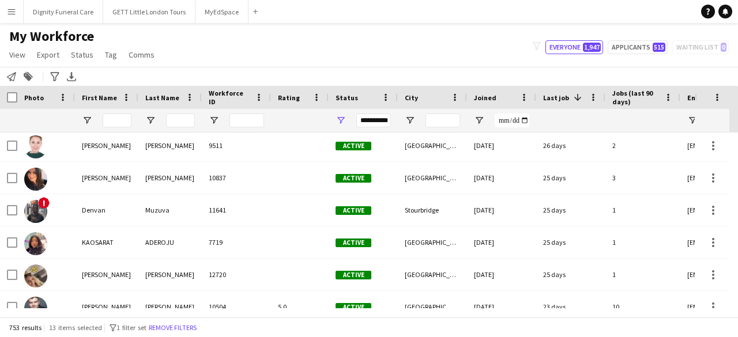
click at [566, 92] on div "Last job 1" at bounding box center [564, 97] width 42 height 17
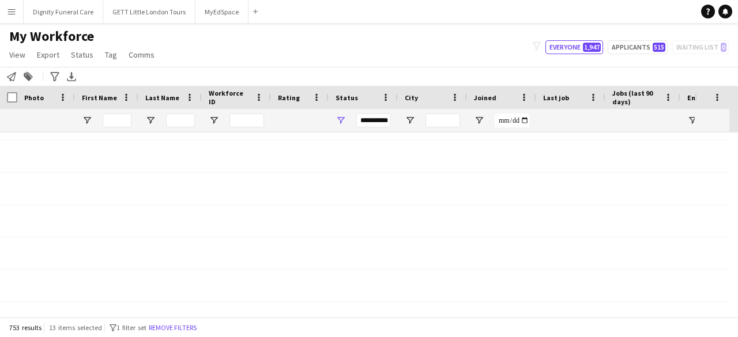
scroll to position [5516, 0]
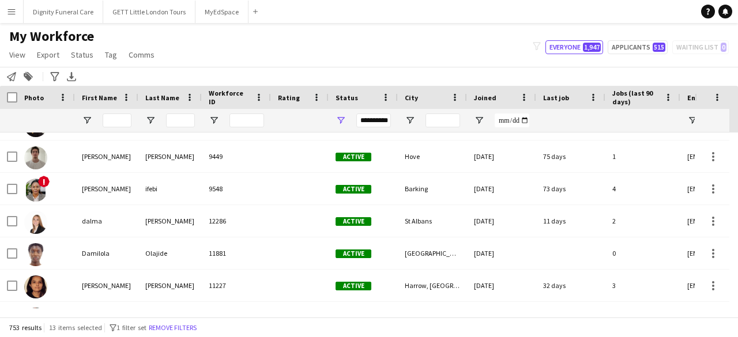
click at [550, 89] on div "Last job" at bounding box center [564, 97] width 42 height 17
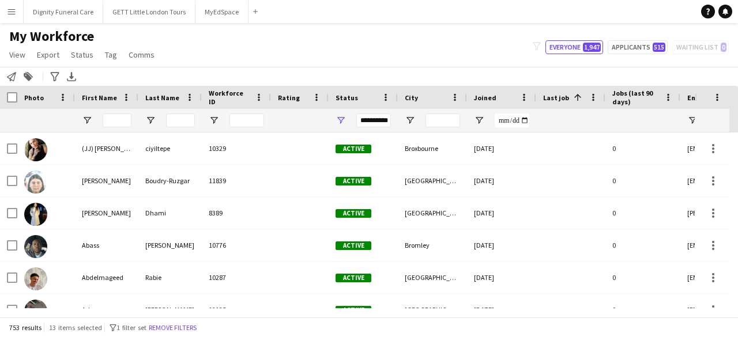
scroll to position [0, 0]
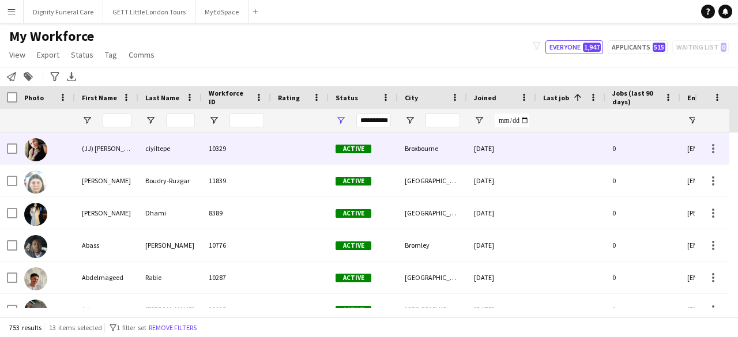
click at [190, 147] on div "ciyiltepe" at bounding box center [169, 149] width 63 height 32
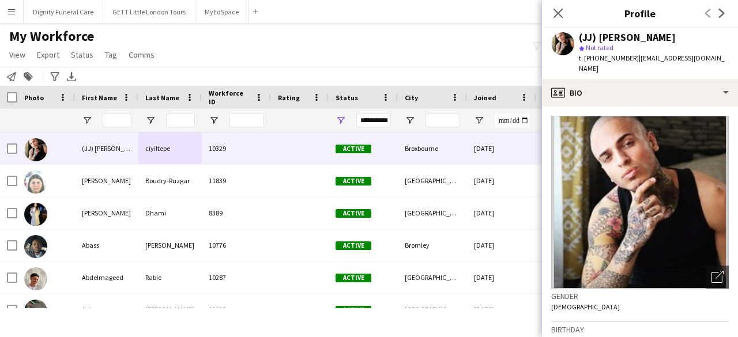
click at [671, 190] on img at bounding box center [640, 202] width 178 height 173
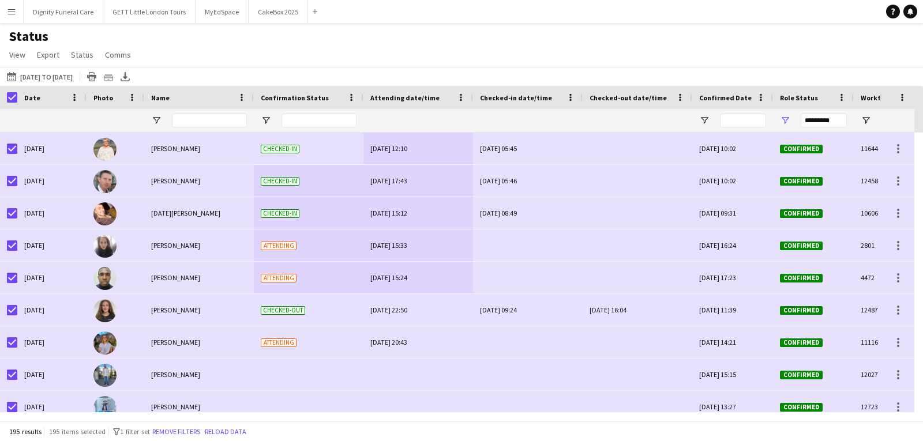
drag, startPoint x: 317, startPoint y: 150, endPoint x: 414, endPoint y: 292, distance: 172.3
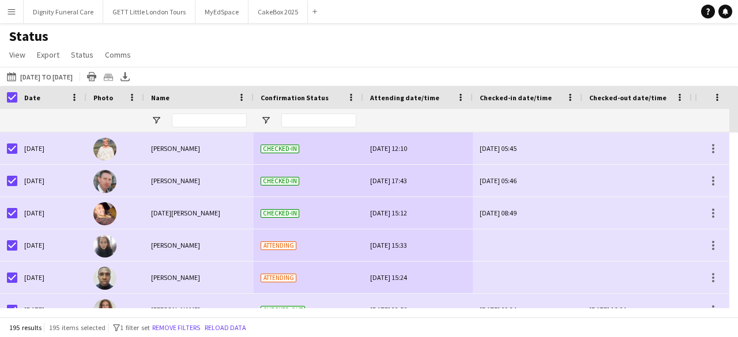
click at [7, 7] on app-icon "Menu" at bounding box center [11, 11] width 9 height 9
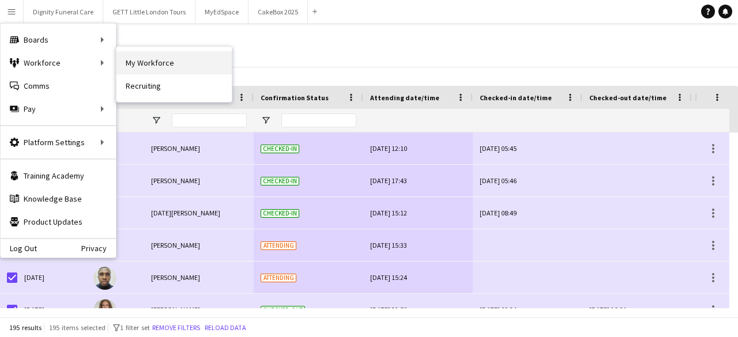
click at [136, 56] on link "My Workforce" at bounding box center [174, 62] width 115 height 23
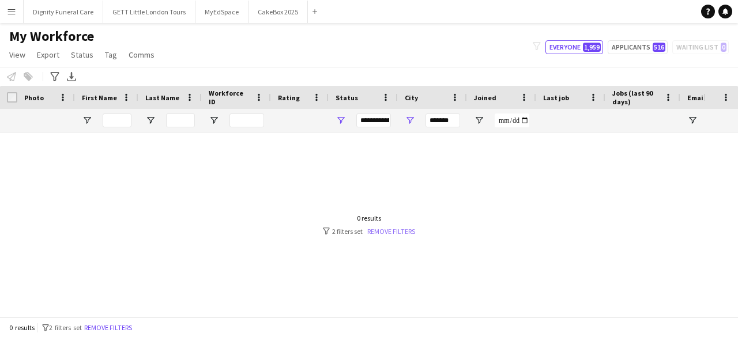
click at [406, 232] on link "Remove filters" at bounding box center [391, 231] width 48 height 9
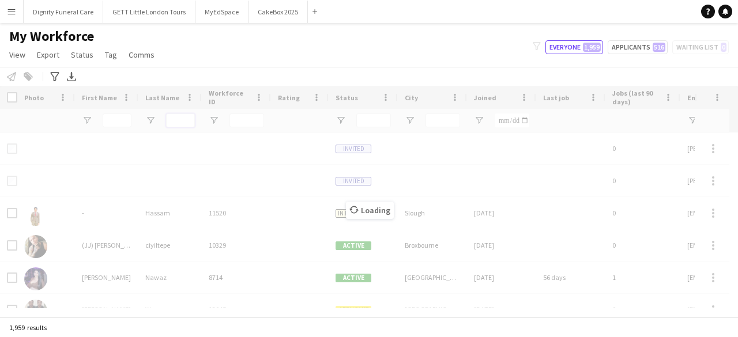
click at [185, 121] on input "Last Name Filter Input" at bounding box center [180, 121] width 29 height 14
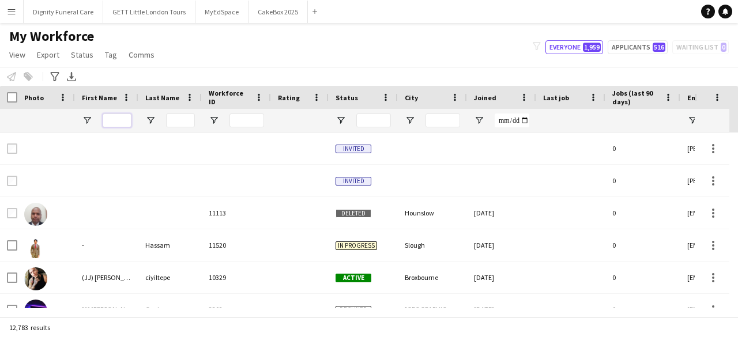
click at [115, 117] on input "First Name Filter Input" at bounding box center [117, 121] width 29 height 14
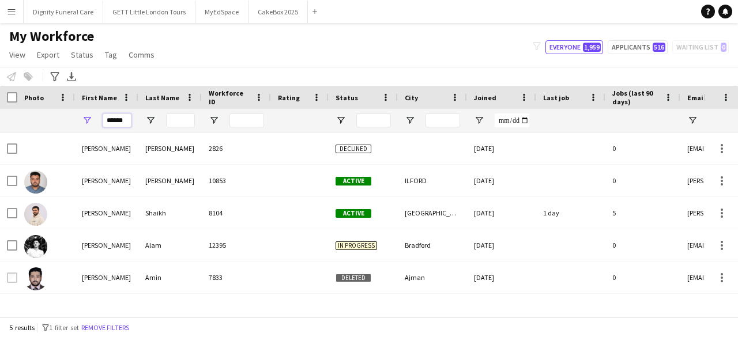
scroll to position [0, 3]
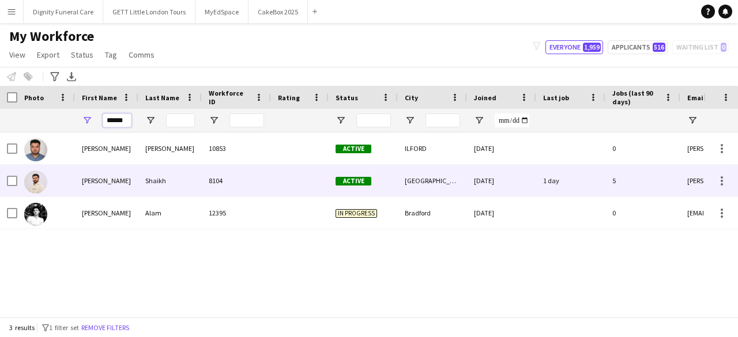
type input "******"
click at [107, 177] on div "[PERSON_NAME]" at bounding box center [106, 181] width 63 height 32
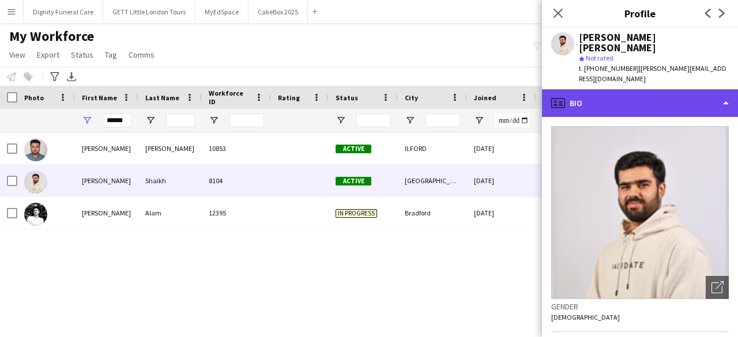
click at [602, 89] on div "profile Bio" at bounding box center [640, 103] width 196 height 28
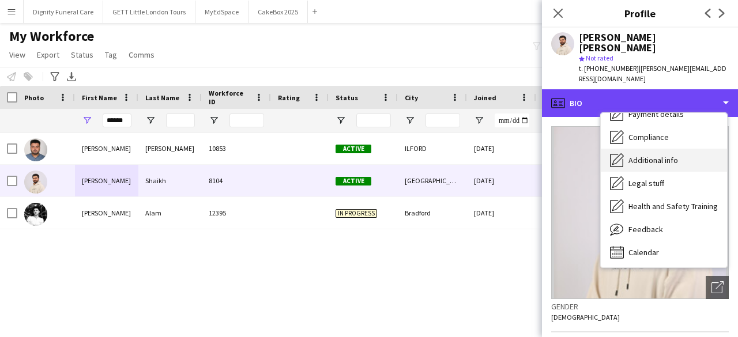
scroll to position [155, 0]
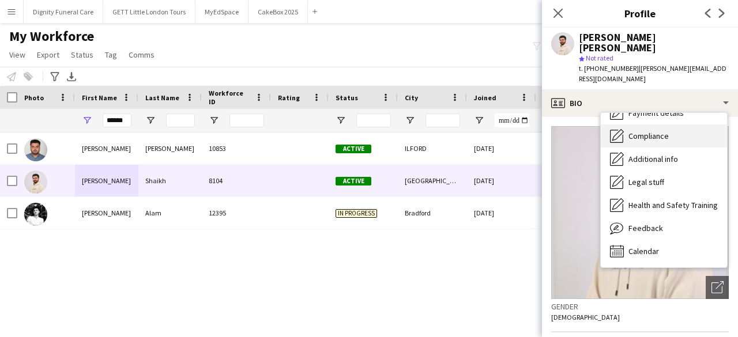
click at [636, 125] on div "Compliance Compliance" at bounding box center [664, 136] width 126 height 23
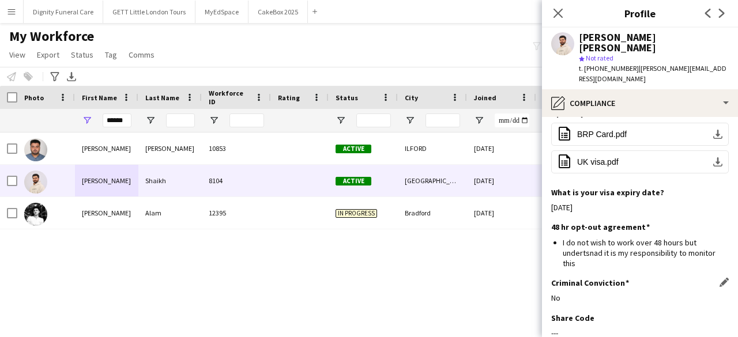
scroll to position [275, 0]
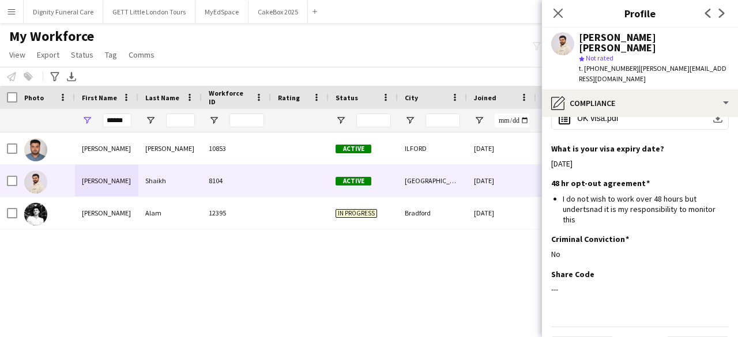
drag, startPoint x: 120, startPoint y: 110, endPoint x: 113, endPoint y: 122, distance: 13.5
click at [120, 110] on div "******" at bounding box center [117, 120] width 29 height 23
click at [112, 123] on input "******" at bounding box center [117, 121] width 29 height 14
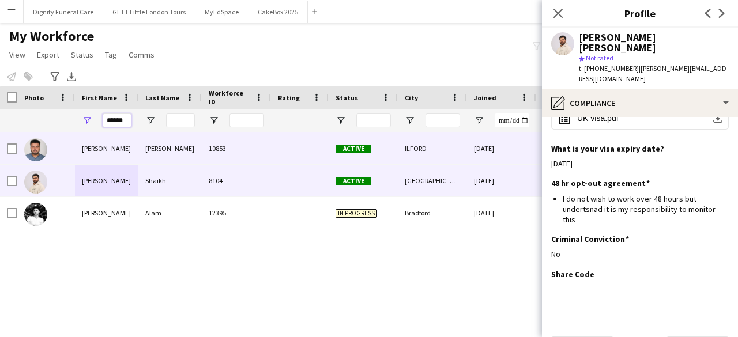
scroll to position [0, 3]
drag, startPoint x: 106, startPoint y: 122, endPoint x: 210, endPoint y: 142, distance: 105.8
click at [210, 142] on div "Workforce Details Photo First Name" at bounding box center [369, 201] width 738 height 231
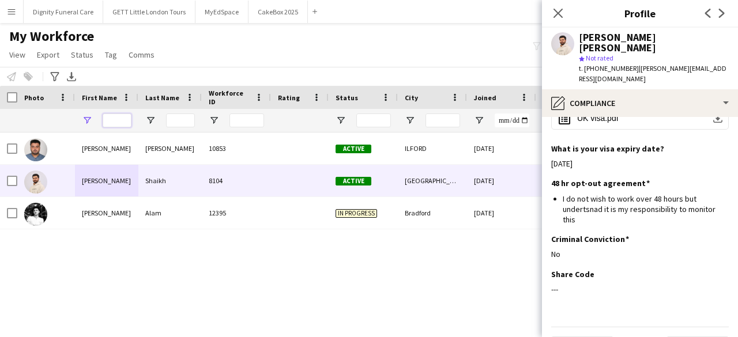
scroll to position [0, 0]
paste input "******"
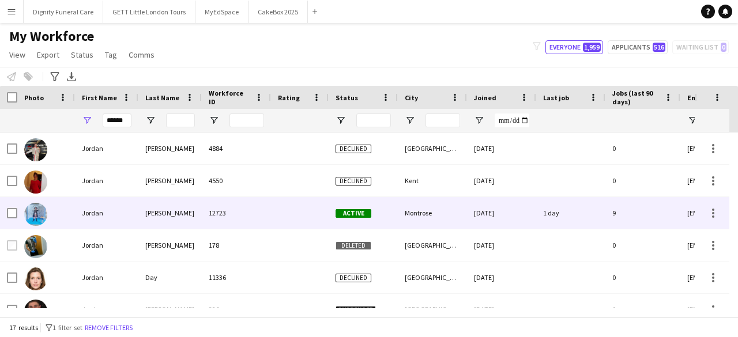
click at [163, 220] on div "Bruce" at bounding box center [169, 213] width 63 height 32
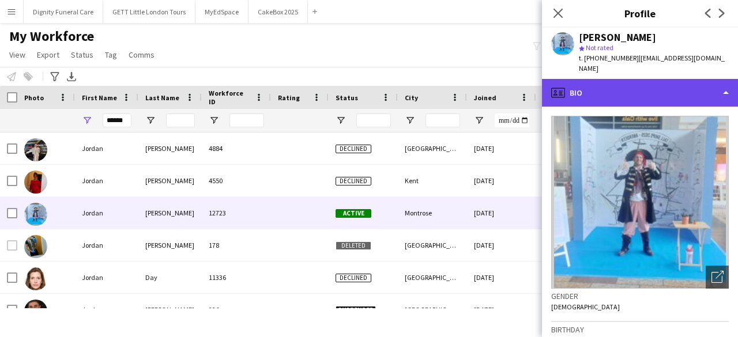
click at [718, 79] on div "profile Bio" at bounding box center [640, 93] width 196 height 28
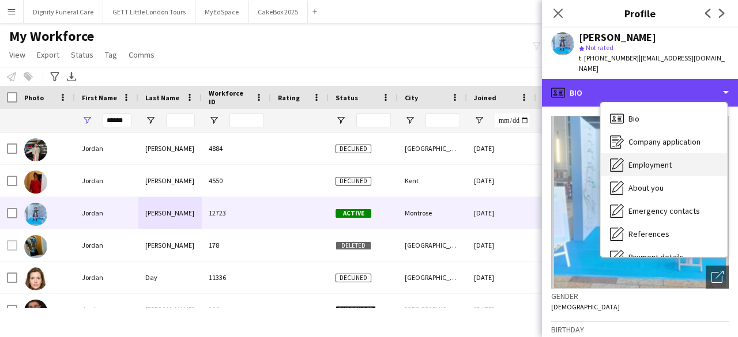
scroll to position [155, 0]
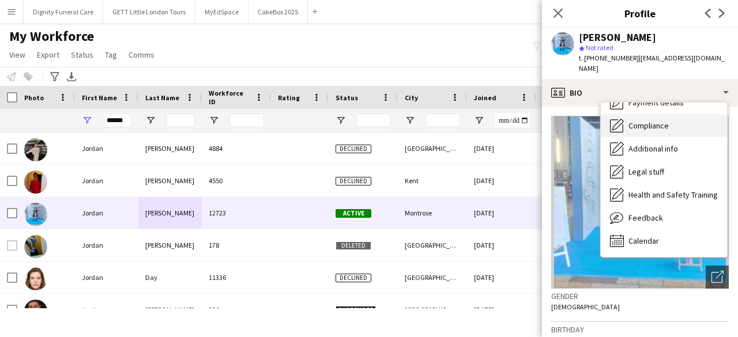
click at [640, 124] on div "Compliance Compliance" at bounding box center [664, 125] width 126 height 23
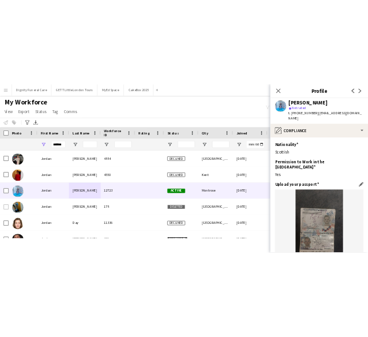
scroll to position [58, 0]
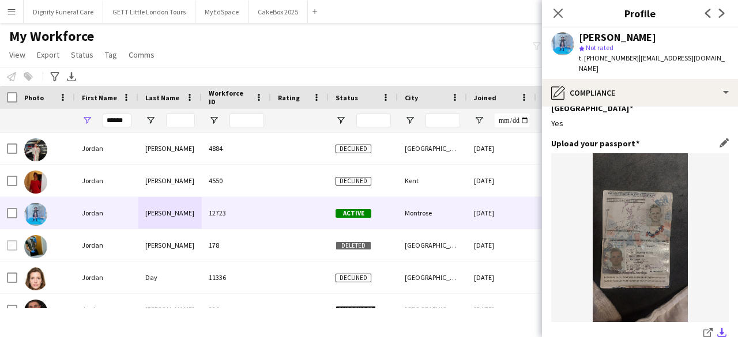
click at [718, 328] on app-icon "download-bottom" at bounding box center [722, 333] width 9 height 11
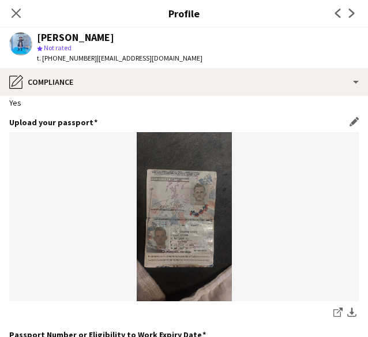
click at [183, 246] on img at bounding box center [184, 216] width 350 height 169
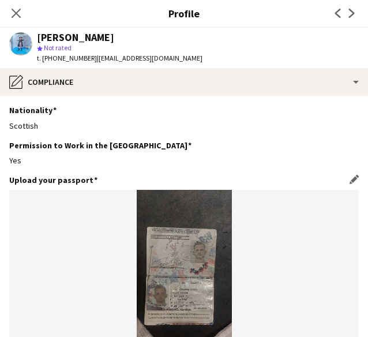
scroll to position [115, 0]
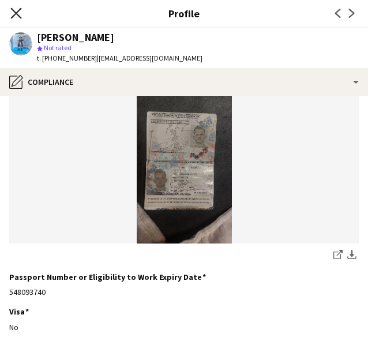
click at [17, 14] on icon "Close pop-in" at bounding box center [15, 12] width 11 height 11
click at [17, 14] on button "Menu" at bounding box center [11, 11] width 23 height 23
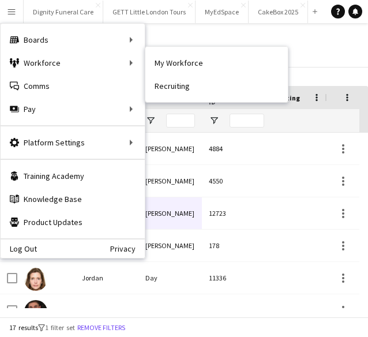
click at [324, 53] on div "My Workforce View Views Default view New view Update view Delete view Edit name…" at bounding box center [184, 47] width 368 height 39
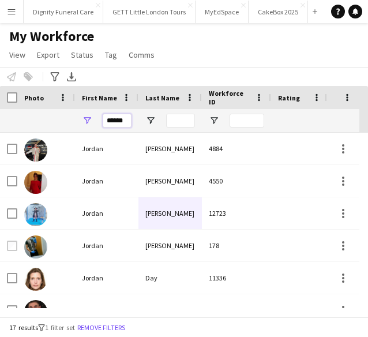
drag, startPoint x: 109, startPoint y: 118, endPoint x: 306, endPoint y: 116, distance: 197.3
type input "*"
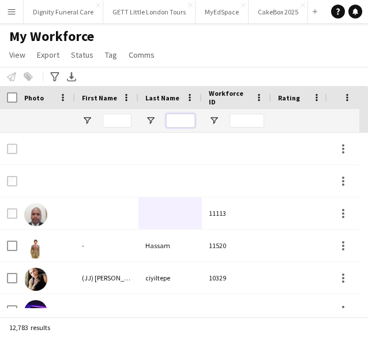
click at [171, 117] on input "Last Name Filter Input" at bounding box center [180, 121] width 29 height 14
paste input "********"
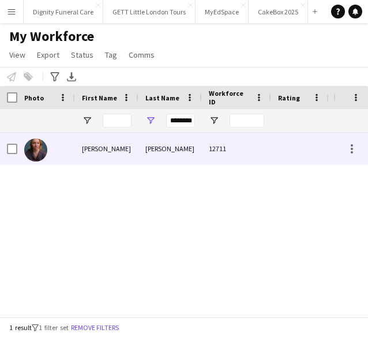
scroll to position [0, 0]
click at [152, 151] on div "Cuthbert" at bounding box center [169, 149] width 63 height 32
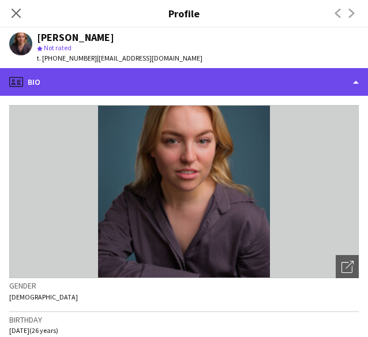
click at [305, 84] on div "profile Bio" at bounding box center [184, 82] width 368 height 28
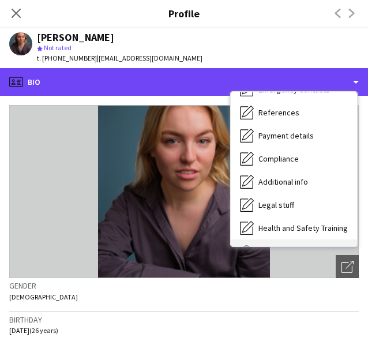
scroll to position [155, 0]
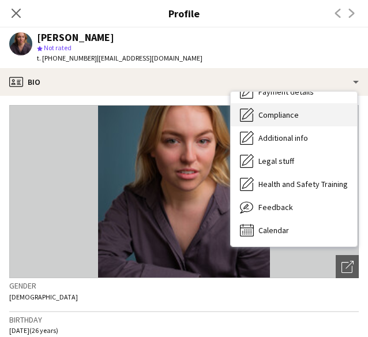
click at [285, 121] on div "Compliance Compliance" at bounding box center [294, 114] width 126 height 23
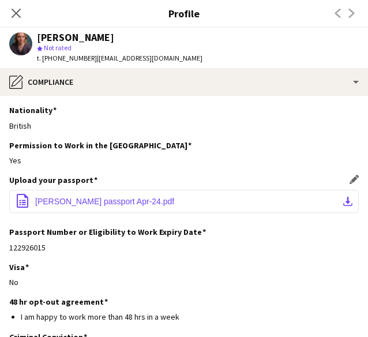
click at [120, 201] on span "Nicole passport Apr-24.pdf" at bounding box center [104, 201] width 139 height 9
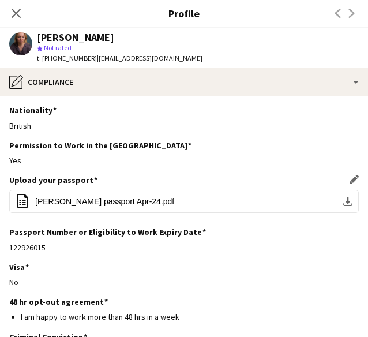
drag, startPoint x: 58, startPoint y: 202, endPoint x: 288, endPoint y: 187, distance: 230.1
click at [139, 191] on button "office-file-sheet Nicole passport Apr-24.pdf download-bottom" at bounding box center [184, 201] width 350 height 23
click at [20, 13] on icon "Close pop-in" at bounding box center [16, 13] width 9 height 9
click at [14, 8] on app-icon "Menu" at bounding box center [11, 11] width 9 height 9
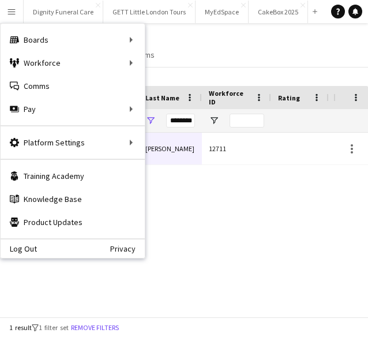
click at [234, 51] on div "My Workforce View Views Default view New view Update view Delete view Edit name…" at bounding box center [184, 47] width 368 height 39
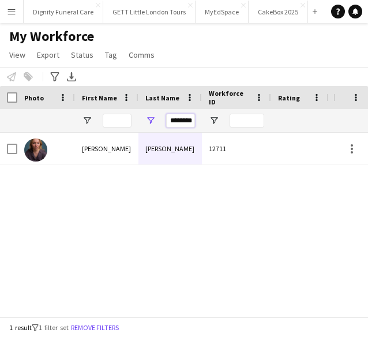
scroll to position [0, 2]
drag, startPoint x: 168, startPoint y: 121, endPoint x: 298, endPoint y: 122, distance: 129.2
paste input "Last Name Filter Input"
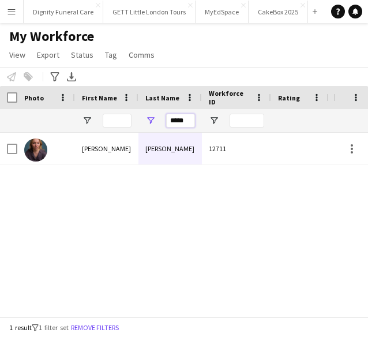
type input "*****"
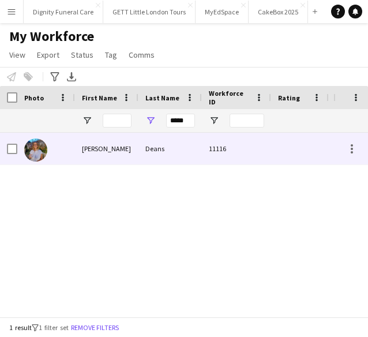
click at [106, 155] on div "Donna" at bounding box center [106, 149] width 63 height 32
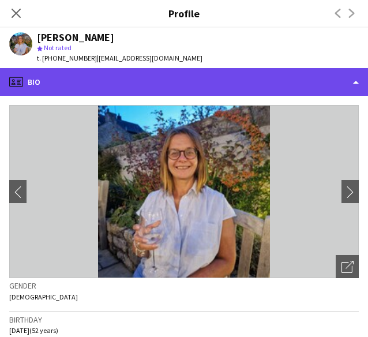
click at [311, 76] on div "profile Bio" at bounding box center [184, 82] width 368 height 28
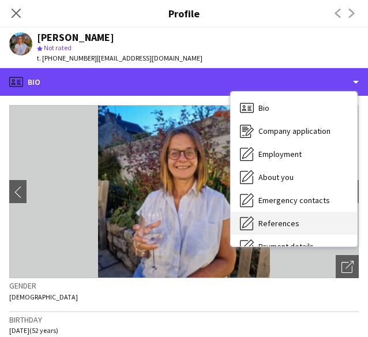
scroll to position [155, 0]
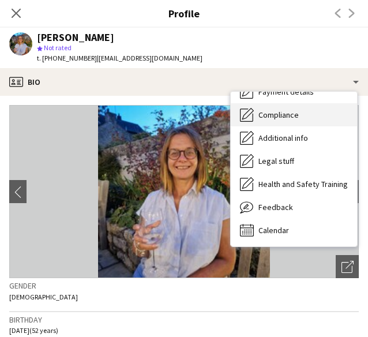
click at [301, 118] on div "Compliance Compliance" at bounding box center [294, 114] width 126 height 23
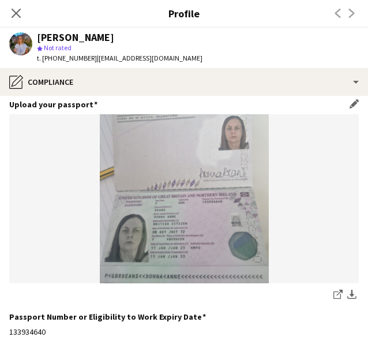
scroll to position [76, 0]
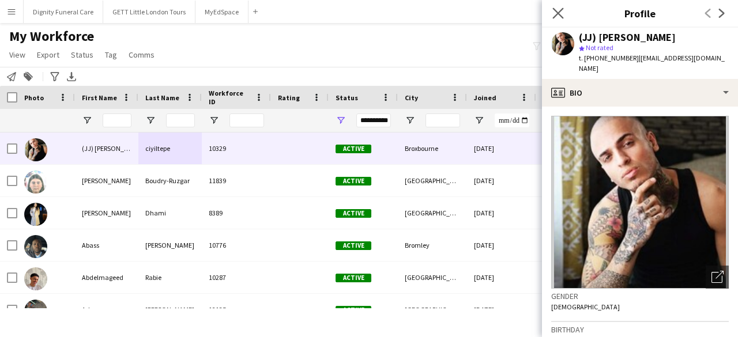
click at [555, 6] on app-icon "Close pop-in" at bounding box center [558, 13] width 17 height 17
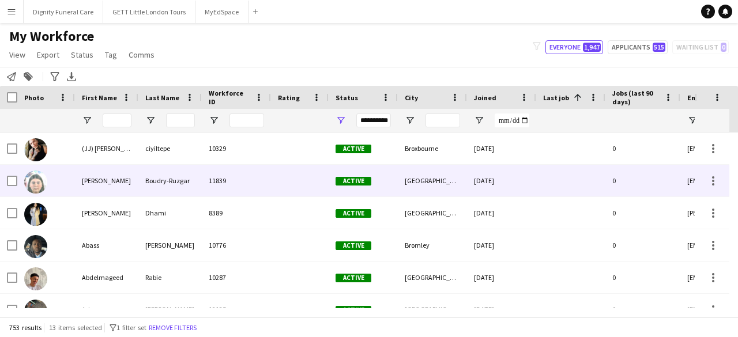
click at [212, 183] on div "11839" at bounding box center [236, 181] width 69 height 32
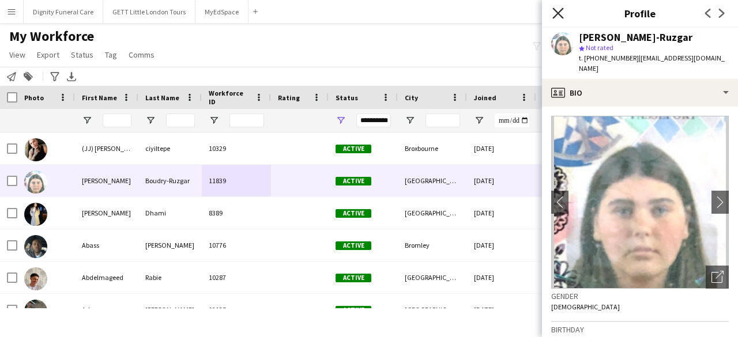
click at [555, 12] on icon at bounding box center [558, 12] width 11 height 11
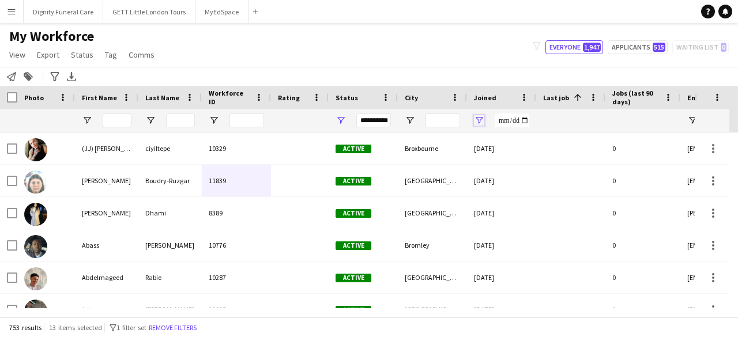
click at [479, 119] on span "Open Filter Menu" at bounding box center [479, 120] width 10 height 10
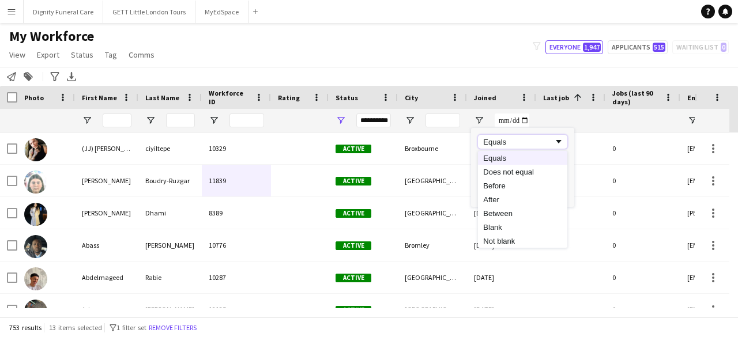
click at [515, 141] on div "Equals" at bounding box center [518, 142] width 70 height 9
click at [564, 163] on input "Filter Value" at bounding box center [522, 161] width 89 height 14
type input "**********"
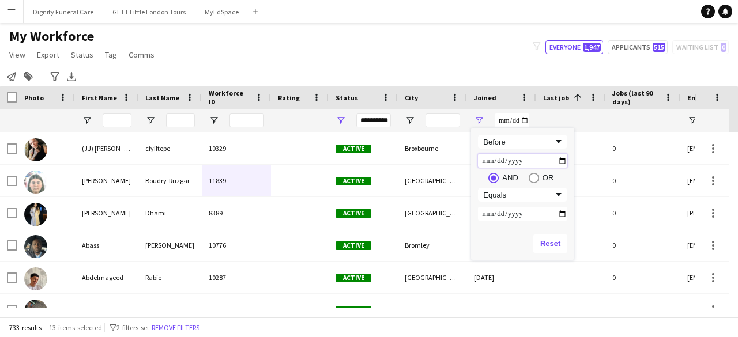
type input "**********"
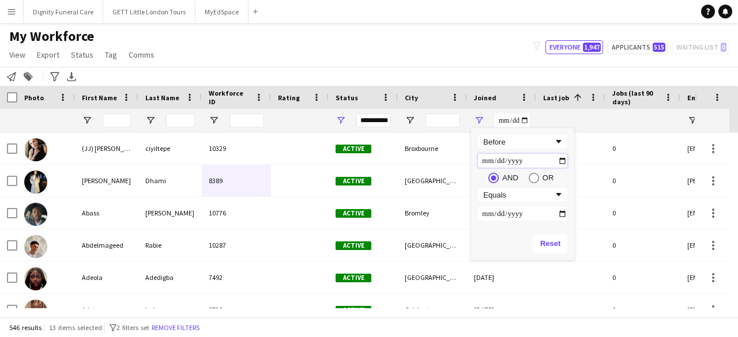
type input "**********"
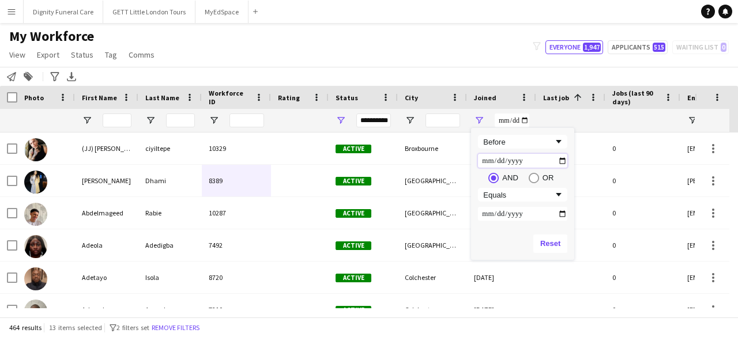
type input "**********"
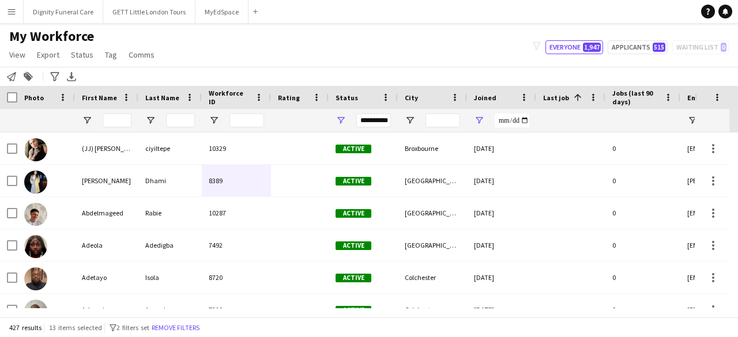
click at [512, 63] on div "My Workforce View Views Default view New view Update view Delete view Edit name…" at bounding box center [369, 47] width 738 height 39
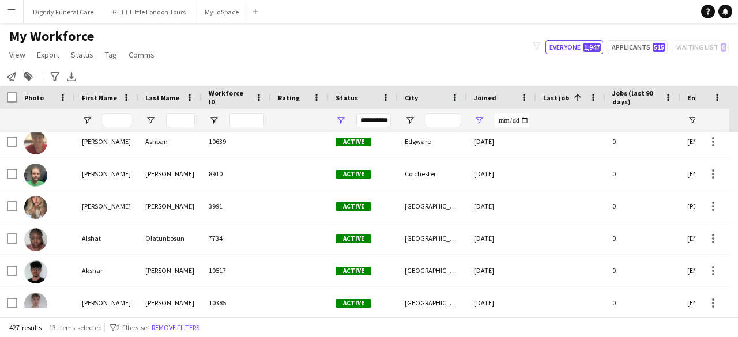
scroll to position [649, 0]
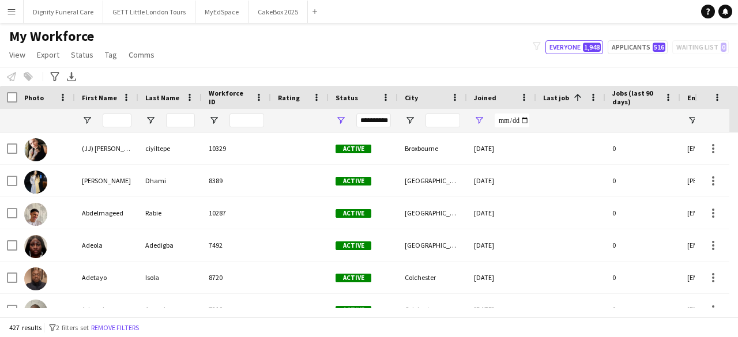
click at [476, 114] on div "**********" at bounding box center [501, 120] width 69 height 23
click at [544, 94] on span "Last job" at bounding box center [556, 97] width 26 height 9
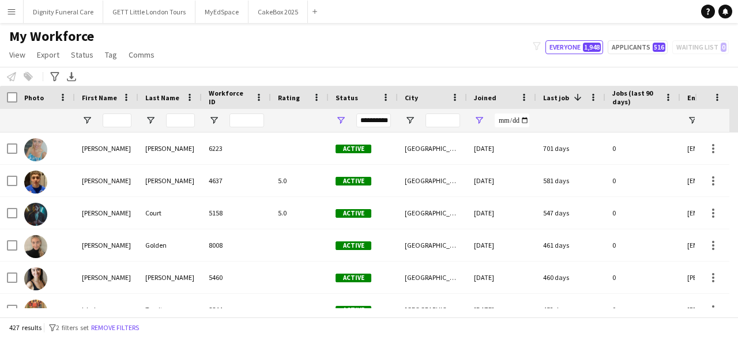
click at [375, 119] on div "**********" at bounding box center [373, 121] width 35 height 14
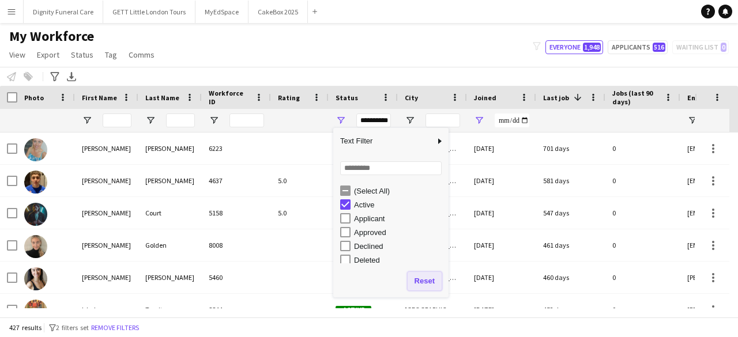
click at [423, 282] on button "Reset" at bounding box center [425, 281] width 34 height 18
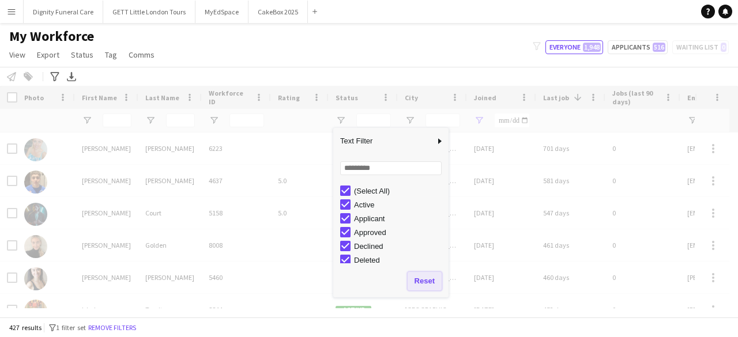
click at [426, 286] on button "Reset" at bounding box center [425, 281] width 34 height 18
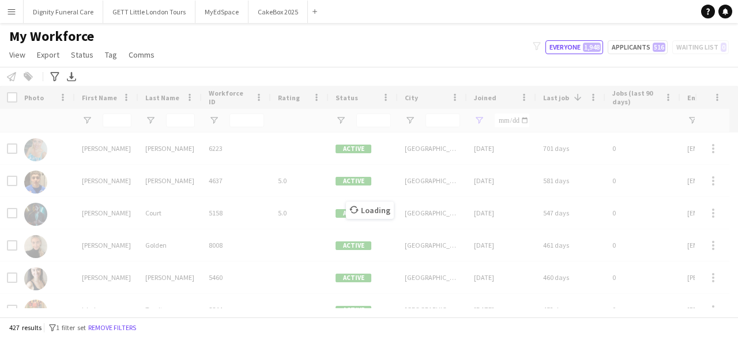
click at [485, 58] on div "My Workforce View Views Default view New view Update view Delete view Edit name…" at bounding box center [369, 47] width 738 height 39
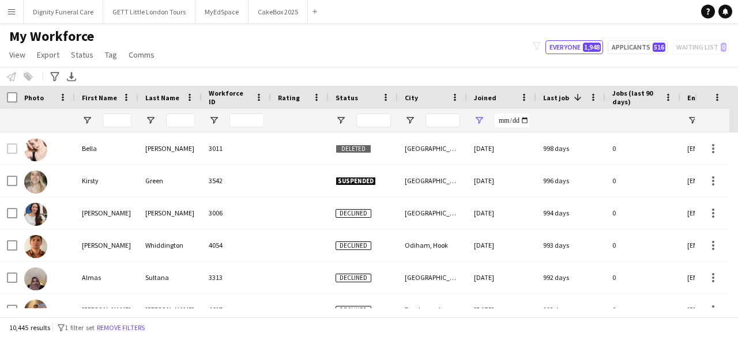
click at [356, 91] on div "Status" at bounding box center [357, 97] width 42 height 17
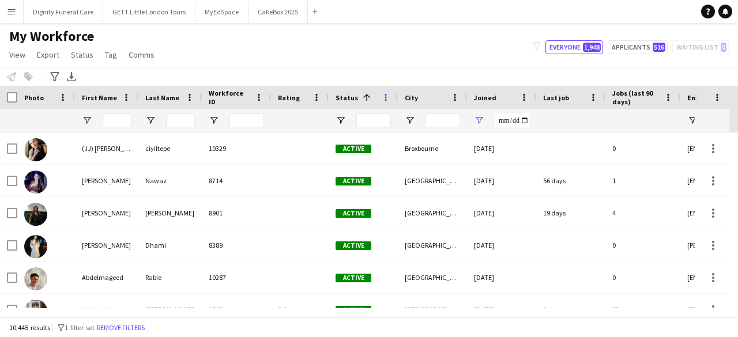
click at [385, 93] on span at bounding box center [386, 97] width 10 height 10
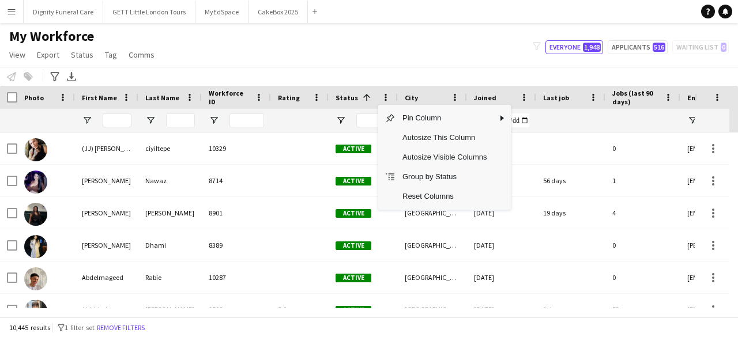
click at [353, 119] on div at bounding box center [363, 120] width 69 height 23
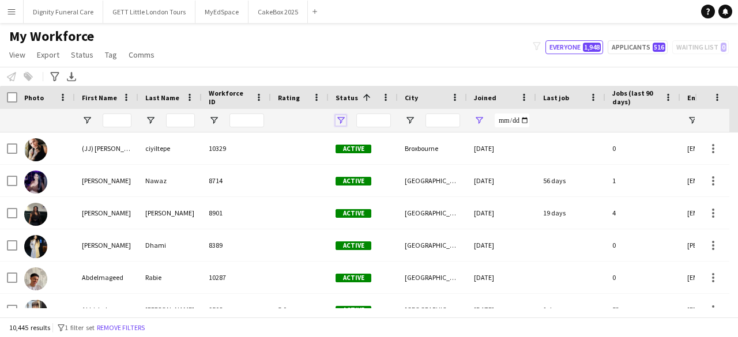
click at [343, 118] on span "Open Filter Menu" at bounding box center [341, 120] width 10 height 10
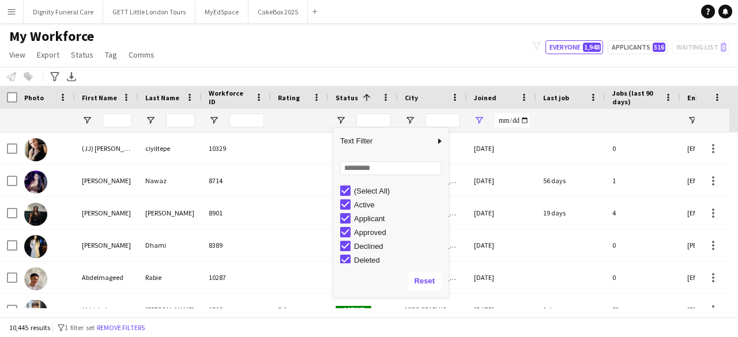
click at [366, 184] on div "(Select All)" at bounding box center [394, 191] width 108 height 14
click at [365, 193] on div "(Select All)" at bounding box center [399, 191] width 91 height 9
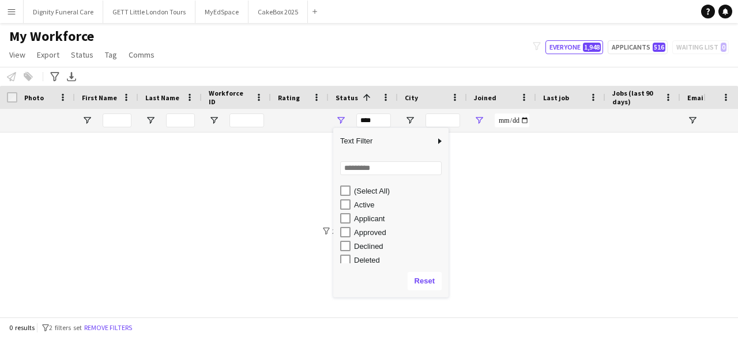
click at [365, 209] on div "Active" at bounding box center [399, 205] width 91 height 9
type input "**********"
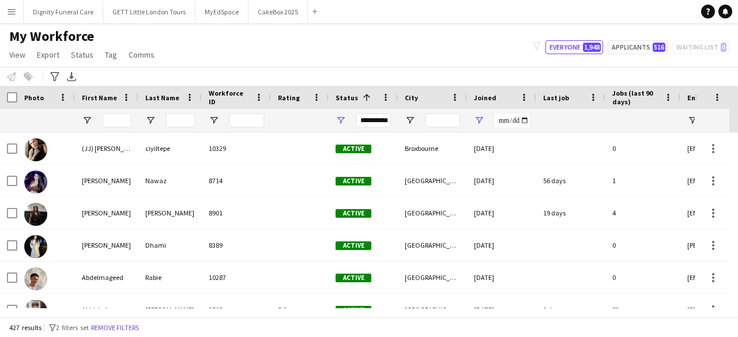
click at [436, 14] on app-navbar "Menu Boards Boards Boards All jobs Status Workforce Workforce My Workforce Recr…" at bounding box center [369, 11] width 738 height 23
click at [551, 99] on span "Last job" at bounding box center [556, 97] width 26 height 9
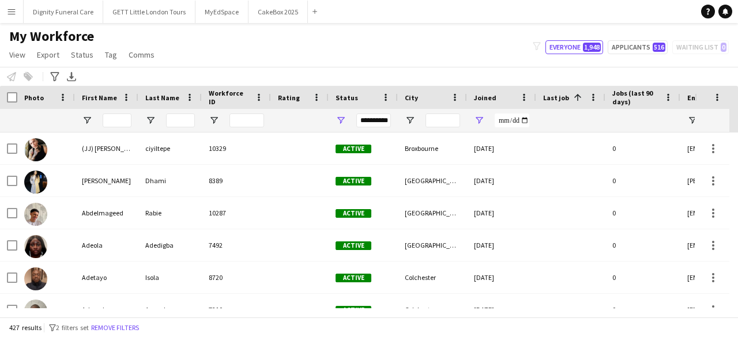
click at [551, 99] on span "Last job" at bounding box center [556, 97] width 26 height 9
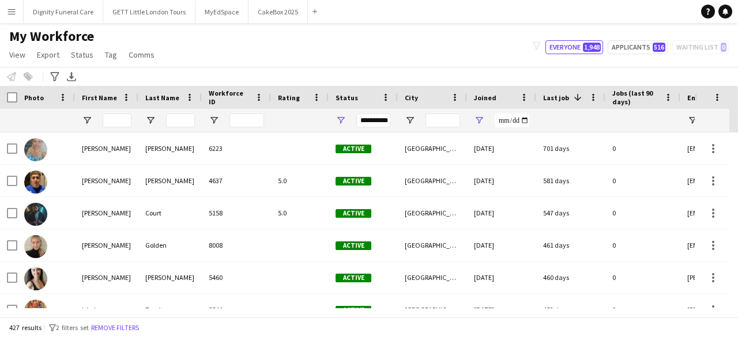
click at [551, 99] on span "Last job" at bounding box center [556, 97] width 26 height 9
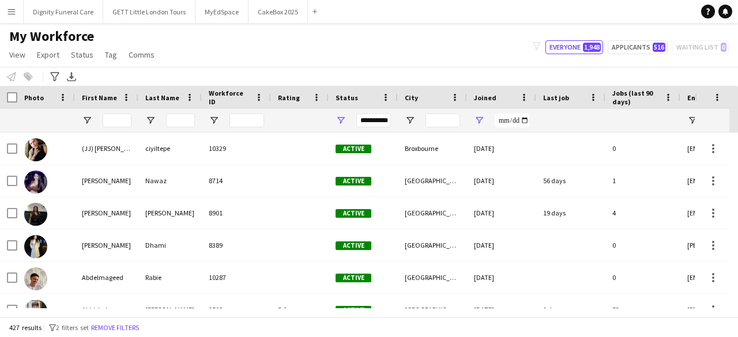
click at [551, 99] on span "Last job" at bounding box center [556, 97] width 26 height 9
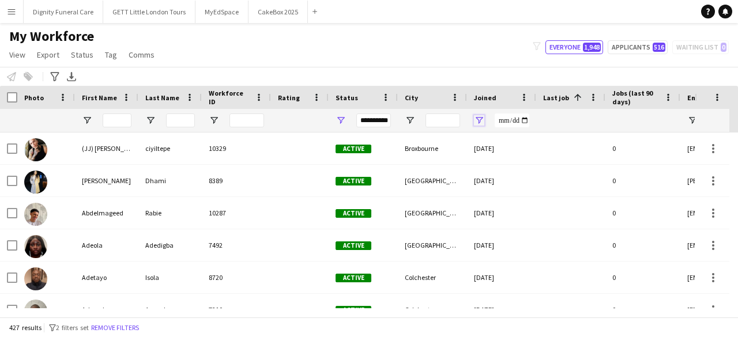
click at [481, 121] on span "Open Filter Menu" at bounding box center [479, 120] width 10 height 10
click at [475, 65] on div "My Workforce View Views Default view New view Update view Delete view Edit name…" at bounding box center [369, 47] width 738 height 39
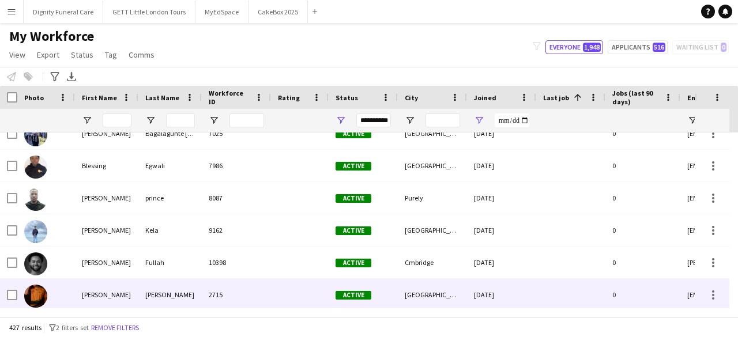
scroll to position [1296, 0]
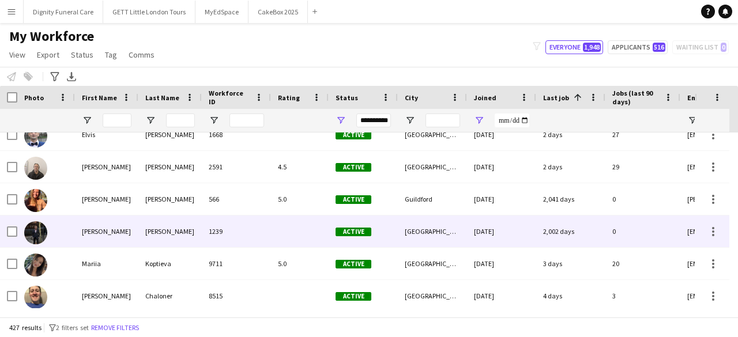
click at [122, 224] on div "Samarth" at bounding box center [106, 232] width 63 height 32
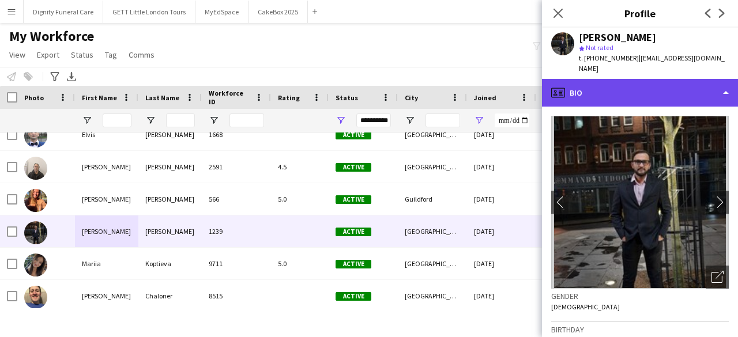
click at [596, 79] on div "profile Bio" at bounding box center [640, 93] width 196 height 28
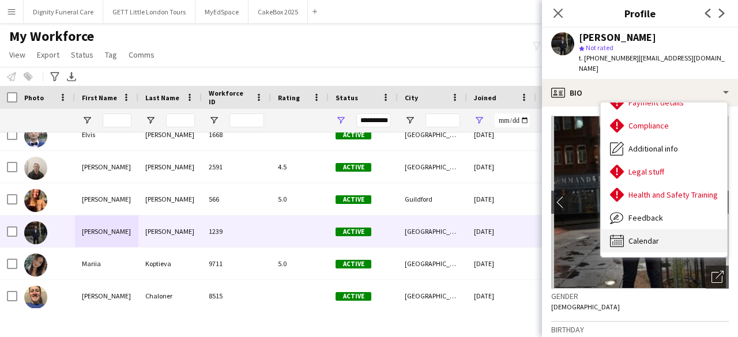
click at [652, 236] on span "Calendar" at bounding box center [644, 241] width 31 height 10
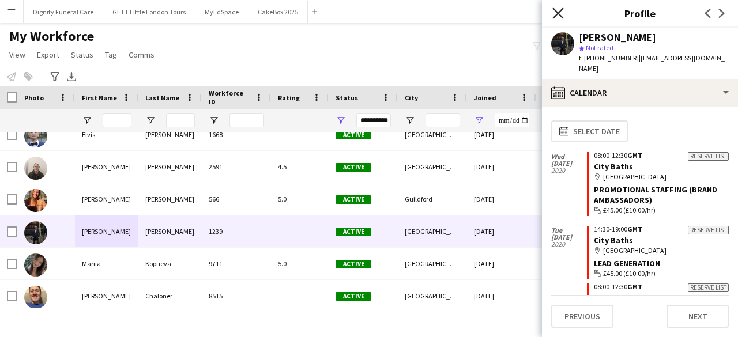
click at [553, 13] on icon "Close pop-in" at bounding box center [558, 12] width 11 height 11
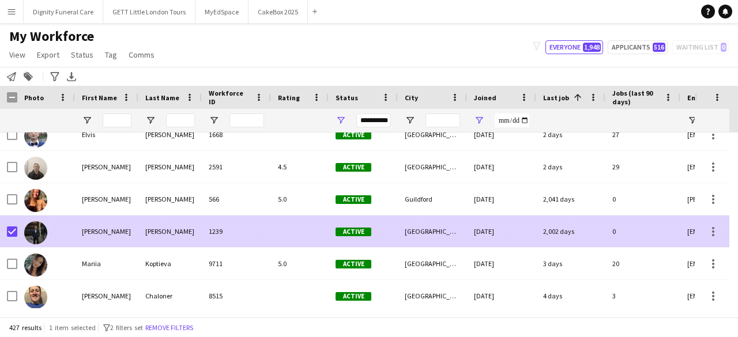
click at [17, 229] on div at bounding box center [46, 232] width 58 height 32
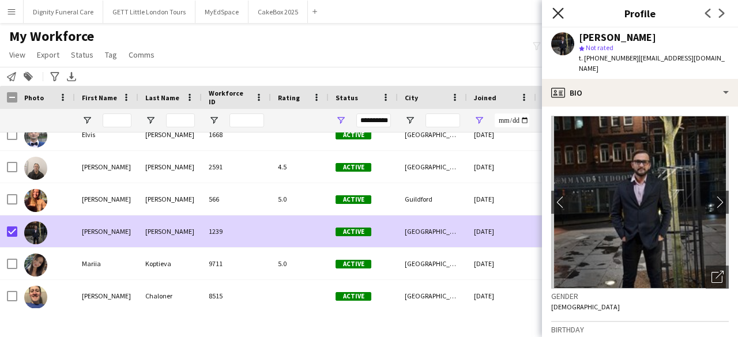
click at [557, 11] on icon "Close pop-in" at bounding box center [558, 12] width 11 height 11
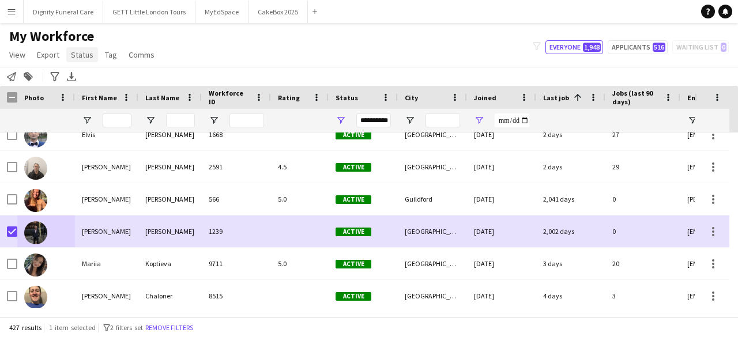
click at [78, 54] on span "Status" at bounding box center [82, 55] width 22 height 10
click at [115, 79] on link "Edit" at bounding box center [106, 79] width 81 height 24
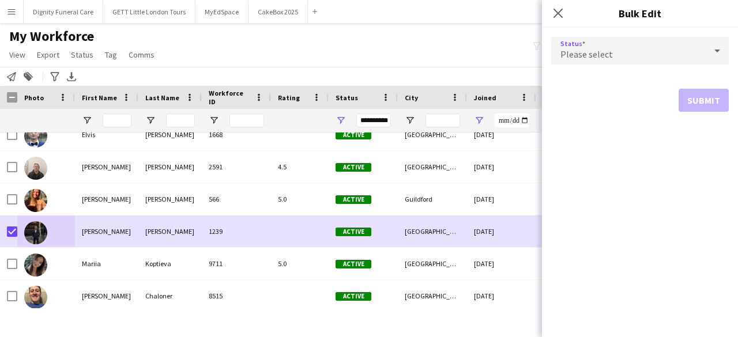
click at [592, 53] on span "Please select" at bounding box center [587, 54] width 52 height 12
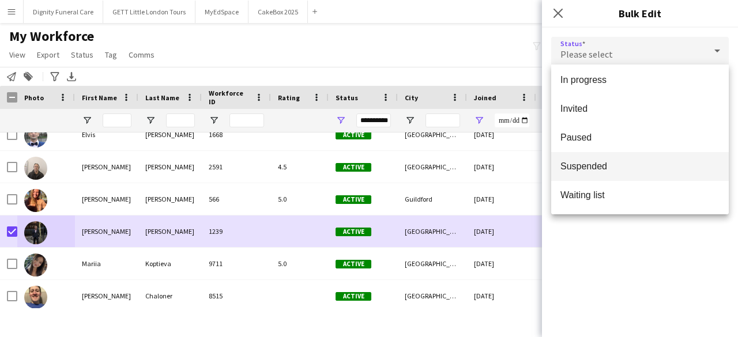
click at [598, 160] on mat-option "Suspended" at bounding box center [640, 166] width 178 height 29
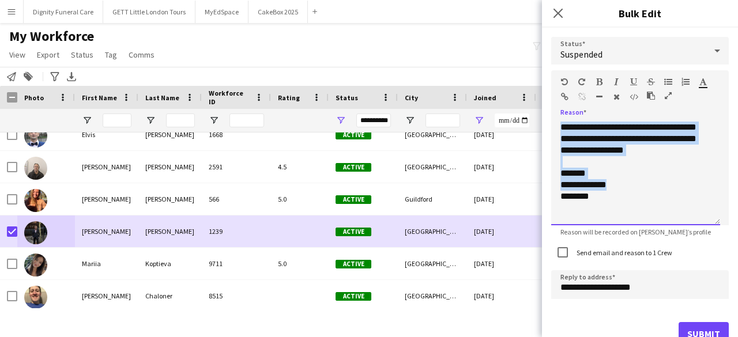
drag, startPoint x: 633, startPoint y: 183, endPoint x: 463, endPoint y: 108, distance: 185.2
click at [463, 108] on body "Menu Boards Boards Boards All jobs Status Workforce Workforce My Workforce Recr…" at bounding box center [369, 168] width 738 height 337
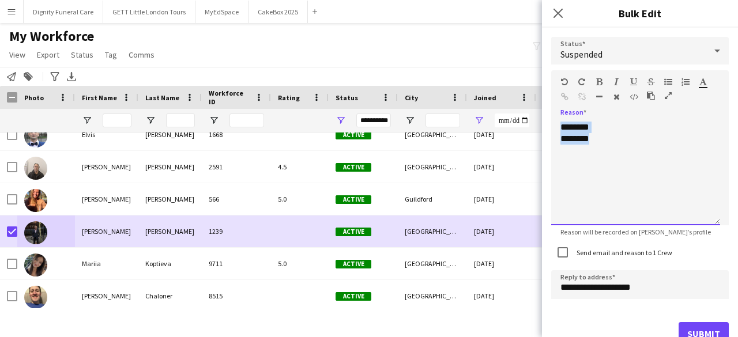
drag, startPoint x: 613, startPoint y: 141, endPoint x: 439, endPoint y: 145, distance: 173.7
click at [439, 145] on body "Menu Boards Boards Boards All jobs Status Workforce Workforce My Workforce Recr…" at bounding box center [369, 168] width 738 height 337
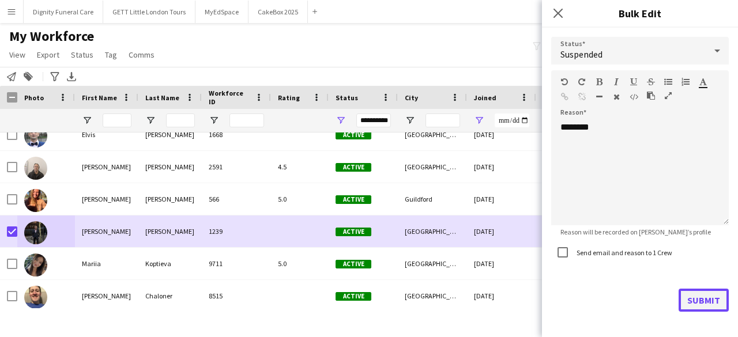
click at [690, 300] on button "Submit" at bounding box center [704, 300] width 50 height 23
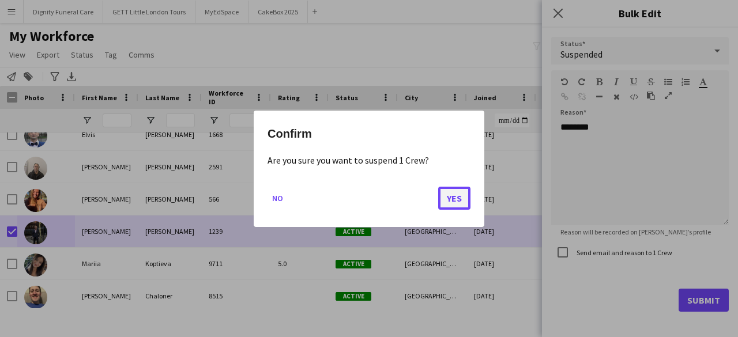
click at [453, 200] on button "Yes" at bounding box center [454, 197] width 32 height 23
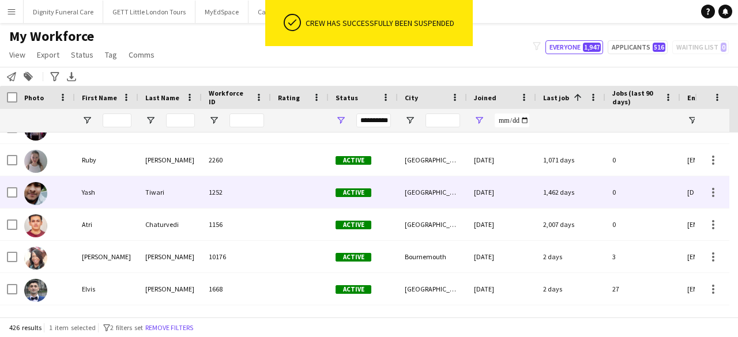
scroll to position [7020, 0]
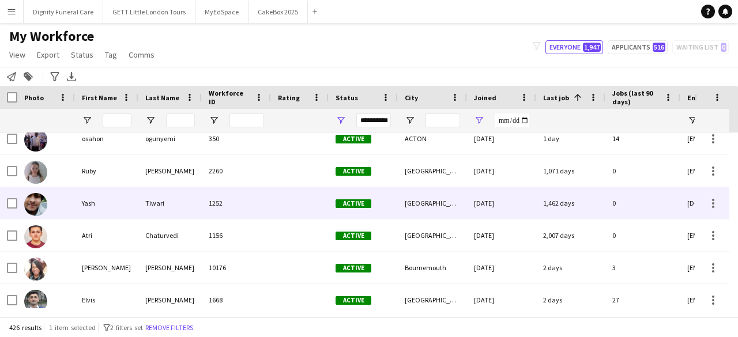
click at [104, 208] on div "Yash" at bounding box center [106, 203] width 63 height 32
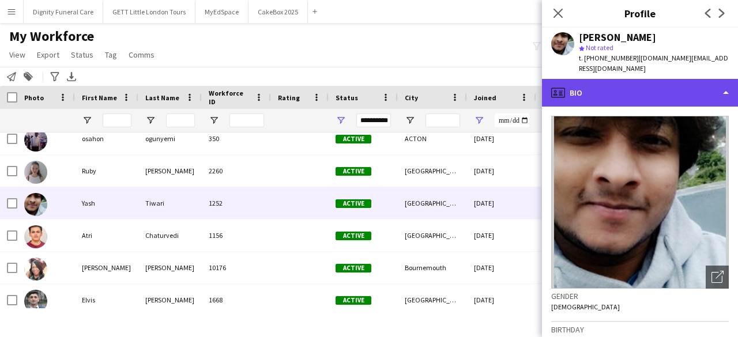
click at [594, 81] on div "profile Bio" at bounding box center [640, 93] width 196 height 28
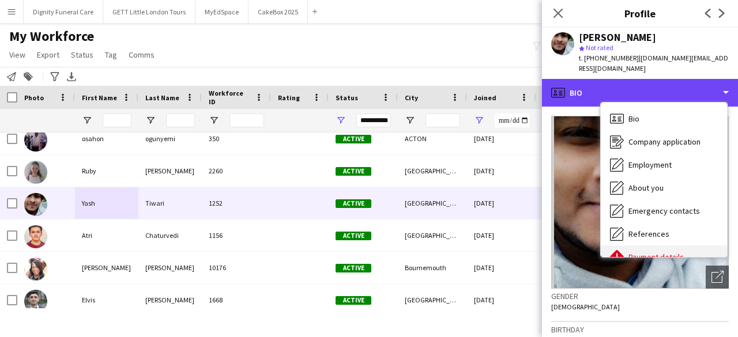
scroll to position [149, 0]
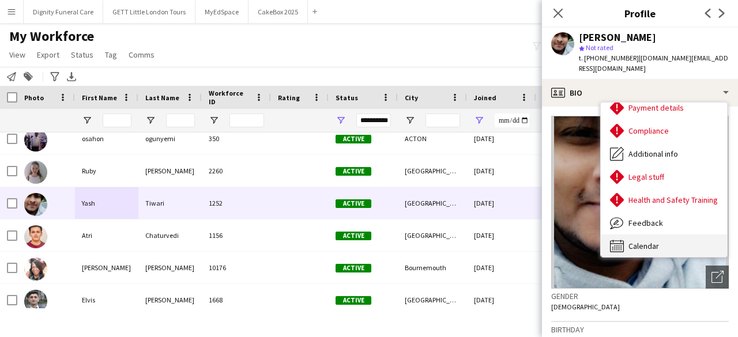
click at [628, 241] on div "Calendar Calendar" at bounding box center [664, 246] width 126 height 23
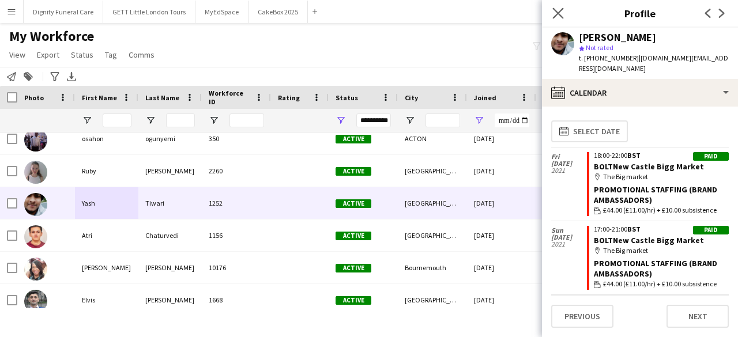
click at [551, 14] on app-icon "Close pop-in" at bounding box center [558, 13] width 17 height 17
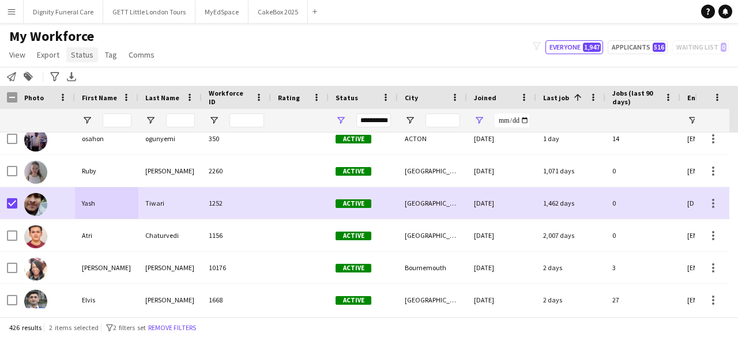
click at [73, 60] on link "Status" at bounding box center [82, 54] width 32 height 15
click at [102, 73] on link "Edit" at bounding box center [106, 79] width 81 height 24
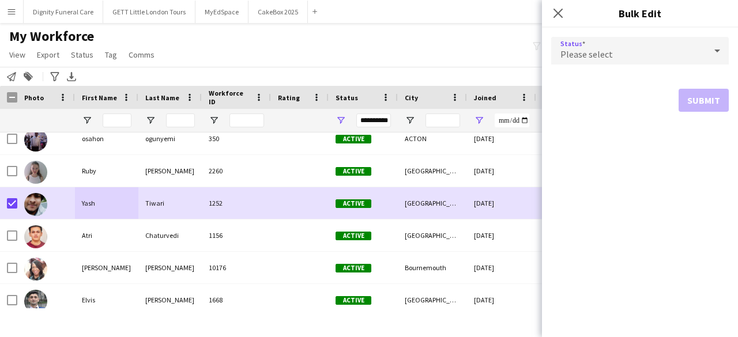
click at [606, 46] on div "Please select" at bounding box center [628, 51] width 155 height 28
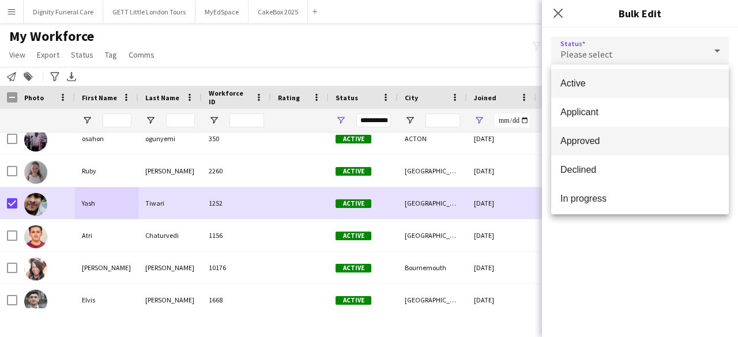
scroll to position [119, 0]
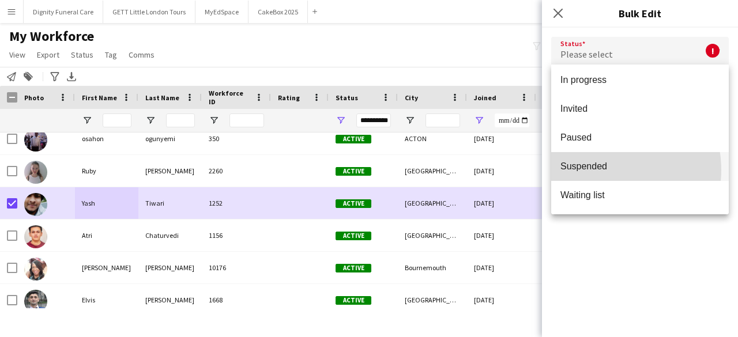
click at [602, 170] on span "Suspended" at bounding box center [640, 166] width 159 height 11
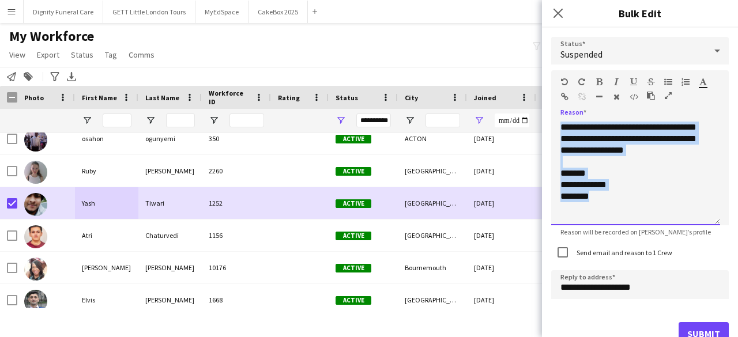
drag, startPoint x: 626, startPoint y: 198, endPoint x: 474, endPoint y: 16, distance: 238.3
click at [474, 16] on body "Menu Boards Boards Boards All jobs Status Workforce Workforce My Workforce Recr…" at bounding box center [369, 168] width 738 height 337
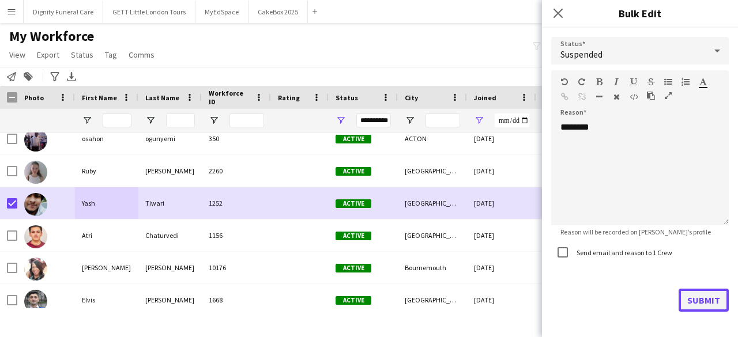
click at [696, 306] on button "Submit" at bounding box center [704, 300] width 50 height 23
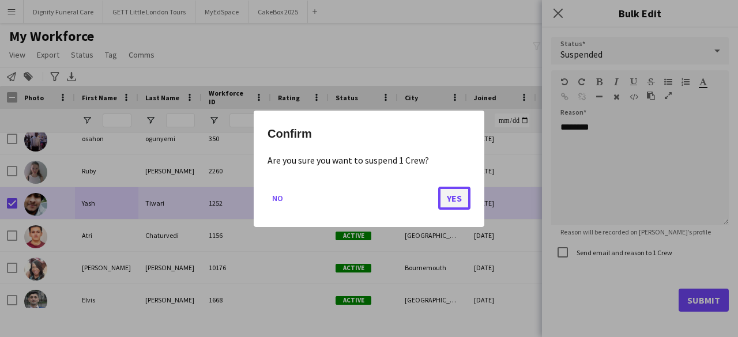
click at [452, 193] on button "Yes" at bounding box center [454, 197] width 32 height 23
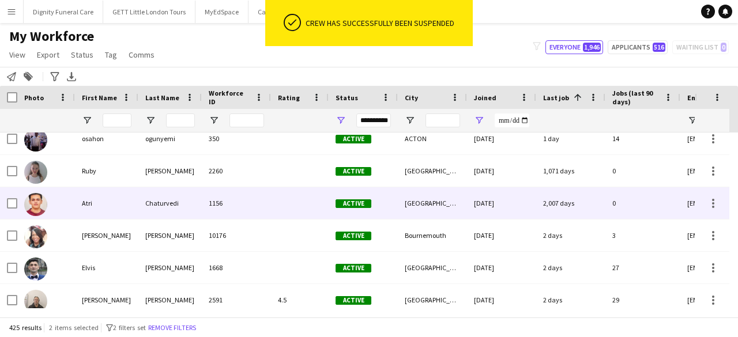
click at [493, 209] on div "13-02-2020" at bounding box center [501, 203] width 69 height 32
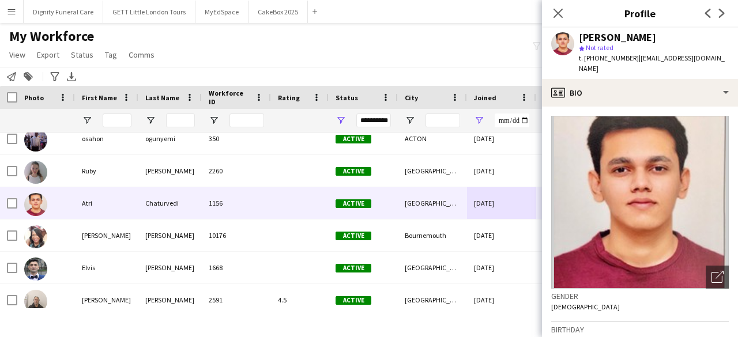
click at [562, 14] on icon "Close pop-in" at bounding box center [558, 13] width 9 height 9
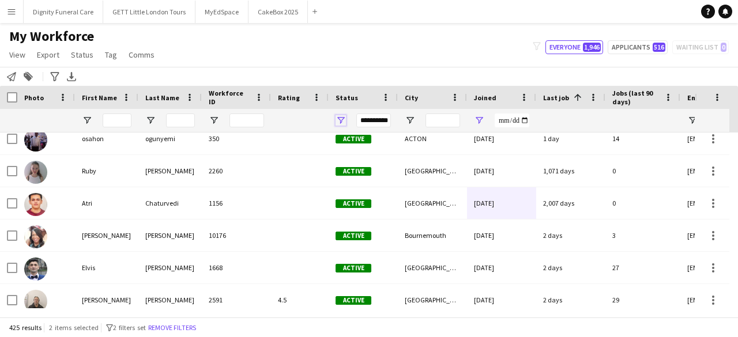
click at [343, 120] on span "Open Filter Menu" at bounding box center [341, 120] width 10 height 10
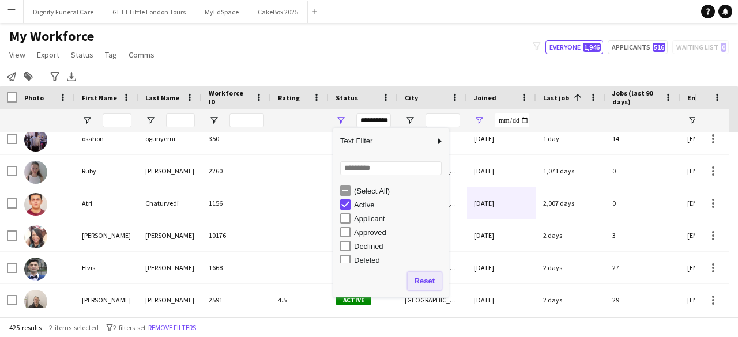
click at [419, 282] on button "Reset" at bounding box center [425, 281] width 34 height 18
click at [422, 283] on button "Reset" at bounding box center [425, 281] width 34 height 18
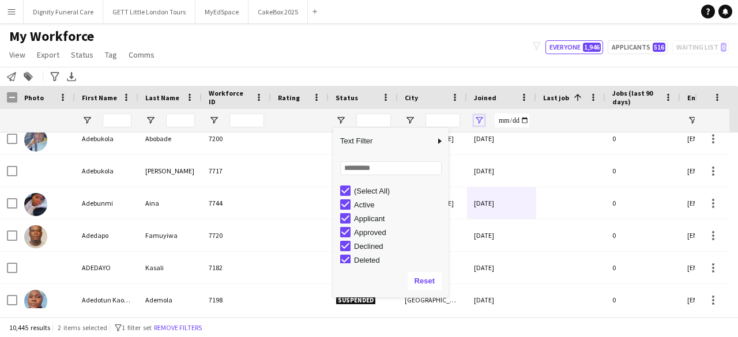
click at [478, 119] on span "Open Filter Menu" at bounding box center [479, 120] width 10 height 10
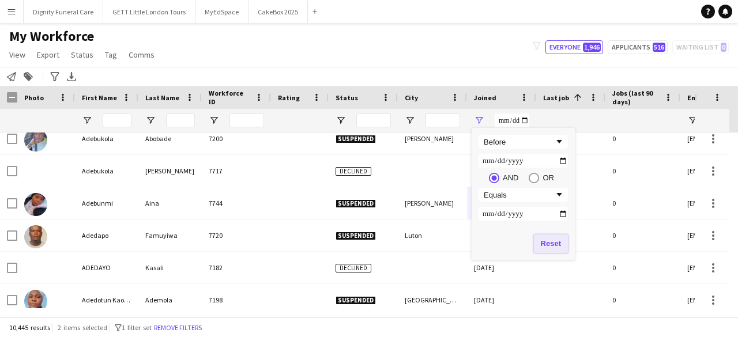
click at [554, 239] on button "Reset" at bounding box center [551, 244] width 34 height 18
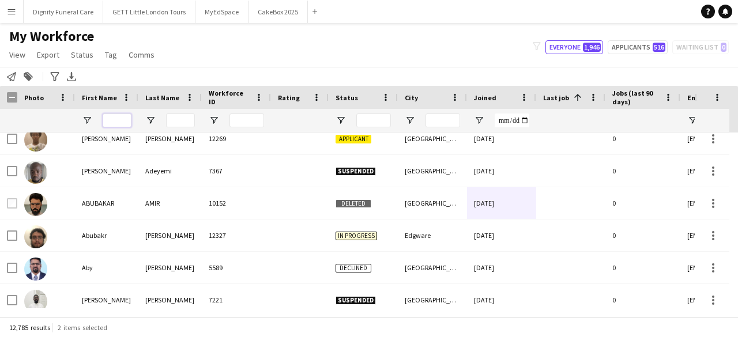
click at [121, 120] on input "First Name Filter Input" at bounding box center [117, 121] width 29 height 14
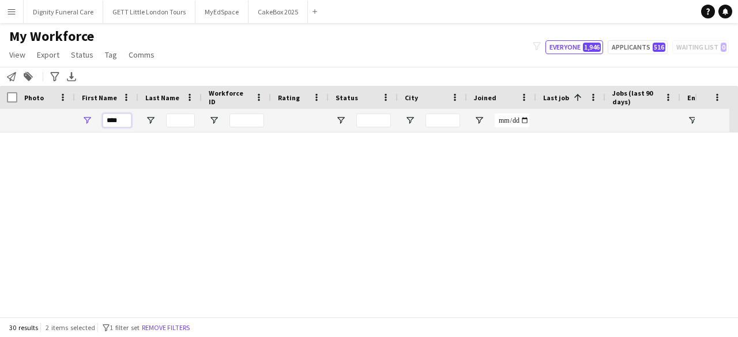
type input "****"
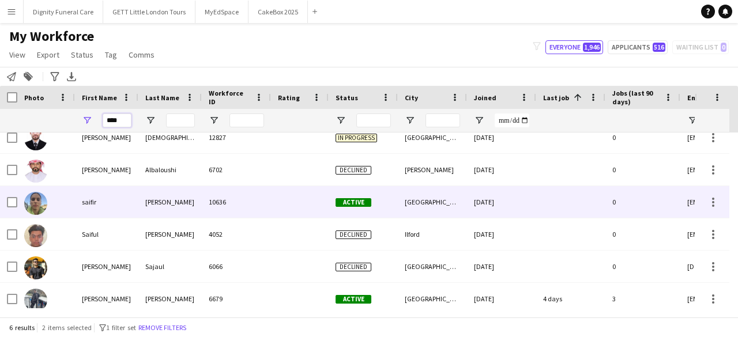
scroll to position [17, 0]
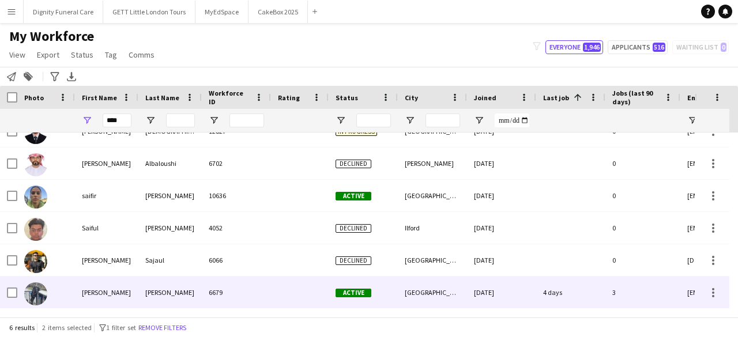
click at [161, 285] on div "Hassan" at bounding box center [169, 293] width 63 height 32
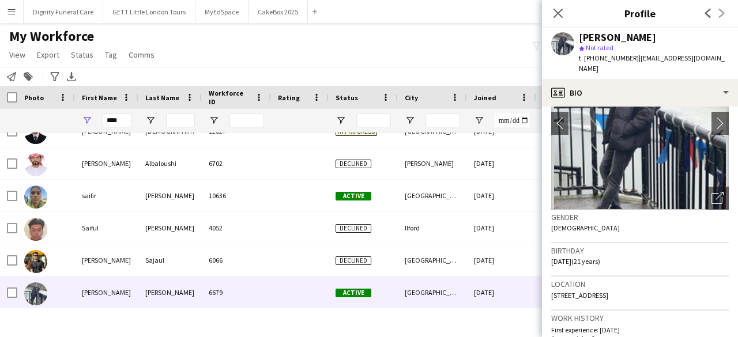
scroll to position [97, 0]
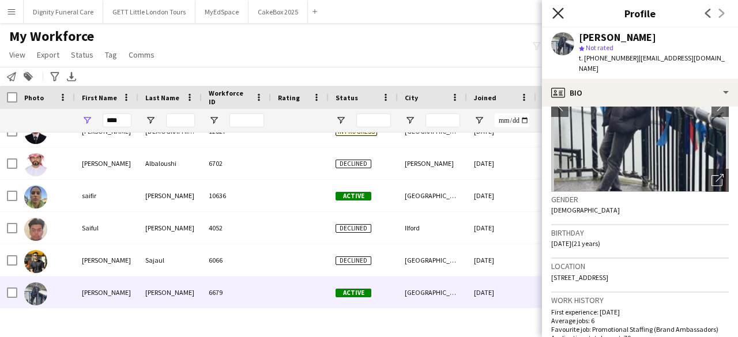
click at [563, 12] on icon "Close pop-in" at bounding box center [558, 12] width 11 height 11
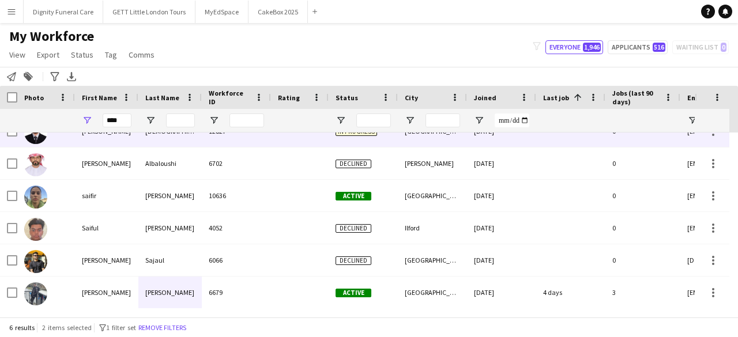
scroll to position [0, 0]
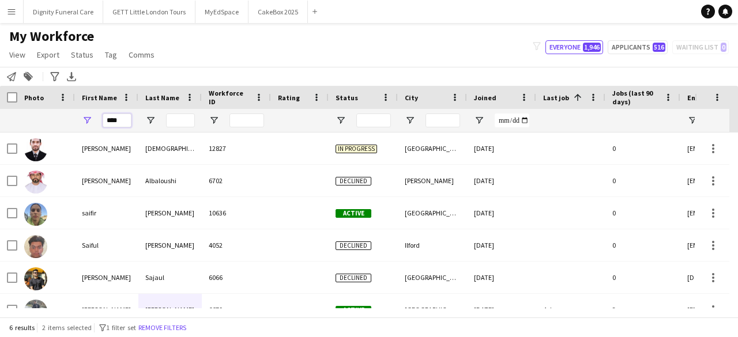
drag, startPoint x: 119, startPoint y: 119, endPoint x: 62, endPoint y: 138, distance: 60.0
click at [62, 138] on div "Workforce Details Photo First Name" at bounding box center [369, 201] width 738 height 231
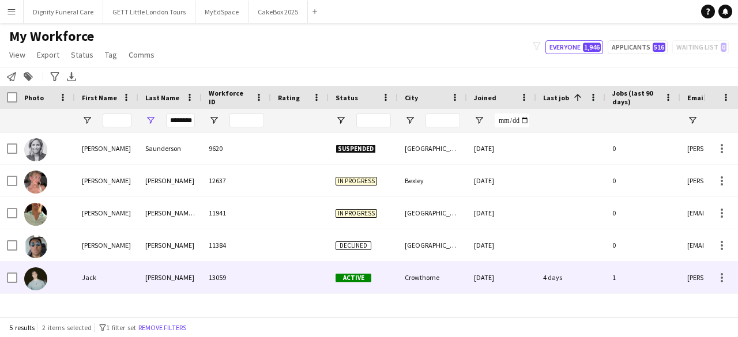
click at [173, 279] on div "Saunders" at bounding box center [169, 278] width 63 height 32
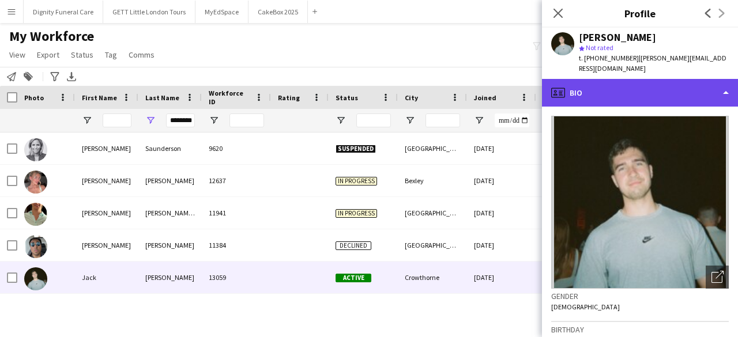
click at [652, 79] on div "profile Bio" at bounding box center [640, 93] width 196 height 28
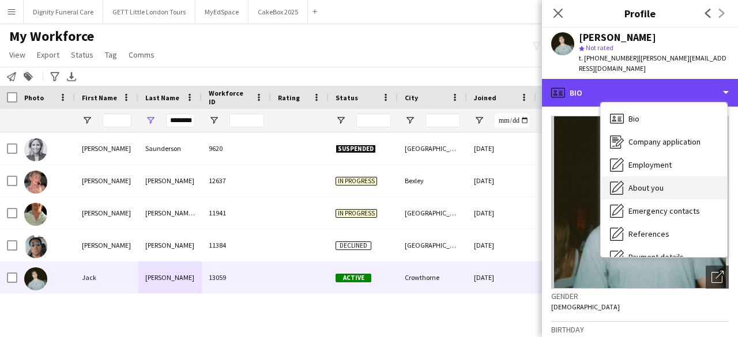
scroll to position [155, 0]
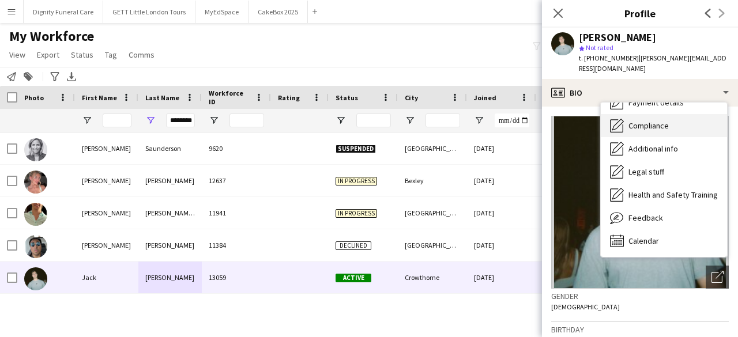
click at [656, 121] on span "Compliance" at bounding box center [649, 126] width 40 height 10
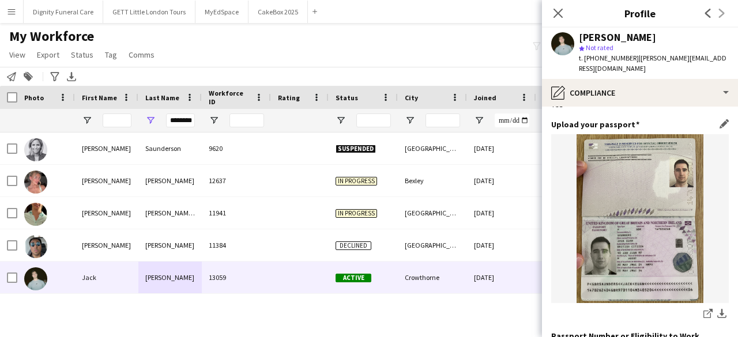
scroll to position [87, 0]
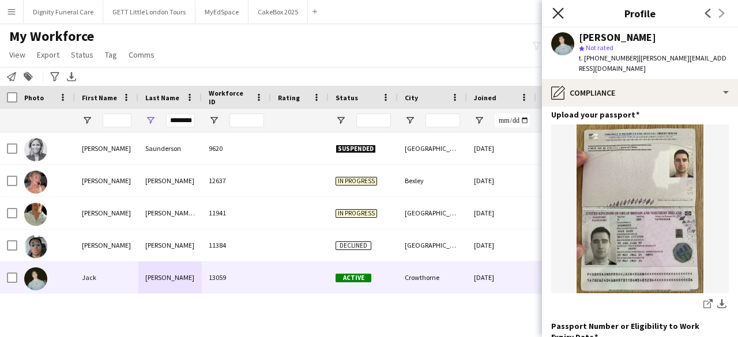
click at [555, 9] on icon "Close pop-in" at bounding box center [558, 12] width 11 height 11
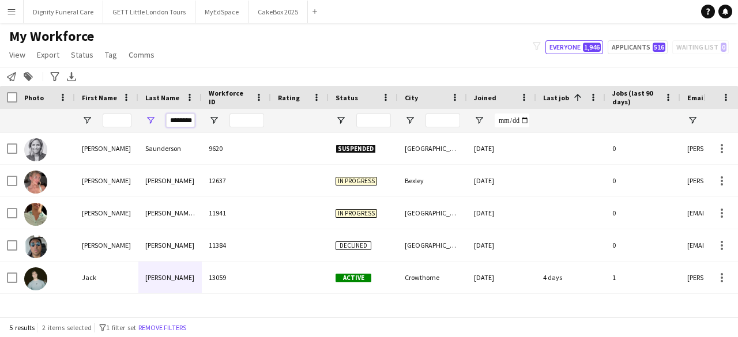
drag, startPoint x: 193, startPoint y: 121, endPoint x: 77, endPoint y: 130, distance: 116.9
click at [77, 130] on div "********" at bounding box center [625, 120] width 1251 height 23
type input "*"
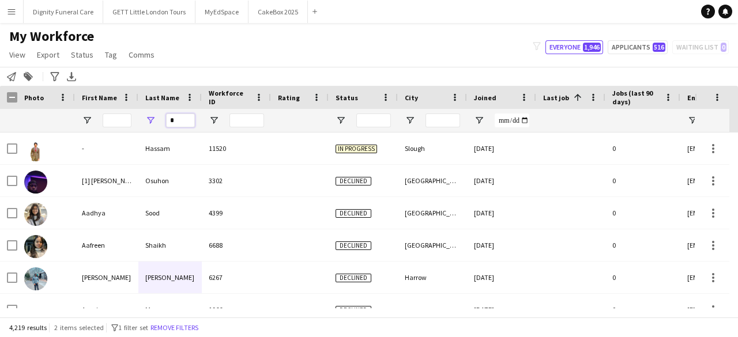
drag, startPoint x: 179, startPoint y: 121, endPoint x: 108, endPoint y: 129, distance: 72.0
click at [108, 129] on div "*" at bounding box center [625, 120] width 1251 height 23
click at [114, 122] on input "First Name Filter Input" at bounding box center [117, 121] width 29 height 14
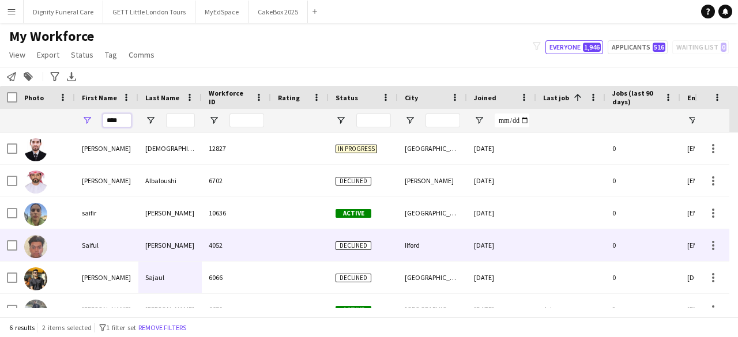
scroll to position [17, 0]
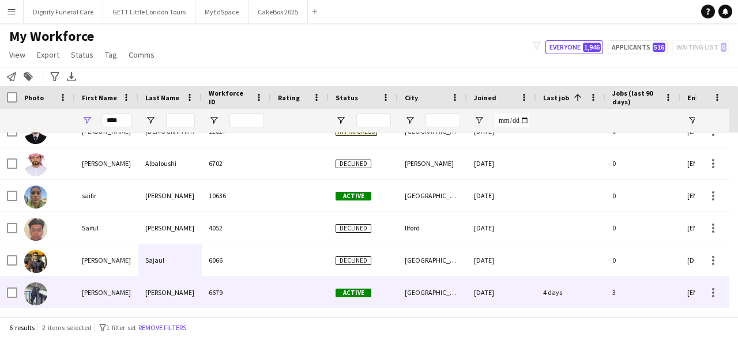
click at [148, 298] on div "Hassan" at bounding box center [169, 293] width 63 height 32
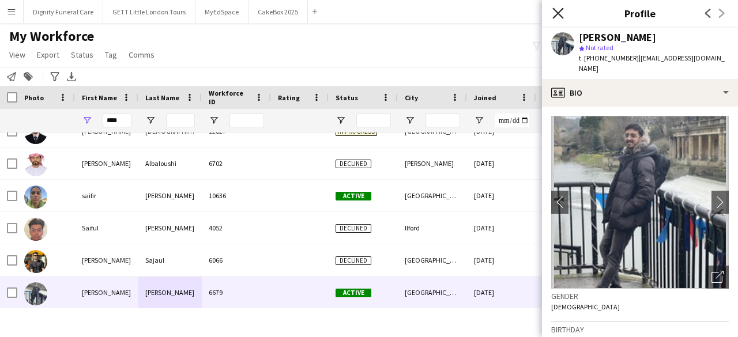
click at [560, 13] on icon "Close pop-in" at bounding box center [558, 12] width 11 height 11
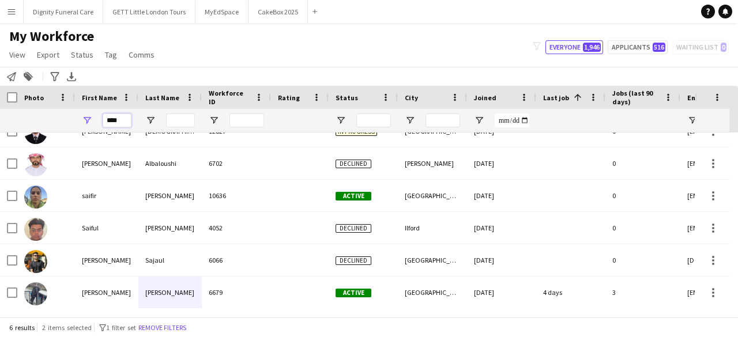
drag, startPoint x: 125, startPoint y: 124, endPoint x: 75, endPoint y: 123, distance: 49.6
click at [75, 123] on div "****" at bounding box center [106, 120] width 63 height 23
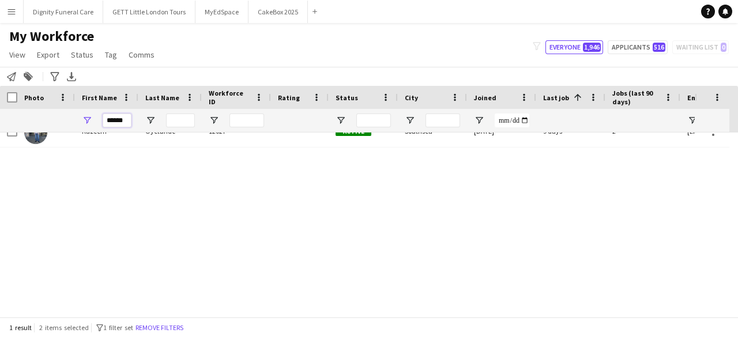
scroll to position [0, 0]
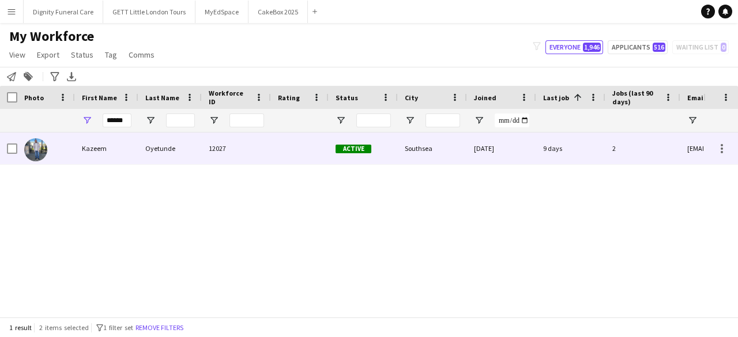
click at [241, 153] on div "12027" at bounding box center [236, 149] width 69 height 32
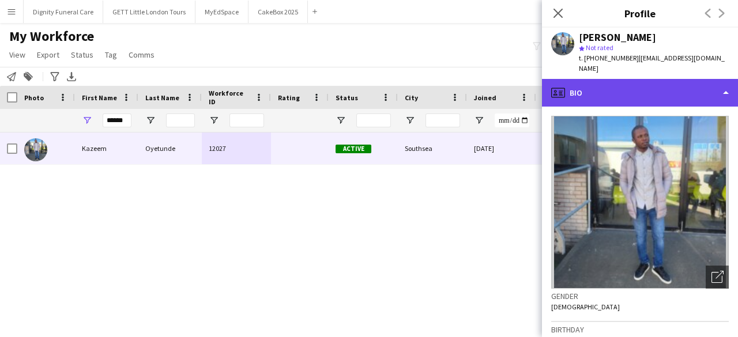
click at [687, 80] on div "profile Bio" at bounding box center [640, 93] width 196 height 28
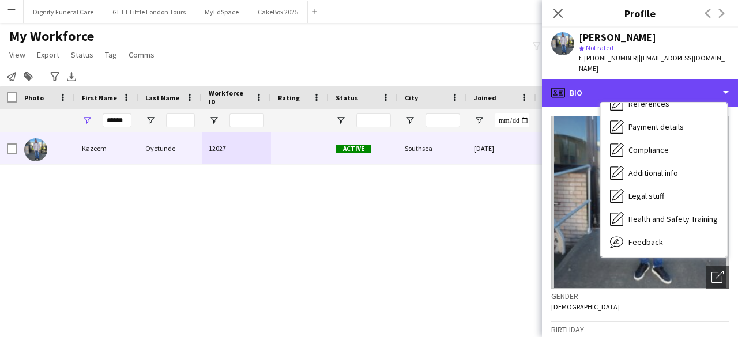
scroll to position [155, 0]
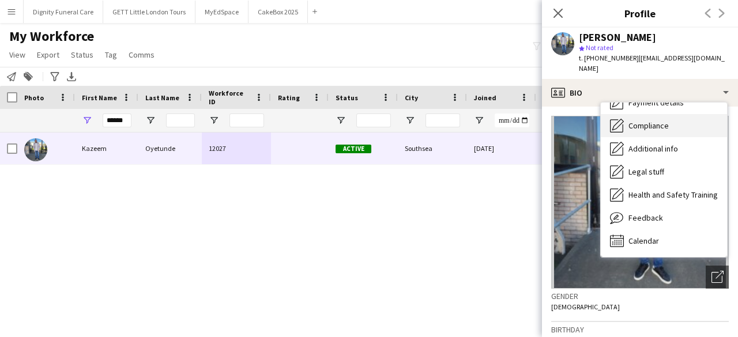
click at [659, 121] on span "Compliance" at bounding box center [649, 126] width 40 height 10
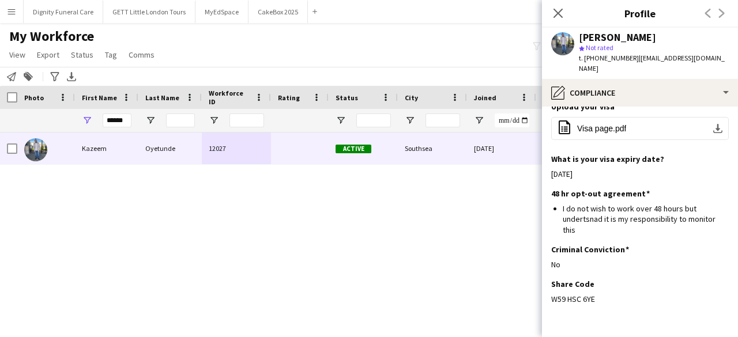
scroll to position [407, 0]
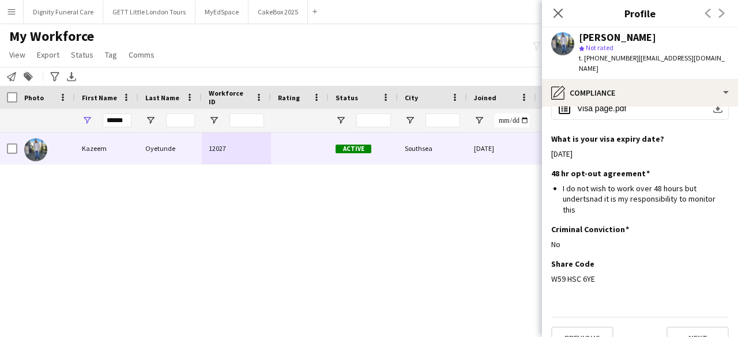
drag, startPoint x: 594, startPoint y: 260, endPoint x: 545, endPoint y: 260, distance: 49.0
click at [545, 260] on app-section-data-types "Nationality Edit this field Nigerian Permission to Work in the UK Edit this fie…" at bounding box center [640, 222] width 196 height 231
copy div "W59 HSC 6YE"
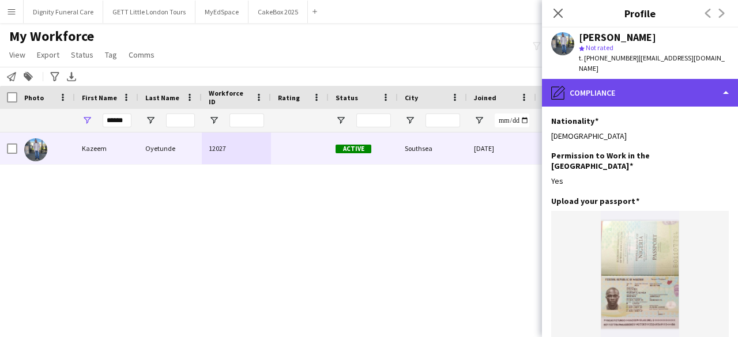
click at [633, 79] on div "pencil4 Compliance" at bounding box center [640, 93] width 196 height 28
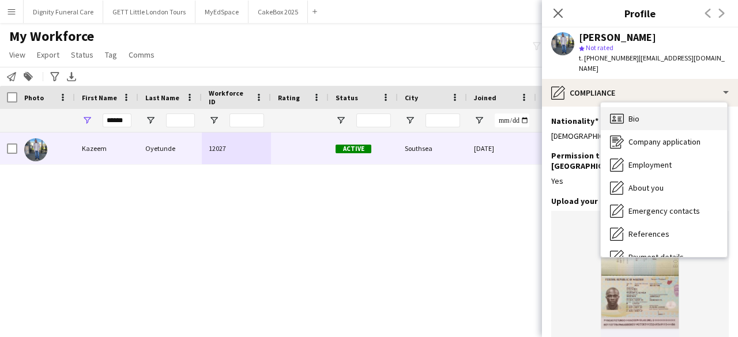
click at [649, 113] on div "Bio Bio" at bounding box center [664, 118] width 126 height 23
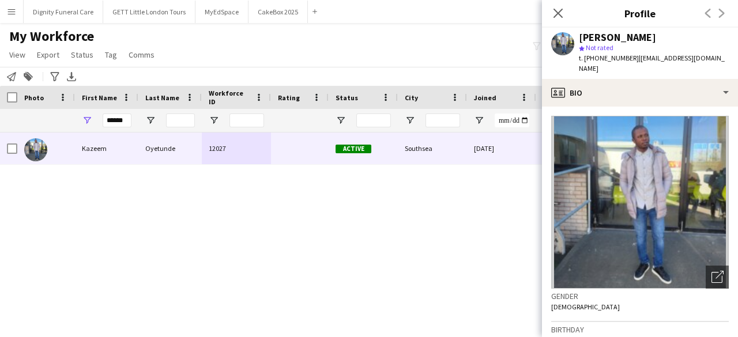
scroll to position [27, 0]
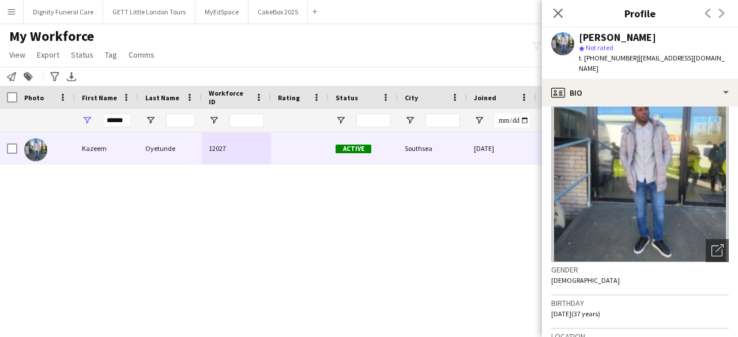
click at [557, 17] on icon "Close pop-in" at bounding box center [558, 13] width 9 height 9
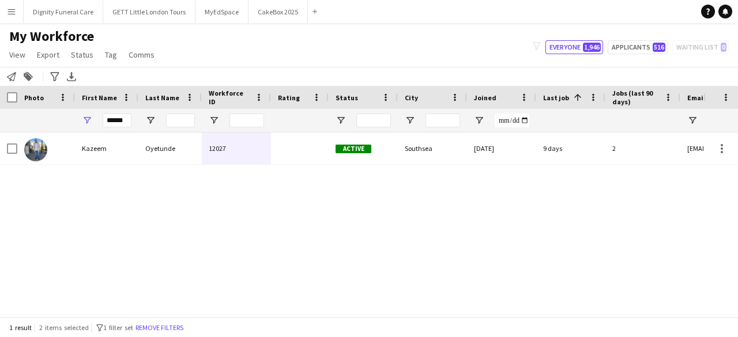
click at [133, 122] on div "******" at bounding box center [106, 120] width 63 height 23
click at [126, 122] on input "******" at bounding box center [117, 121] width 29 height 14
type input "*"
paste input "********"
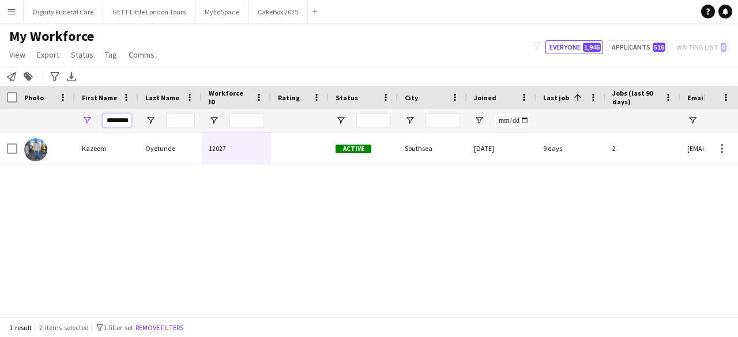
type input "********"
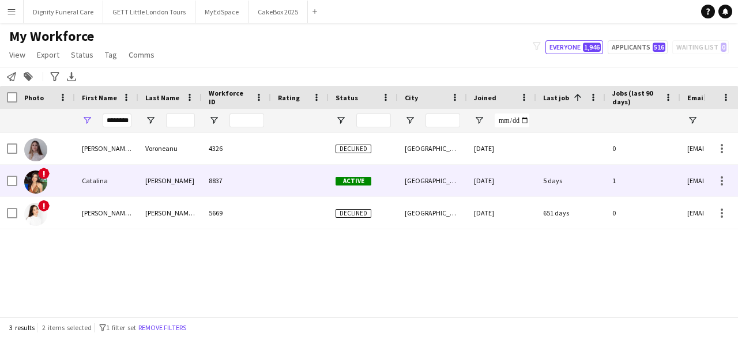
click at [176, 188] on div "Tobar" at bounding box center [169, 181] width 63 height 32
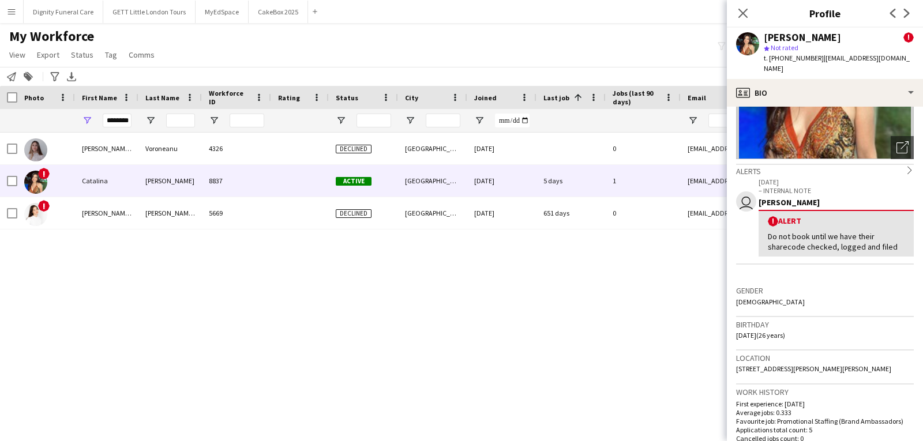
scroll to position [130, 0]
click at [735, 13] on app-icon "Close pop-in" at bounding box center [743, 13] width 17 height 17
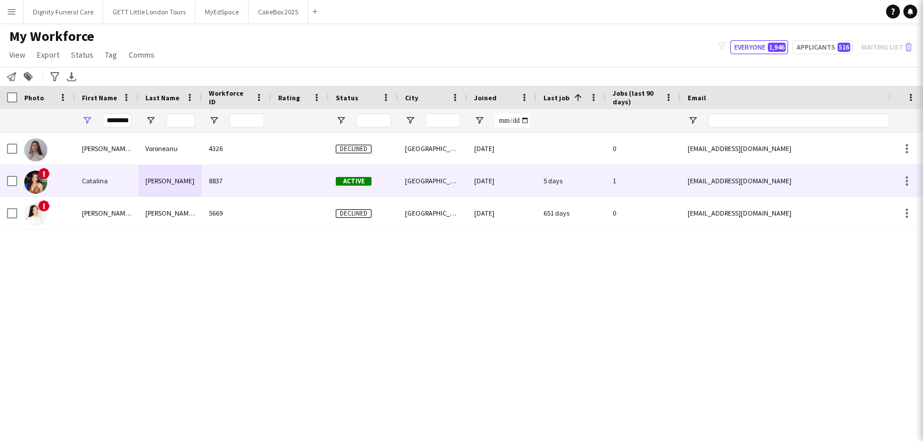
click at [738, 13] on icon "Close pop-in" at bounding box center [938, 13] width 9 height 9
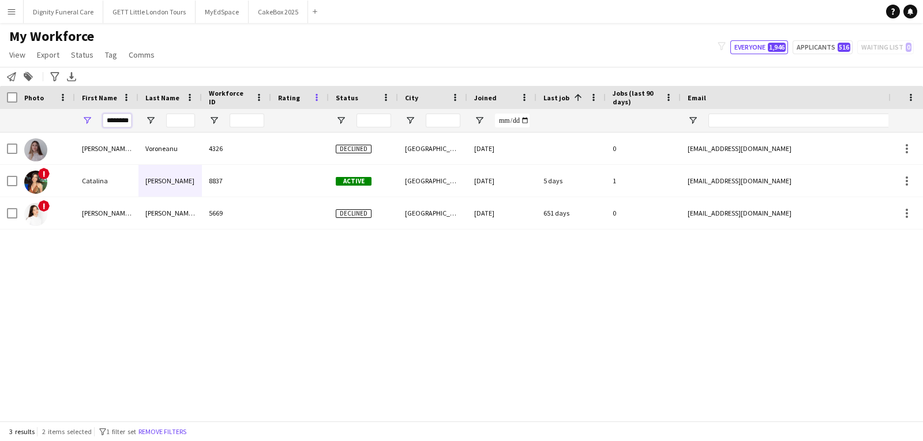
scroll to position [0, 1]
drag, startPoint x: 184, startPoint y: 111, endPoint x: 316, endPoint y: 99, distance: 132.7
click at [316, 99] on div "Workforce Details Photo First Name 1" at bounding box center [625, 109] width 1251 height 47
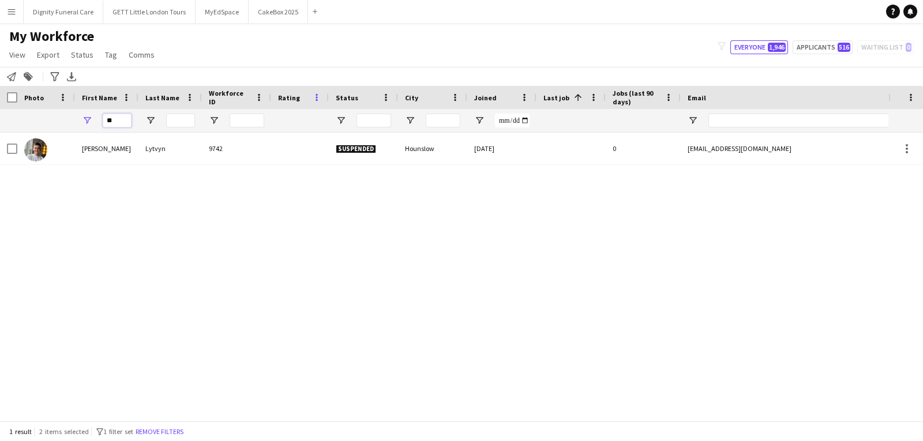
type input "*"
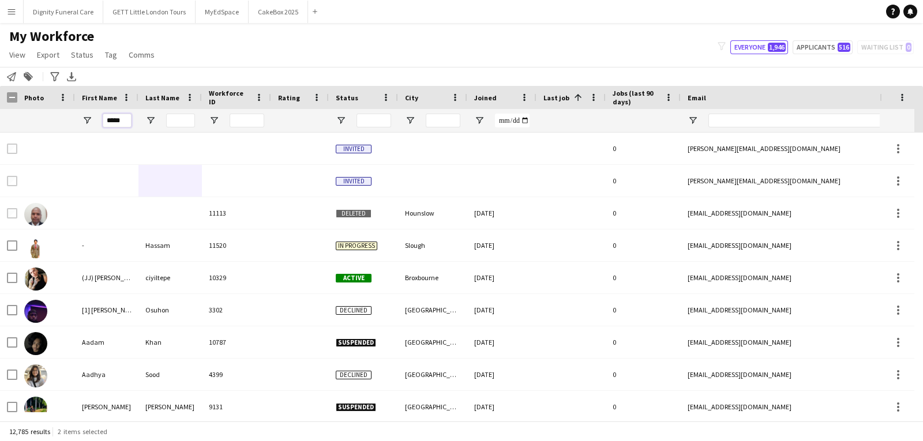
type input "*****"
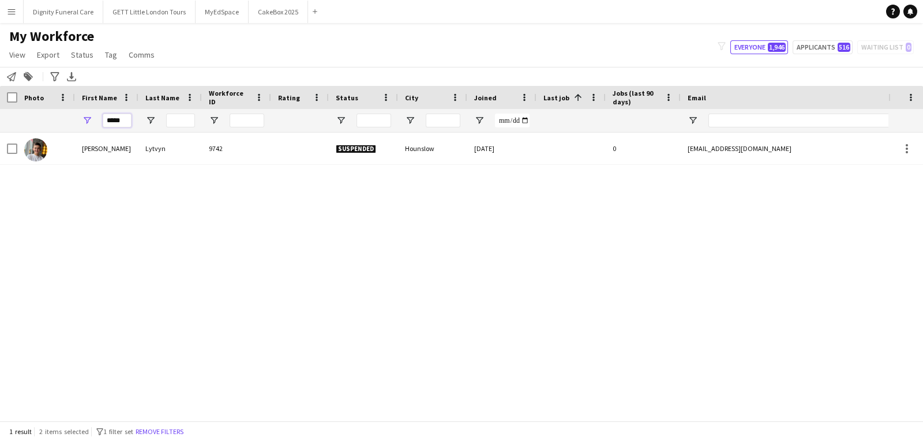
drag, startPoint x: 124, startPoint y: 125, endPoint x: 47, endPoint y: 132, distance: 77.7
click at [47, 132] on div "Workforce Details Photo First Name" at bounding box center [461, 253] width 923 height 335
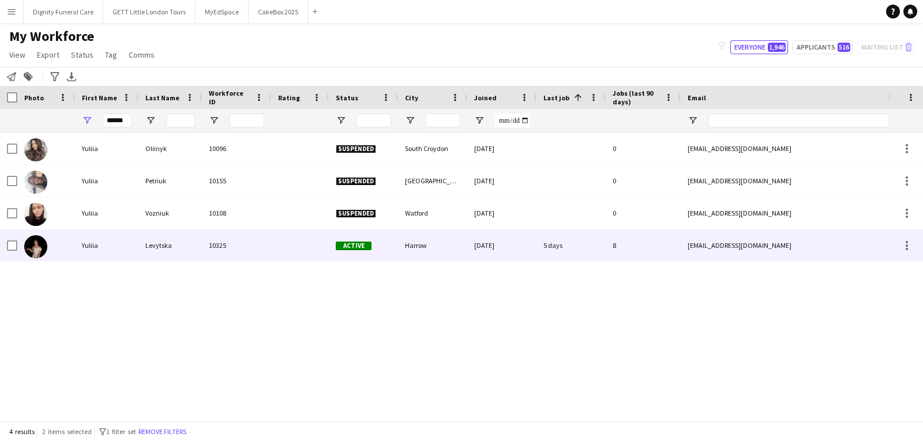
click at [156, 238] on div "Levytska" at bounding box center [169, 246] width 63 height 32
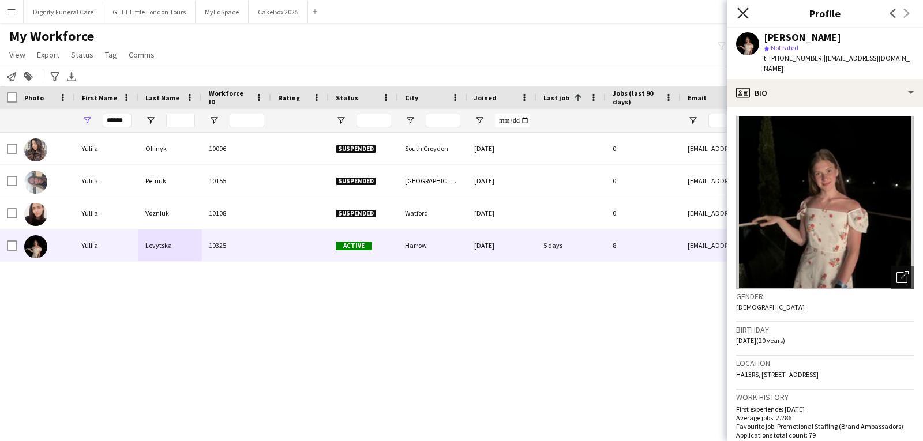
click at [738, 12] on icon at bounding box center [742, 12] width 11 height 11
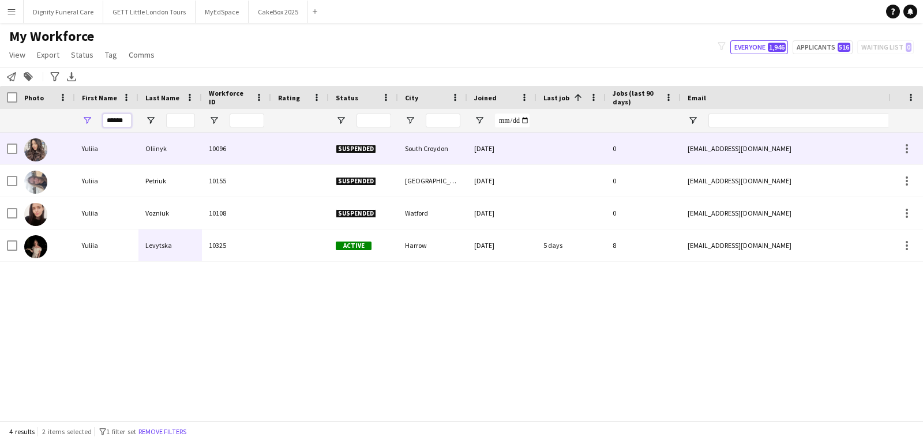
drag, startPoint x: 60, startPoint y: 134, endPoint x: 50, endPoint y: 136, distance: 10.0
click at [50, 136] on div "Workforce Details Photo First Name" at bounding box center [461, 253] width 923 height 335
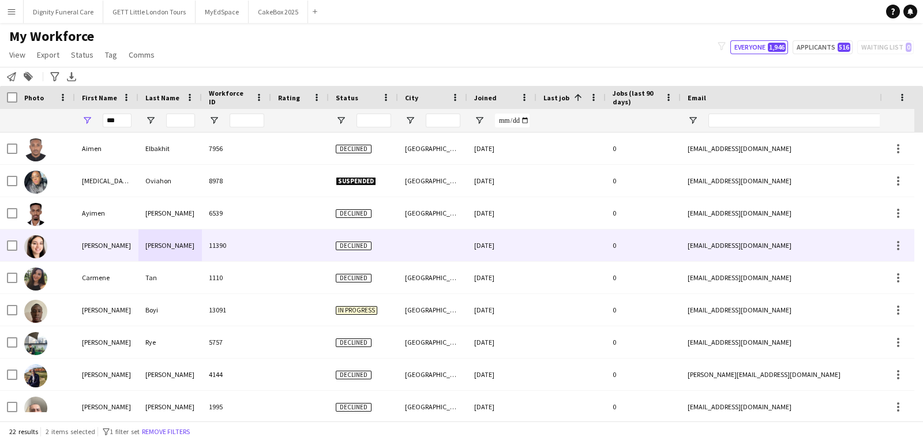
click at [238, 247] on div "11390" at bounding box center [236, 246] width 69 height 32
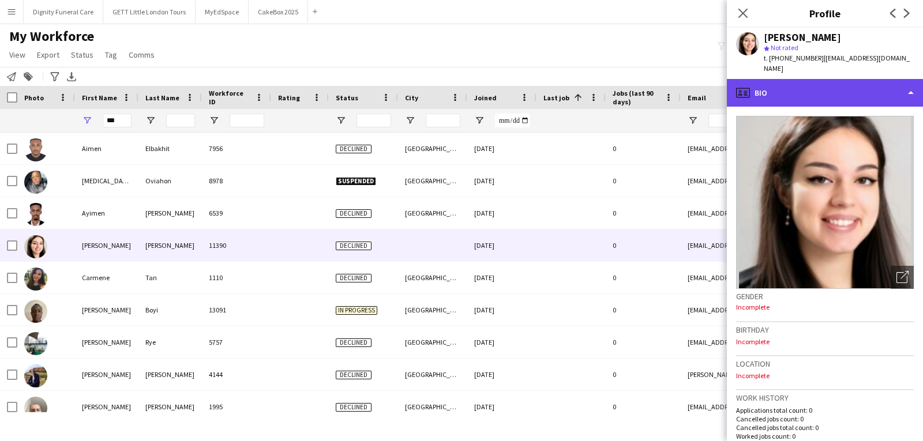
click at [738, 87] on div "profile Bio" at bounding box center [825, 93] width 196 height 28
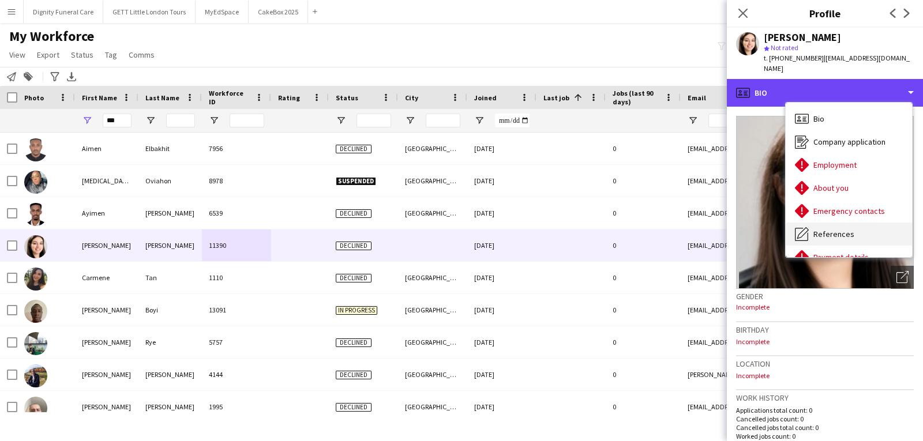
scroll to position [155, 0]
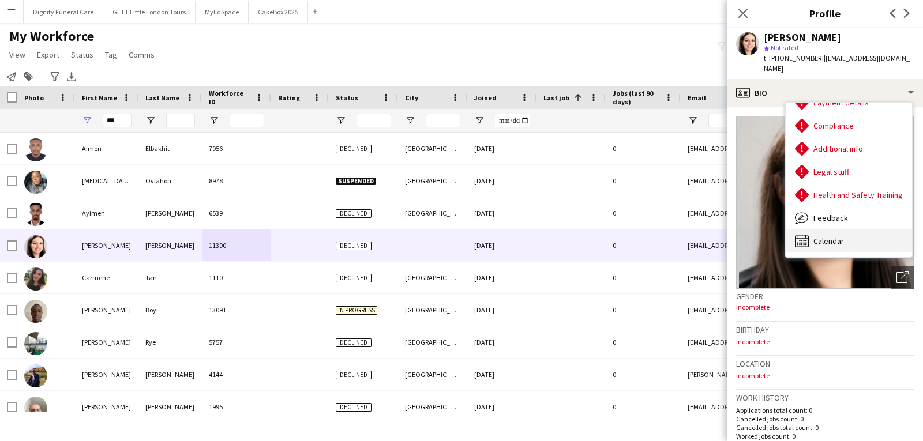
click at [738, 236] on span "Calendar" at bounding box center [828, 241] width 31 height 10
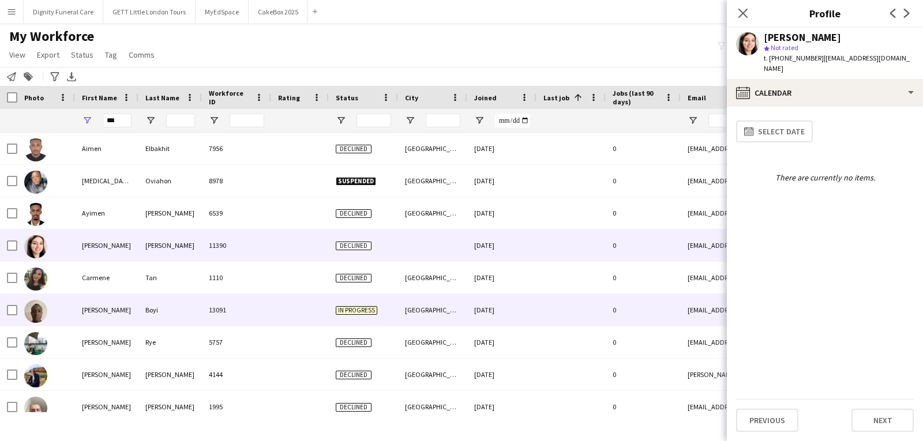
click at [283, 314] on div at bounding box center [300, 310] width 58 height 32
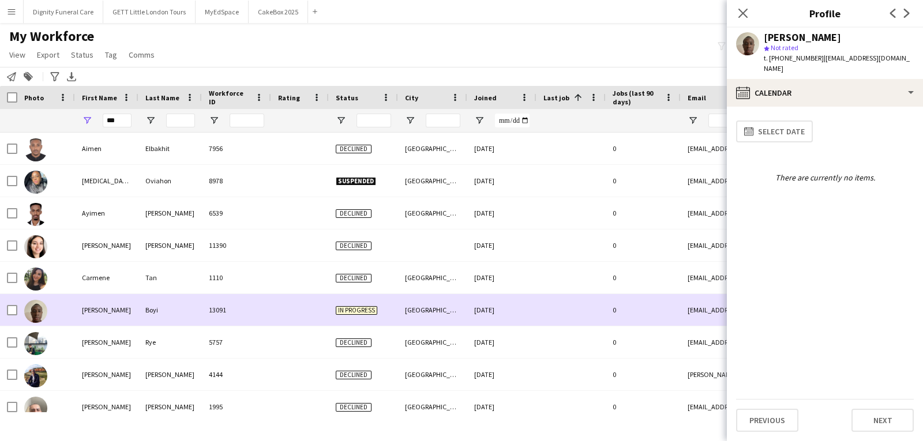
click at [283, 314] on div at bounding box center [300, 310] width 58 height 32
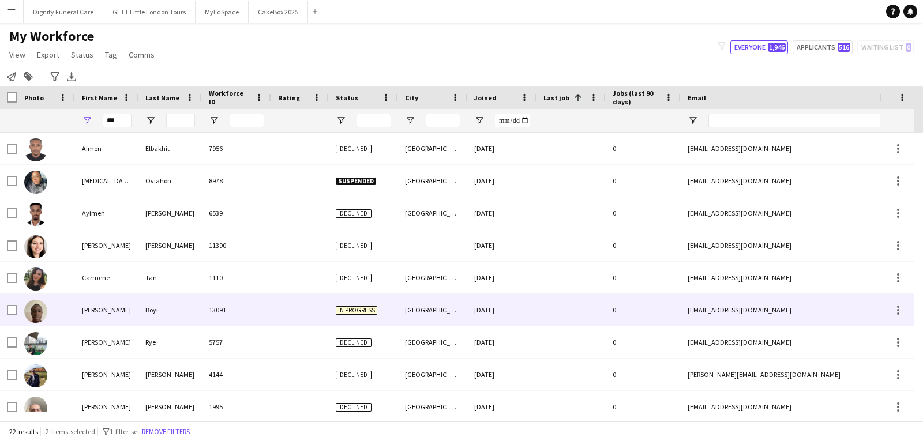
click at [283, 314] on div at bounding box center [300, 310] width 58 height 32
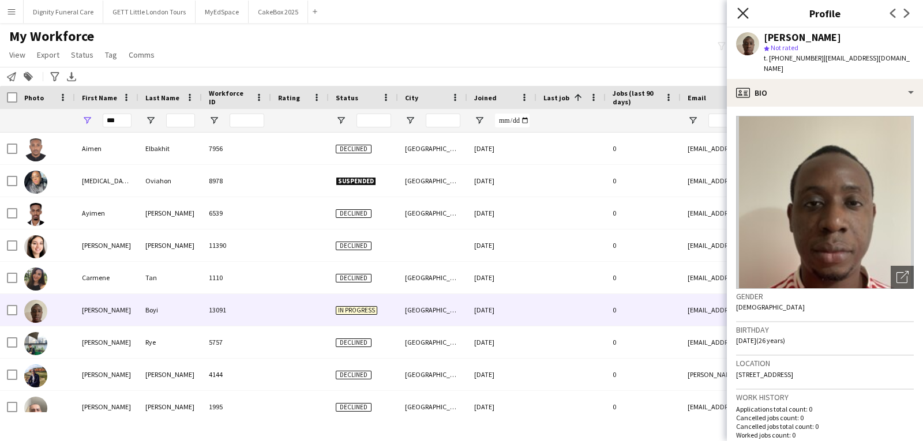
click at [738, 13] on icon "Close pop-in" at bounding box center [742, 12] width 11 height 11
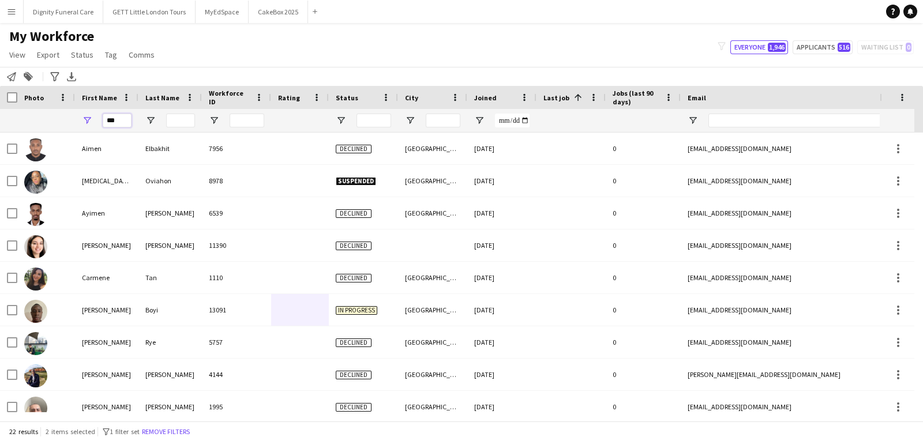
drag, startPoint x: 126, startPoint y: 126, endPoint x: 55, endPoint y: 132, distance: 71.1
click at [55, 132] on div "***" at bounding box center [625, 120] width 1251 height 23
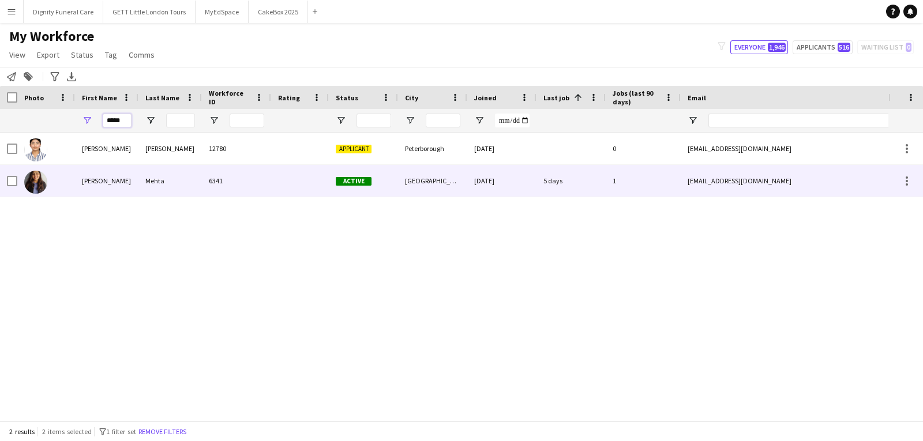
type input "*****"
click at [122, 179] on div "Mansi" at bounding box center [106, 181] width 63 height 32
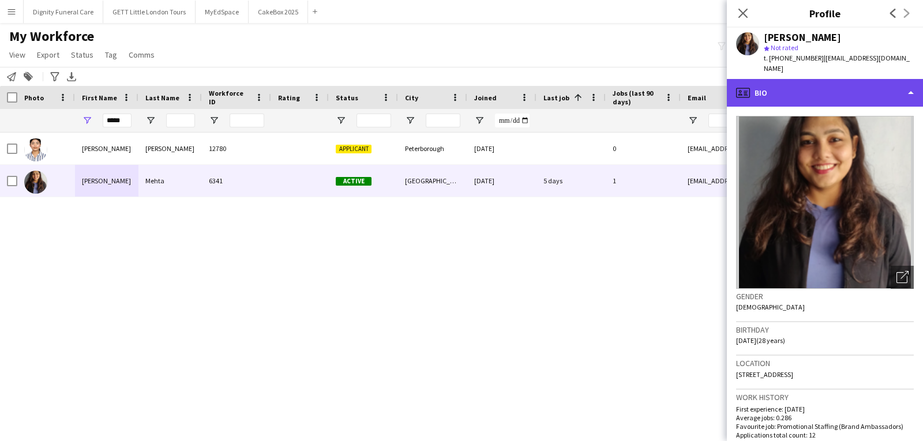
click at [738, 79] on div "profile Bio" at bounding box center [825, 93] width 196 height 28
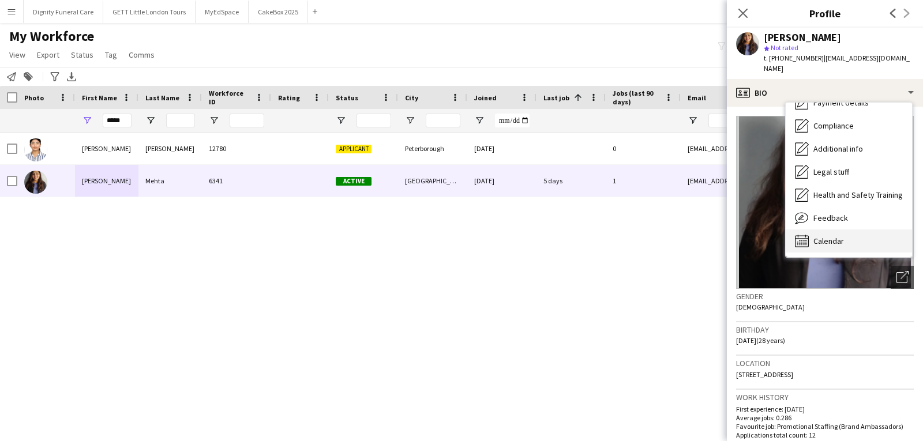
click at [738, 236] on span "Calendar" at bounding box center [828, 241] width 31 height 10
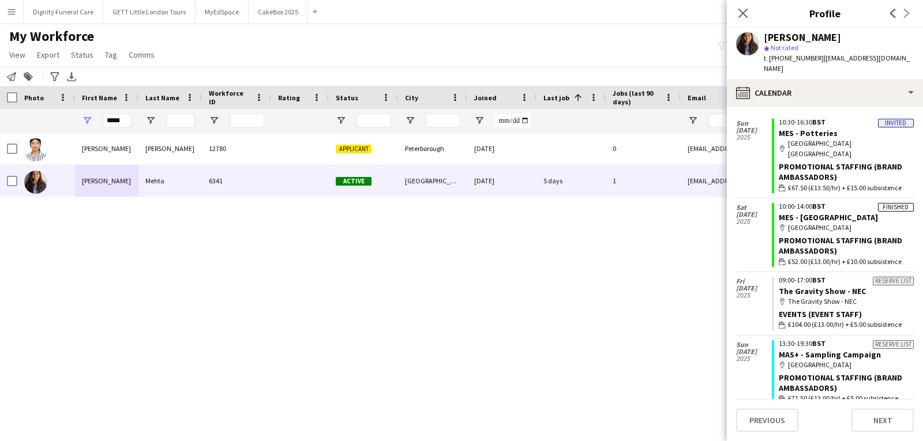
scroll to position [34, 0]
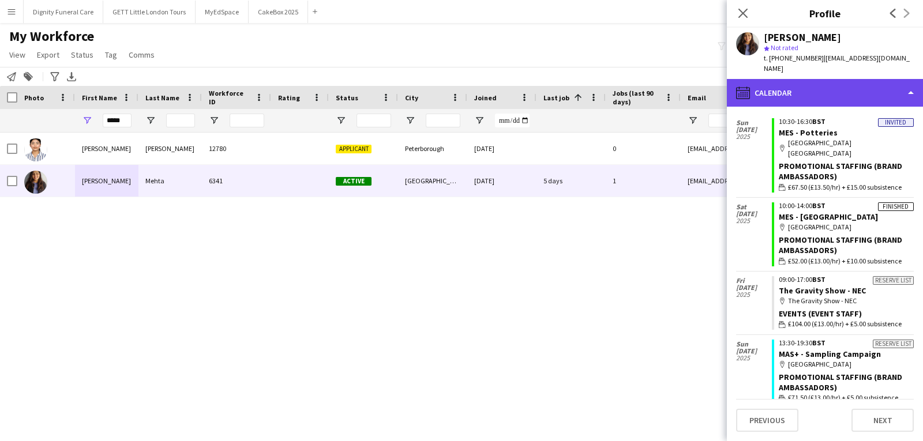
click at [738, 82] on div "calendar-full Calendar" at bounding box center [825, 93] width 196 height 28
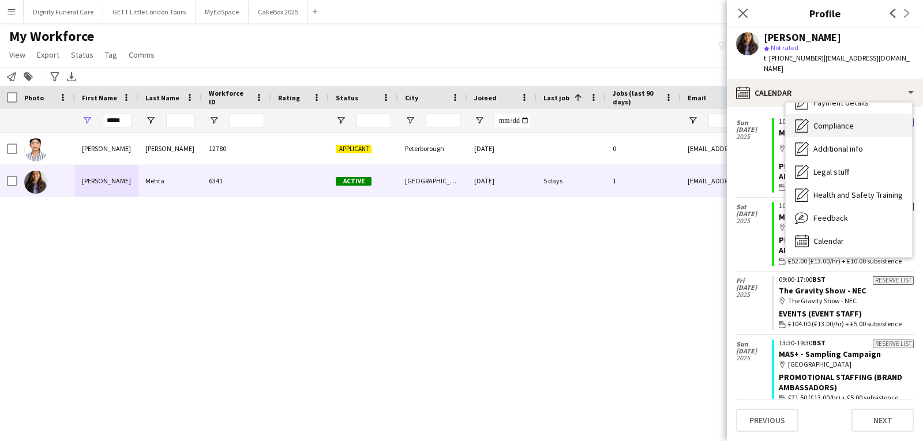
click at [738, 114] on div "Compliance Compliance" at bounding box center [849, 125] width 126 height 23
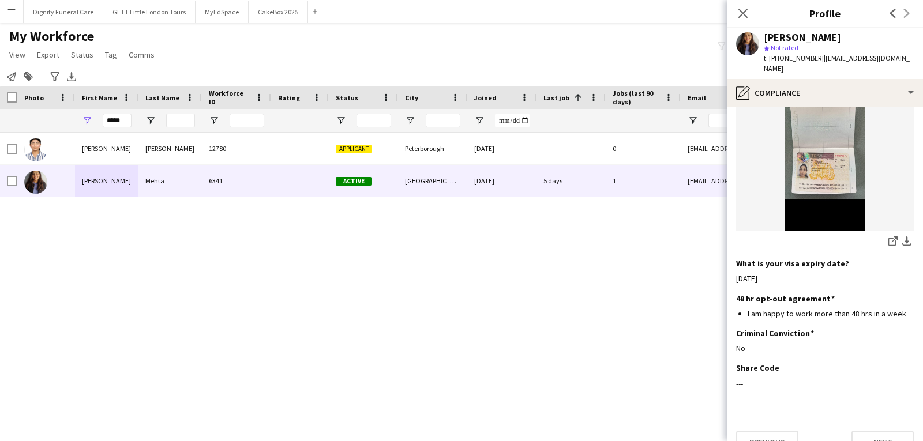
scroll to position [442, 0]
